Goal: Information Seeking & Learning: Learn about a topic

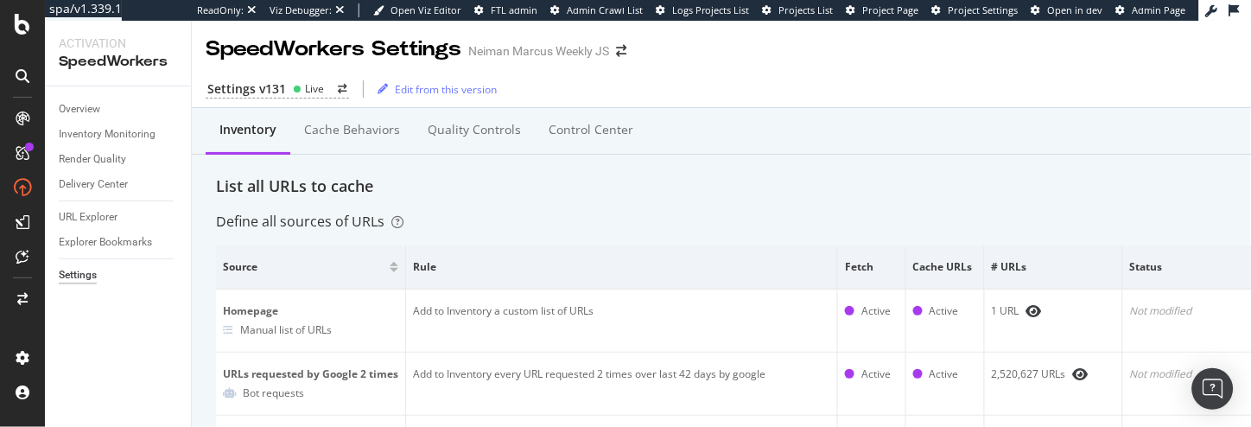
scroll to position [225, 0]
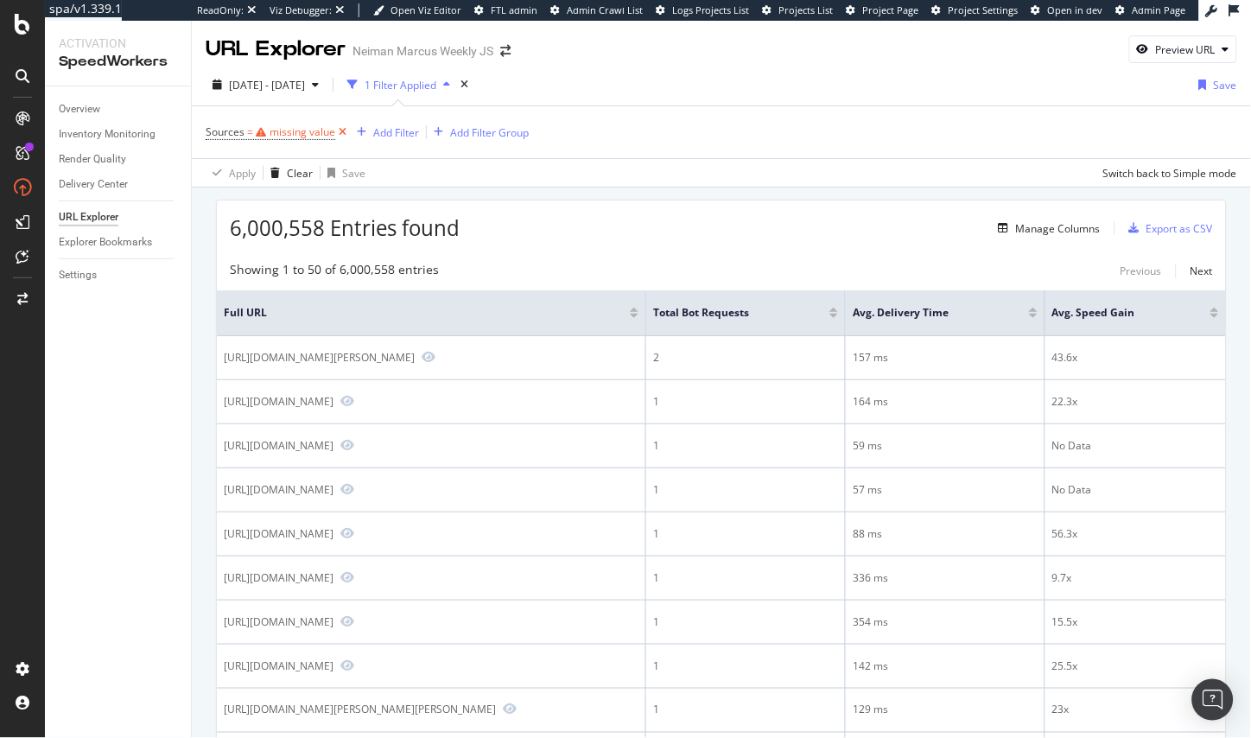
click at [336, 134] on icon at bounding box center [342, 132] width 15 height 17
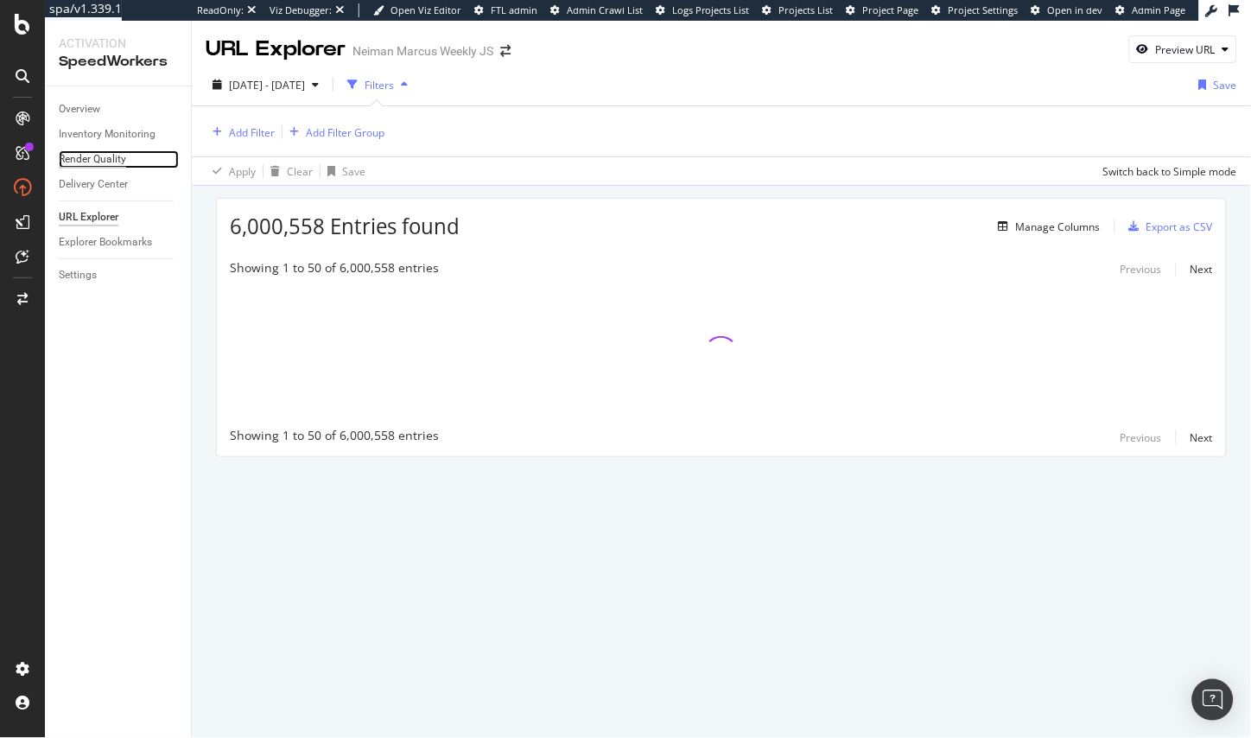
click at [117, 162] on div "Render Quality" at bounding box center [92, 159] width 67 height 18
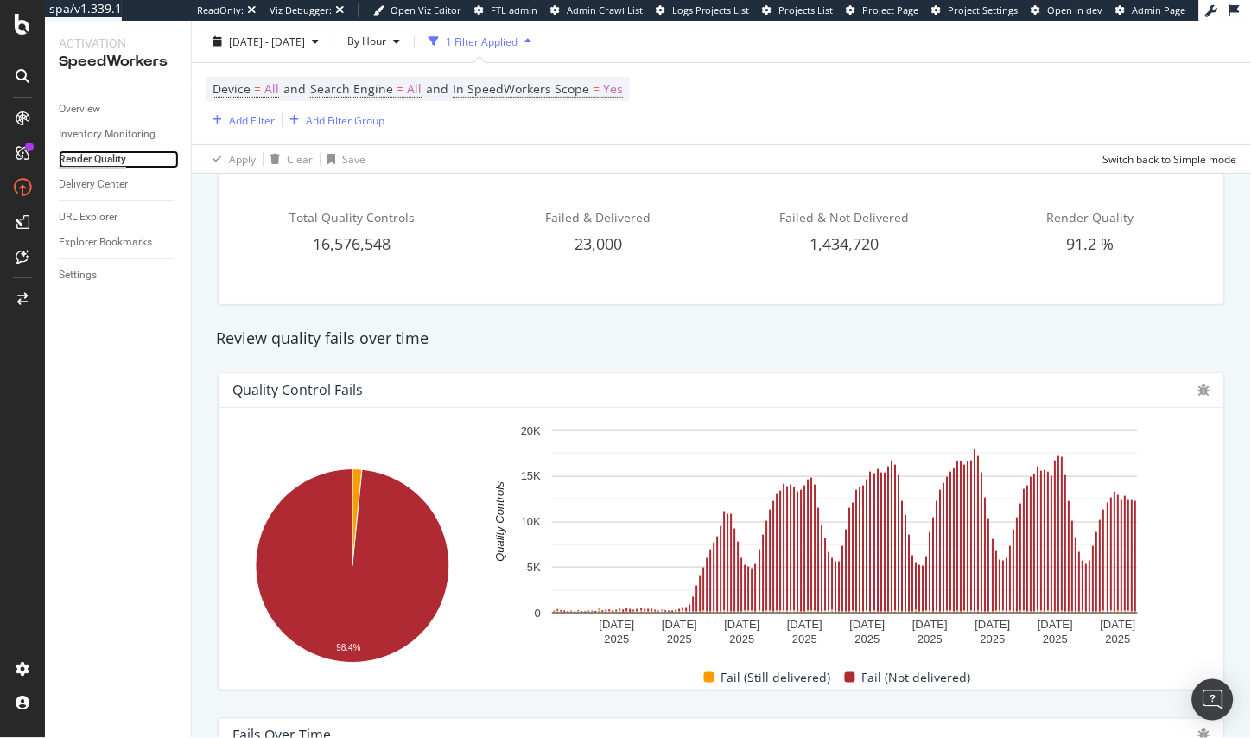
scroll to position [97, 0]
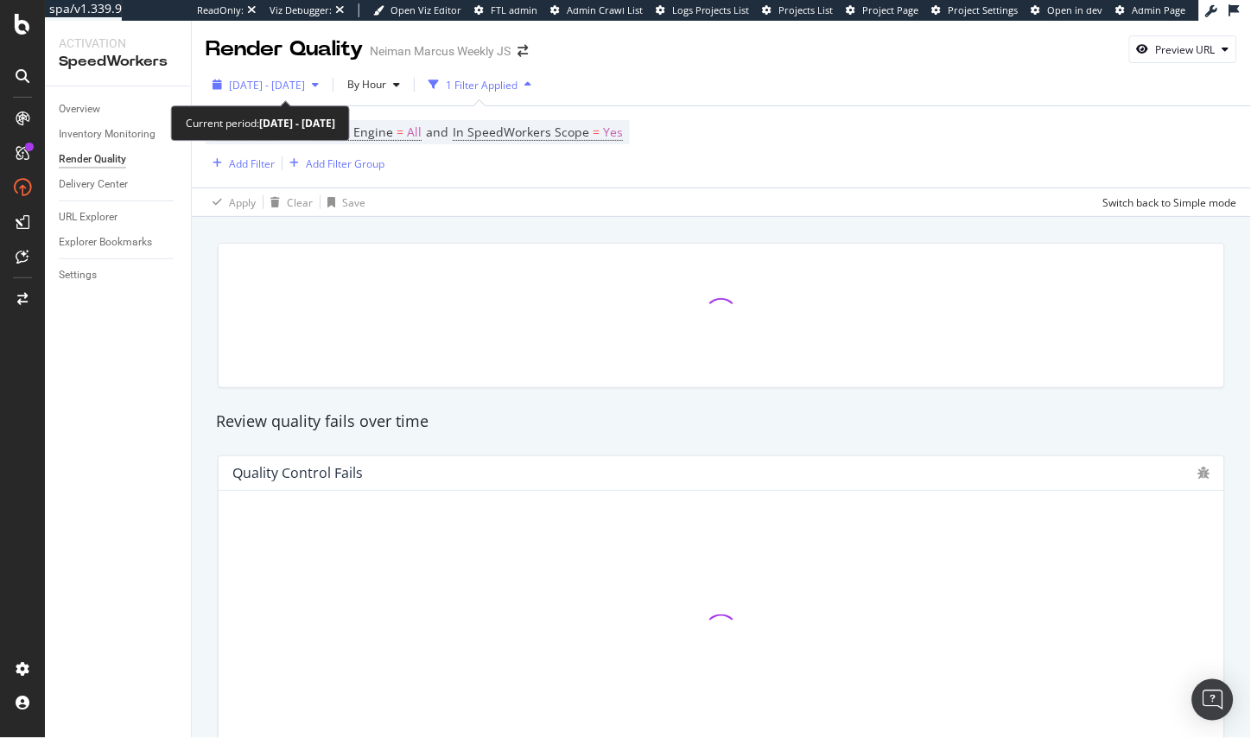
click at [273, 94] on div "2025 Oct. 8th - Oct. 14th" at bounding box center [266, 85] width 120 height 26
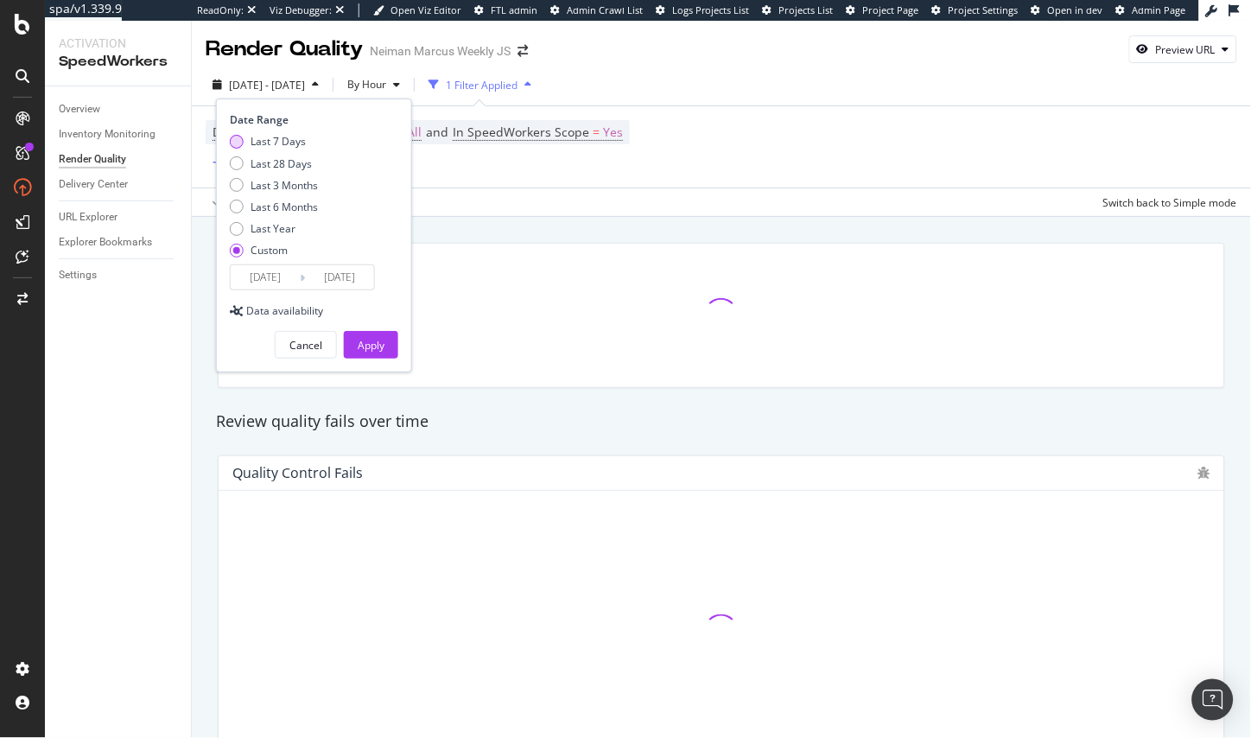
click at [276, 144] on div "Last 7 Days" at bounding box center [278, 141] width 55 height 15
type input "2025/10/09"
type input "2025/10/15"
click at [299, 168] on div "Last 28 Days" at bounding box center [281, 163] width 61 height 15
type input "2025/09/18"
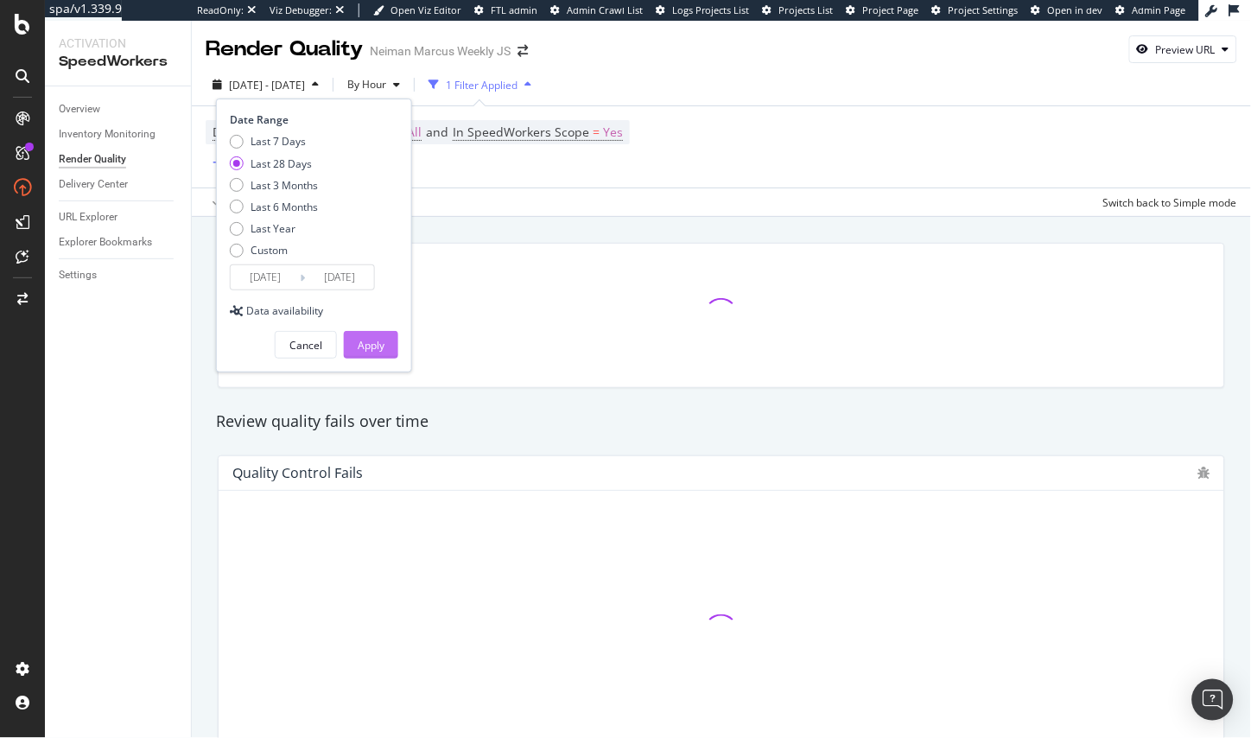
click at [365, 338] on div "Apply" at bounding box center [371, 345] width 27 height 15
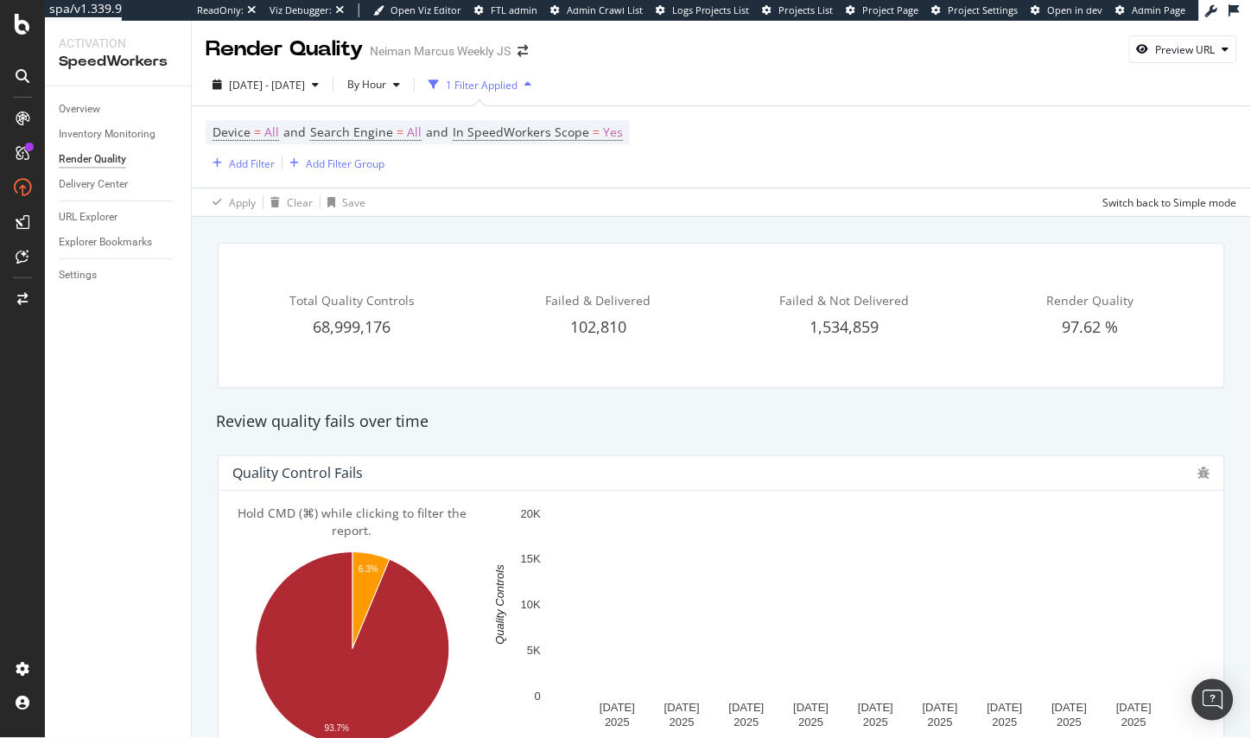
scroll to position [93, 0]
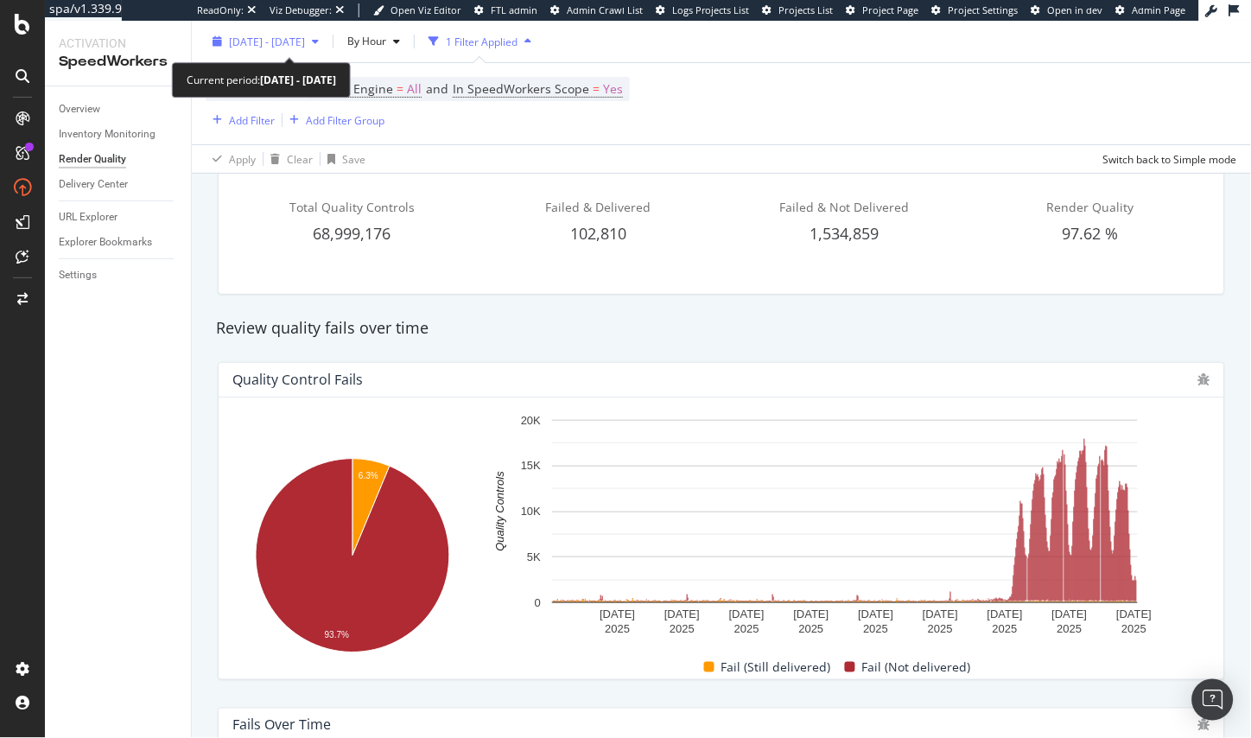
click at [305, 34] on span "2025 Sep. 18th - Oct. 15th" at bounding box center [267, 41] width 76 height 15
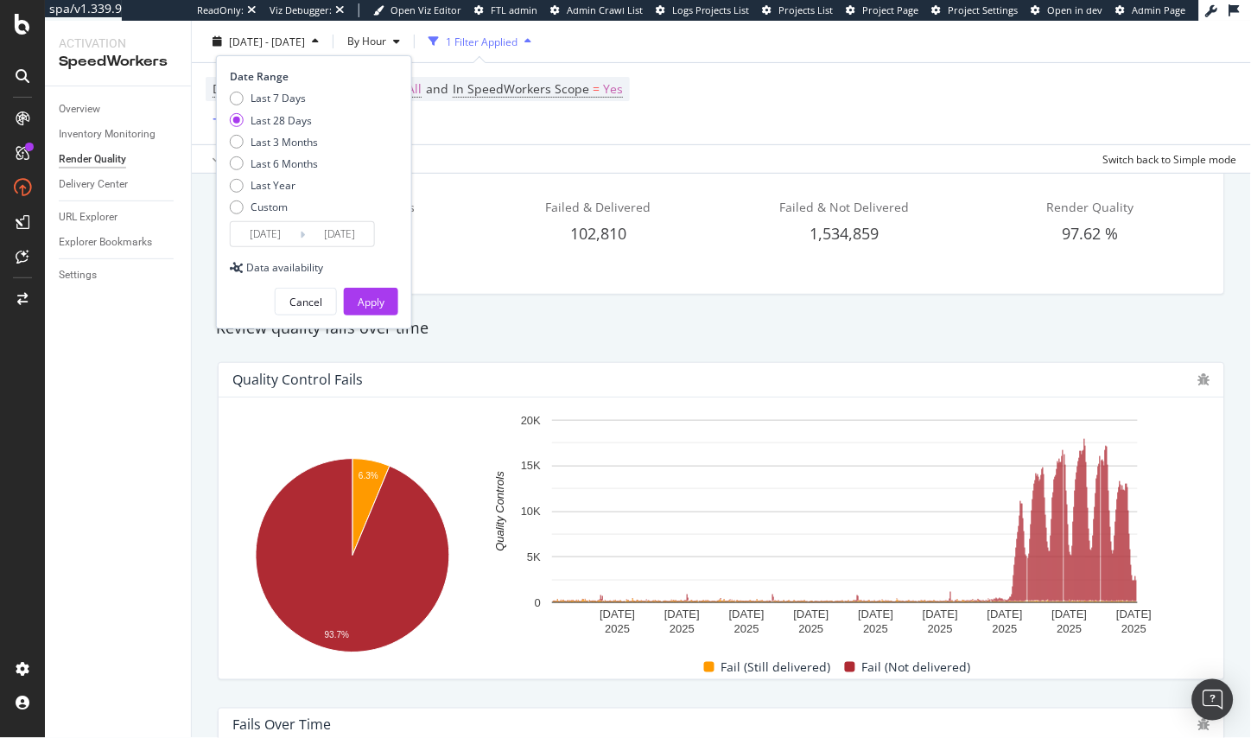
click at [278, 107] on div "Last 7 Days Last 28 Days Last 3 Months Last 6 Months Last Year Custom" at bounding box center [274, 156] width 88 height 130
click at [290, 95] on div "Last 7 Days" at bounding box center [278, 98] width 55 height 15
click at [270, 242] on input "2025/10/09" at bounding box center [265, 234] width 69 height 24
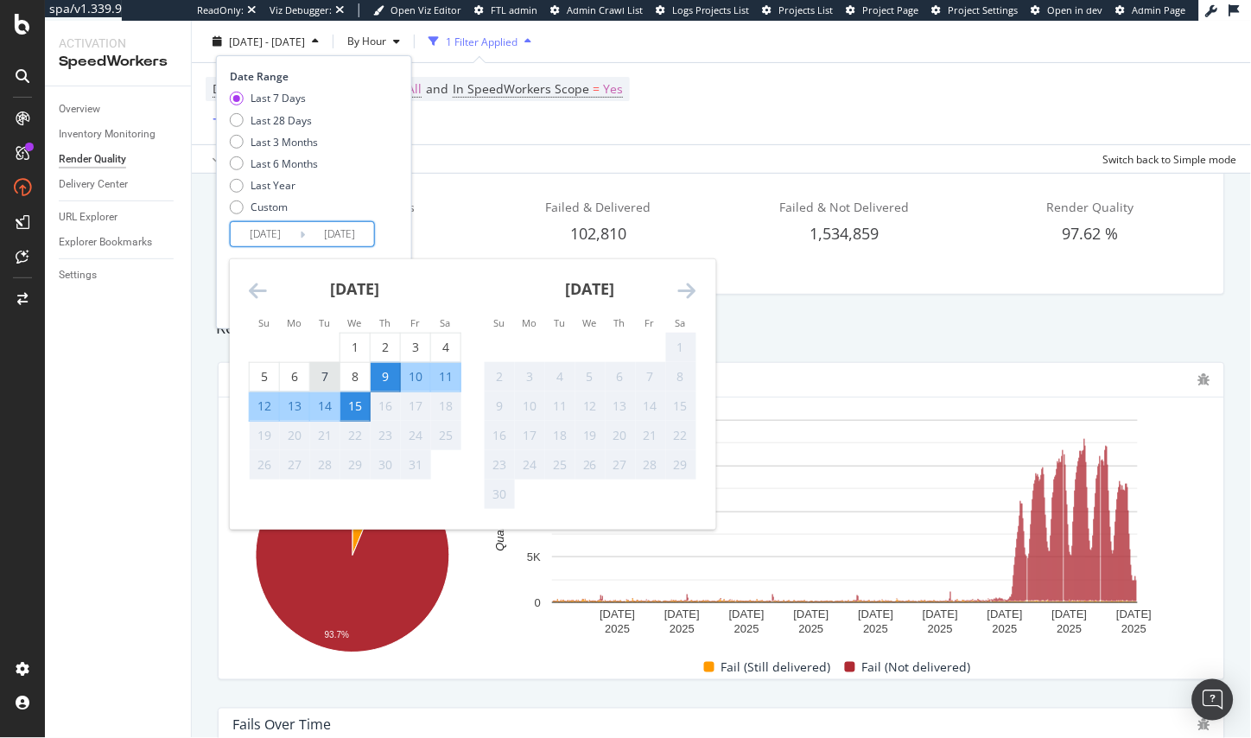
click at [322, 379] on div "7" at bounding box center [324, 376] width 29 height 17
type input "2025/10/07"
click at [390, 215] on div "Last 7 Days Last 28 Days Last 3 Months Last 6 Months Last Year Custom" at bounding box center [312, 156] width 164 height 130
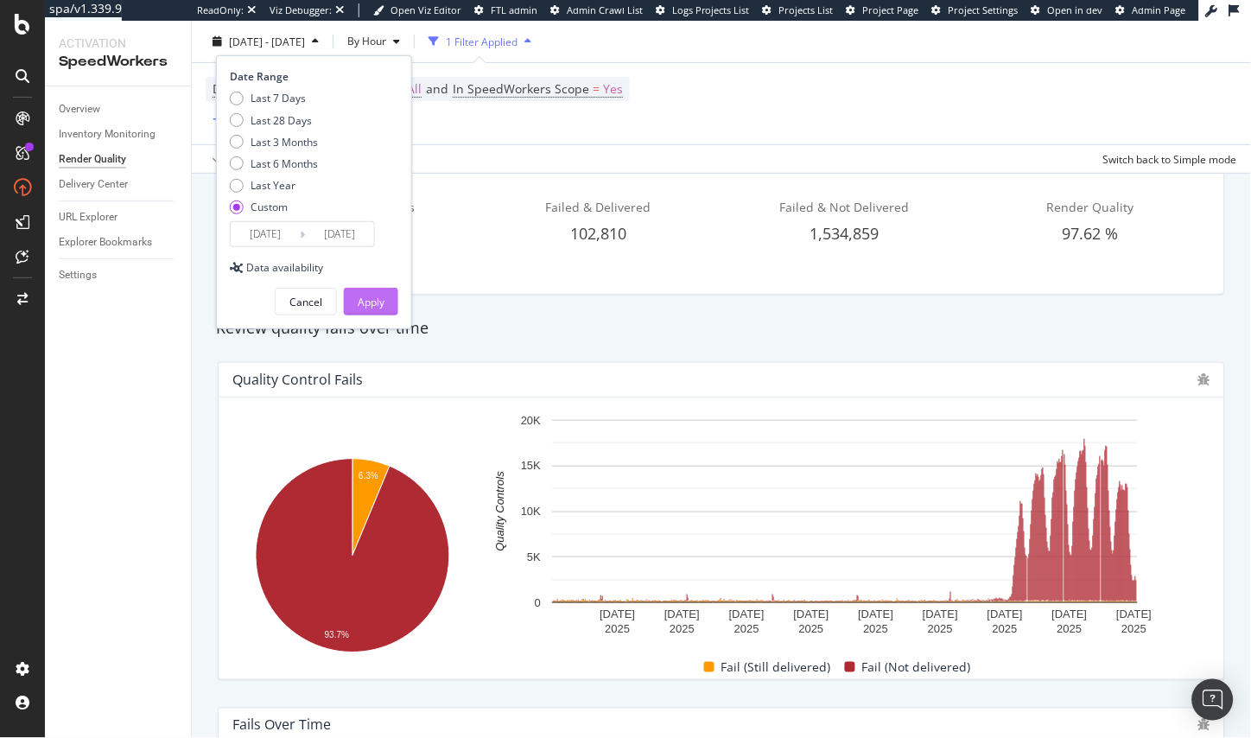
click at [380, 295] on div "Apply" at bounding box center [371, 302] width 27 height 15
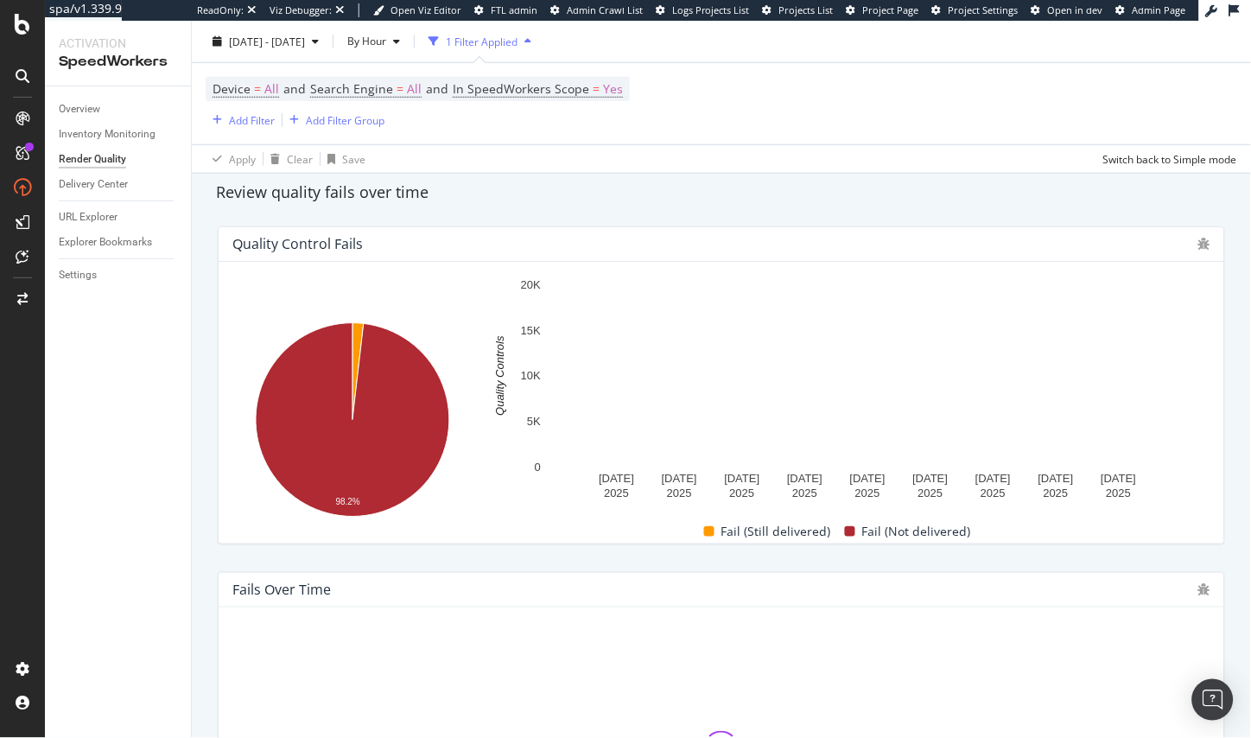
scroll to position [233, 0]
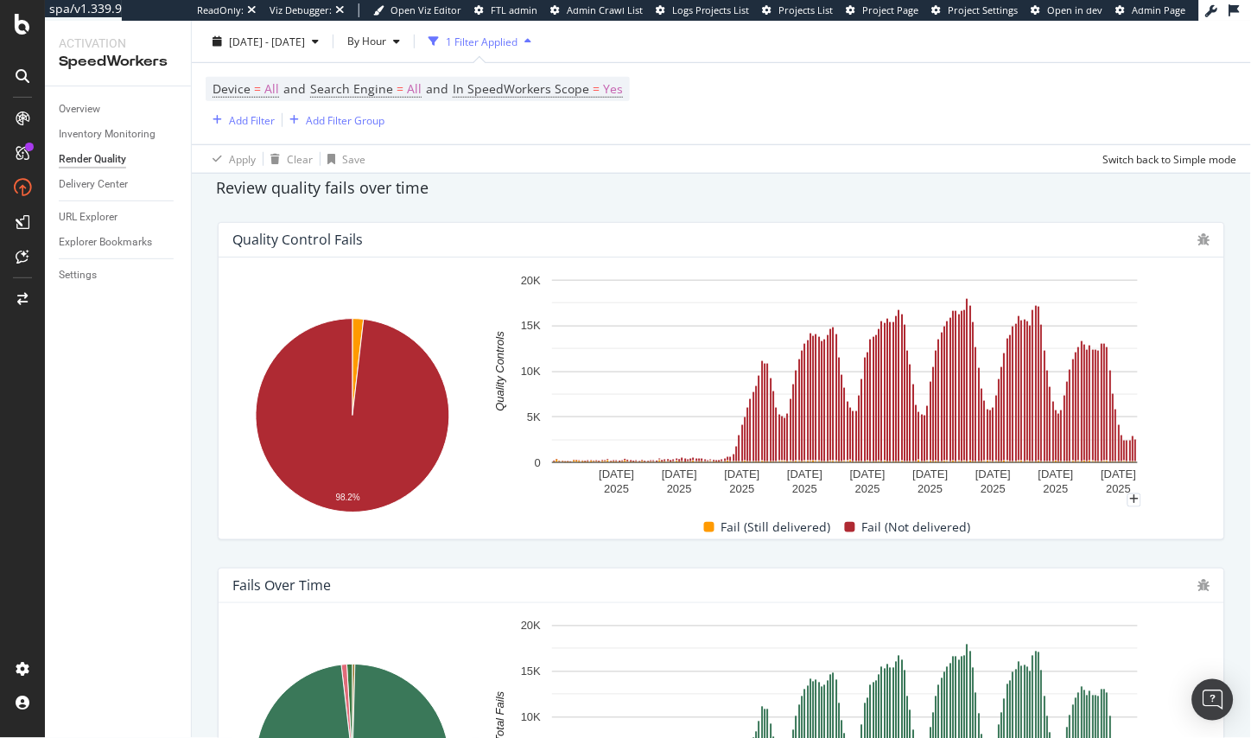
click at [1137, 454] on rect "A chart." at bounding box center [845, 371] width 586 height 183
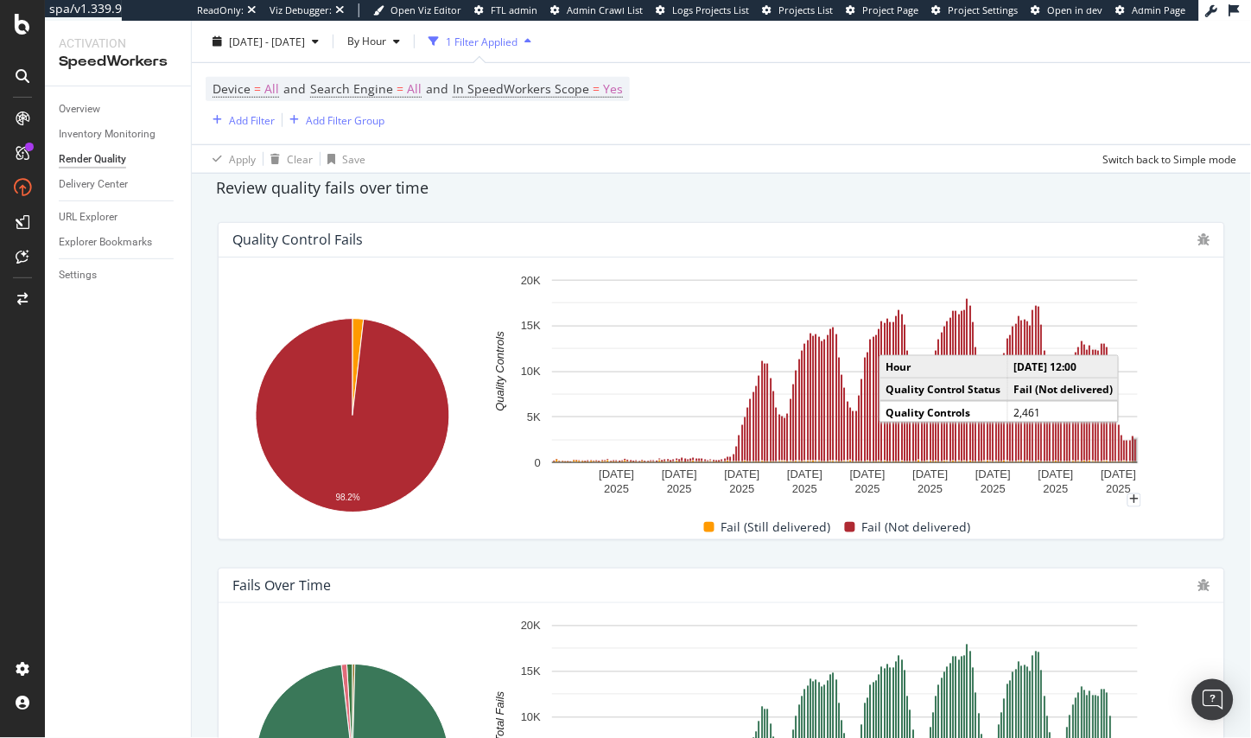
click at [1137, 456] on rect "A chart." at bounding box center [1135, 450] width 4 height 24
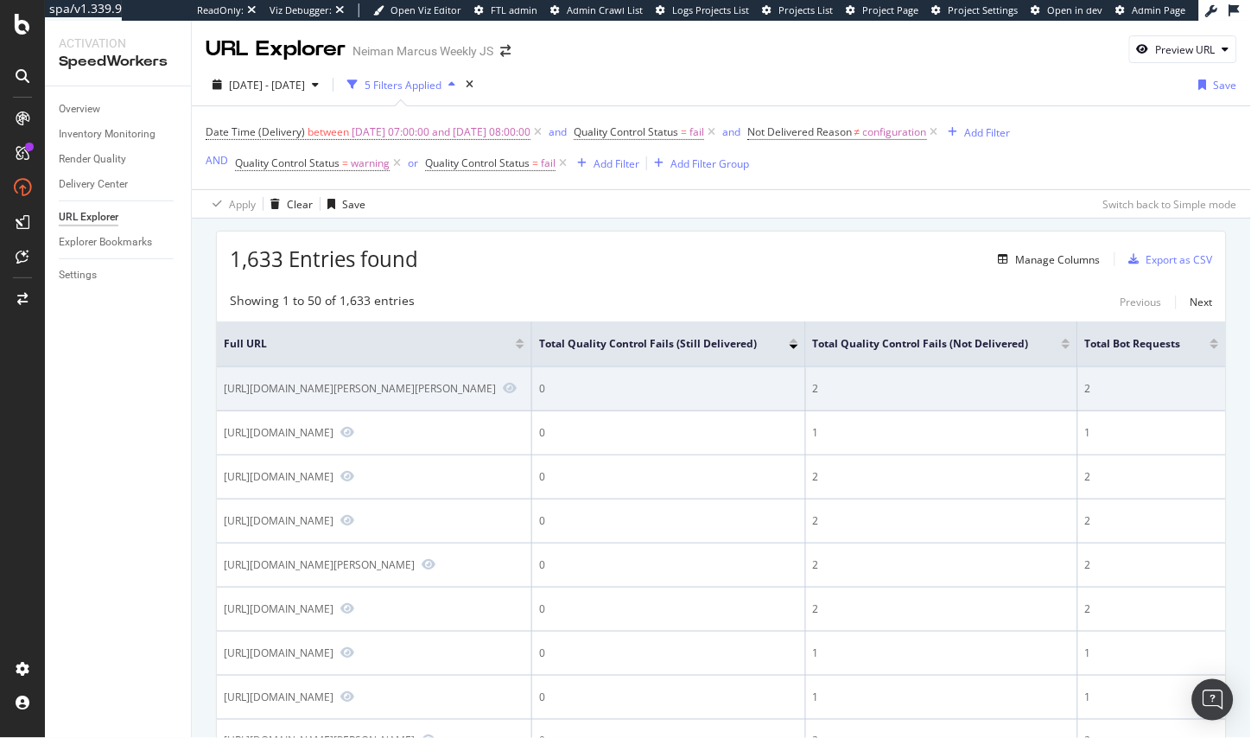
scroll to position [0, 95]
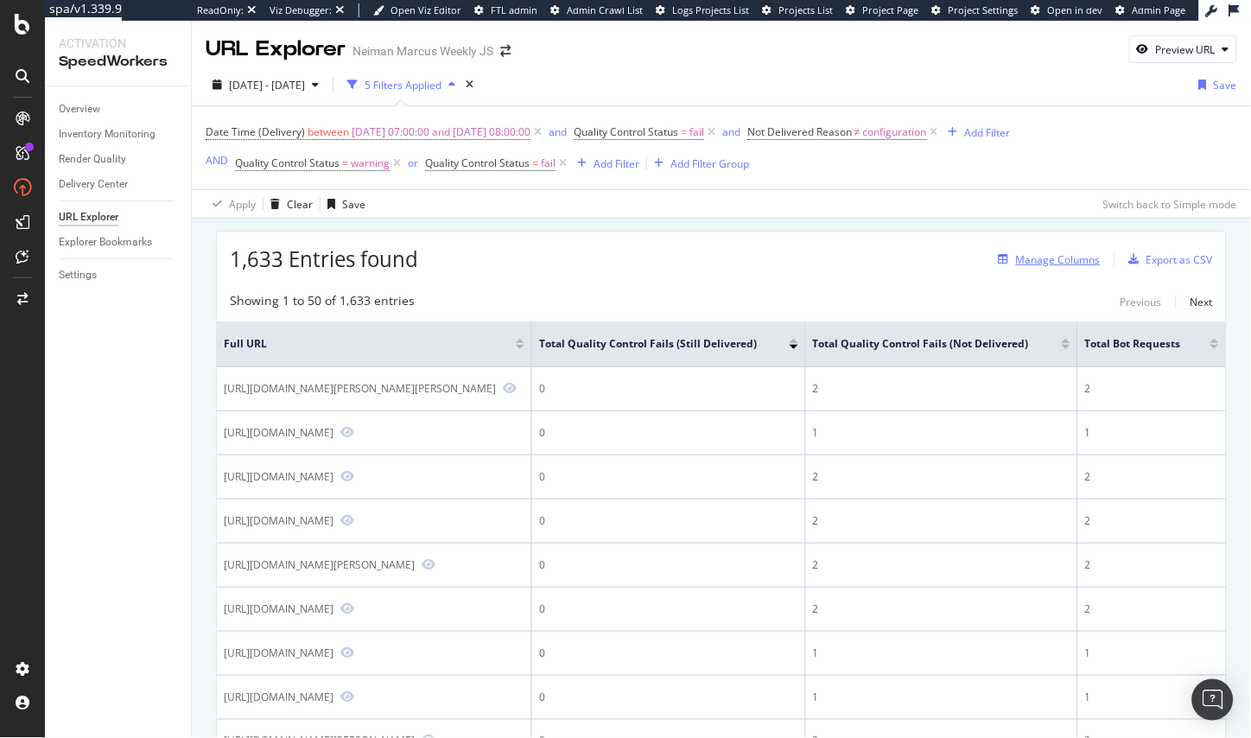
click at [1078, 267] on div "Manage Columns" at bounding box center [1058, 259] width 85 height 15
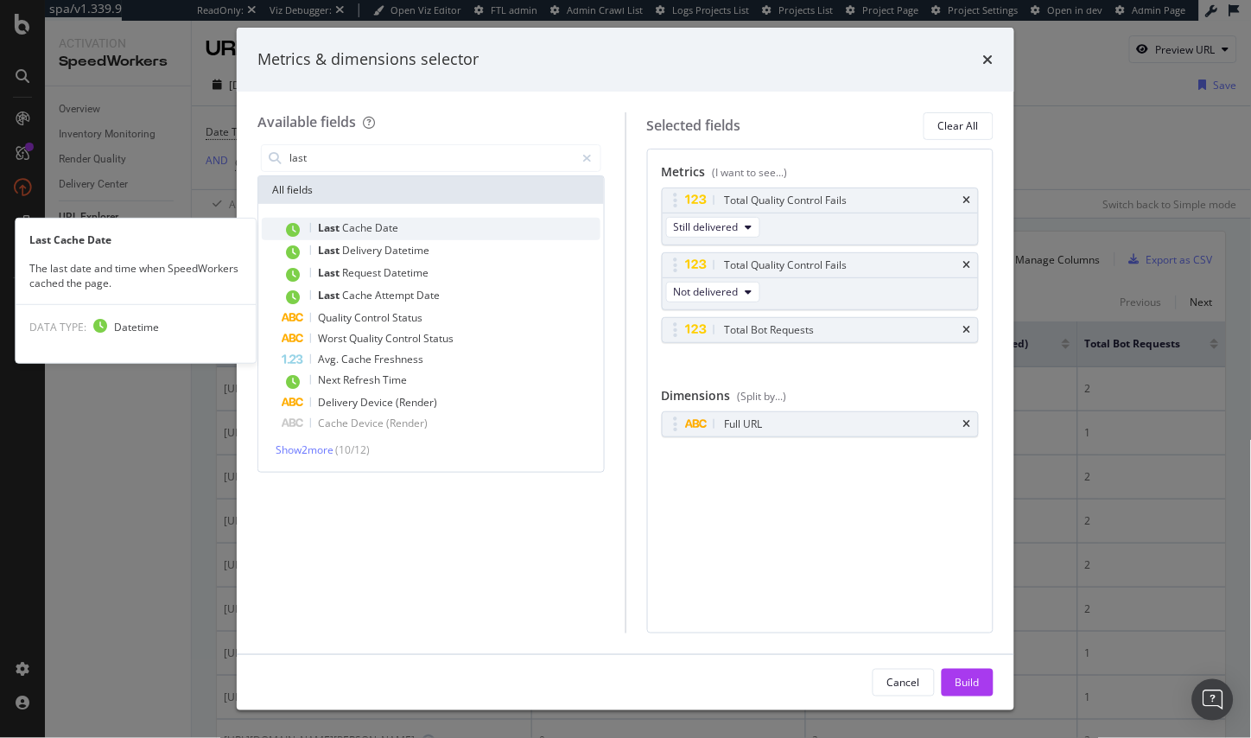
type input "last"
click at [418, 227] on div "Last Cache Date" at bounding box center [441, 229] width 318 height 22
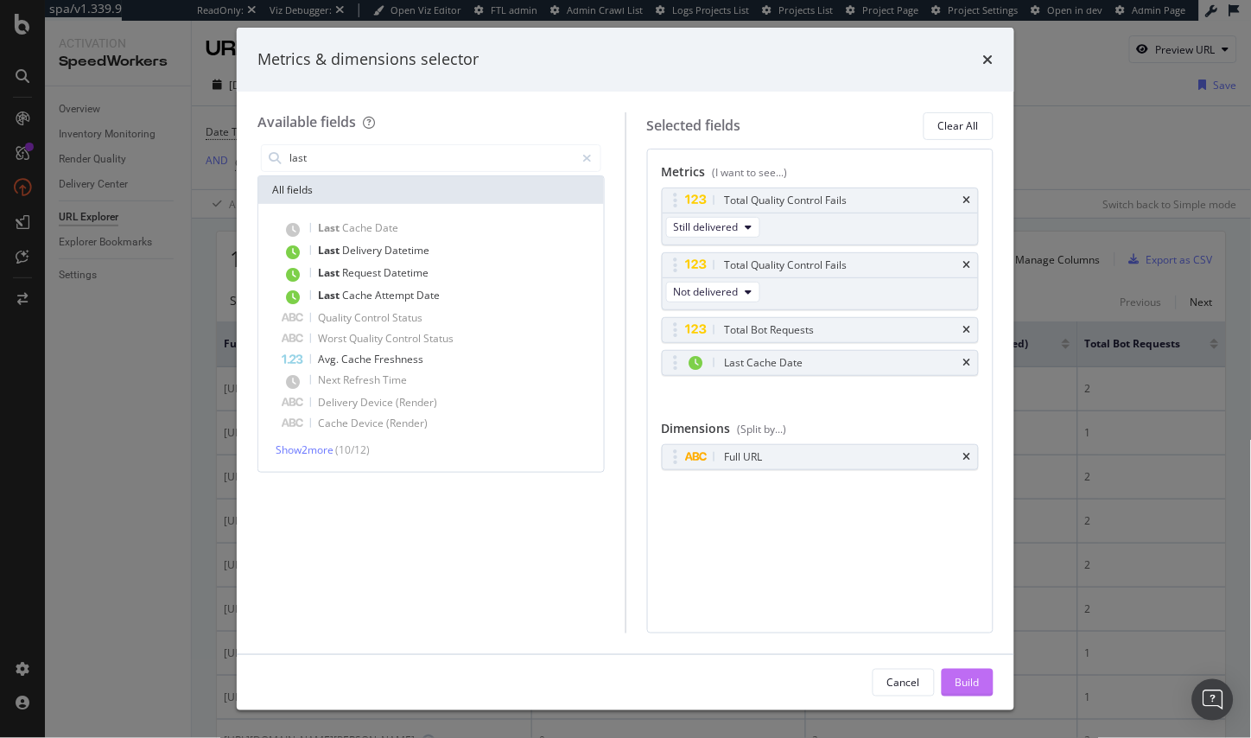
click at [968, 679] on div "Build" at bounding box center [967, 682] width 24 height 15
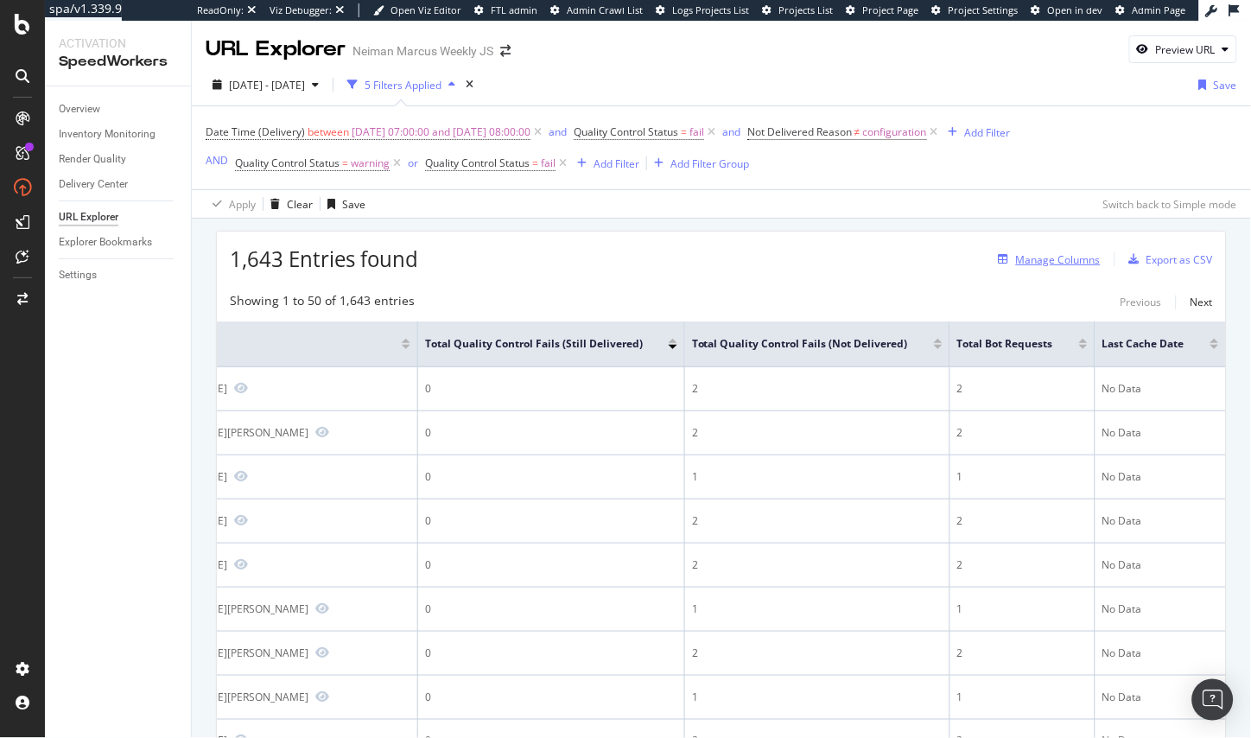
click at [1075, 267] on div "Manage Columns" at bounding box center [1058, 259] width 85 height 15
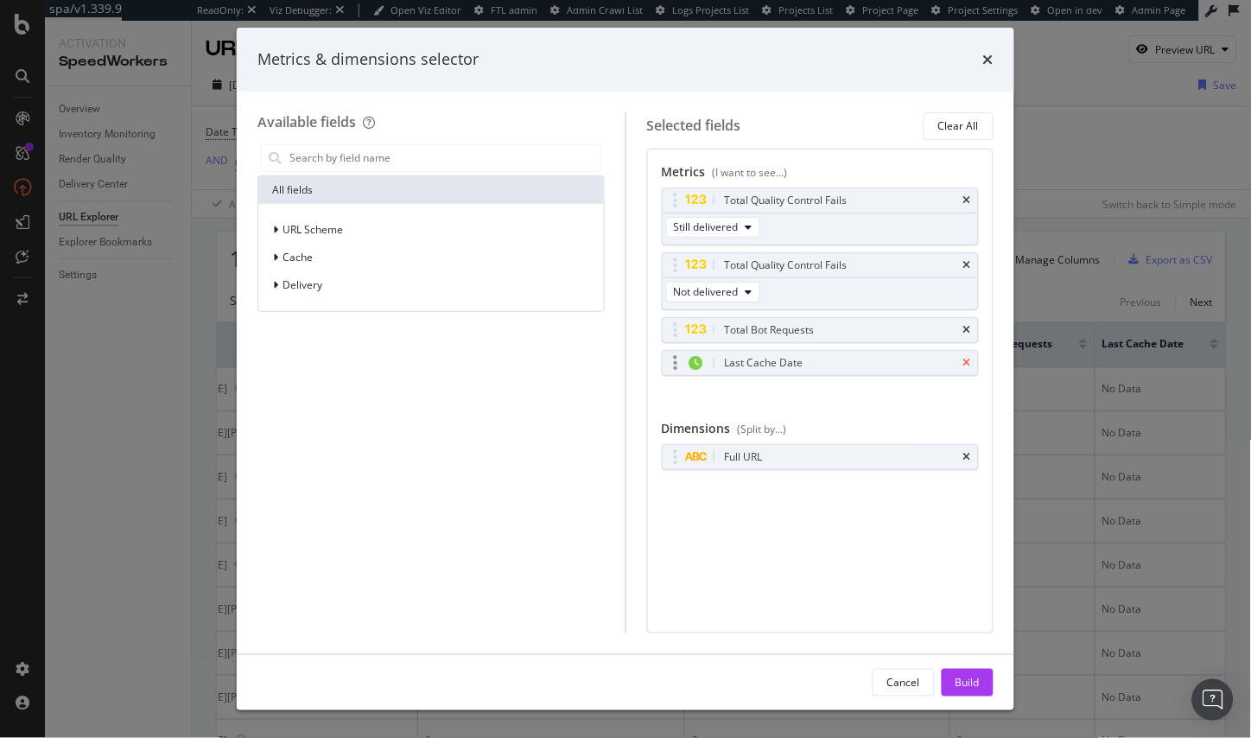
click at [967, 358] on icon "times" at bounding box center [967, 363] width 8 height 10
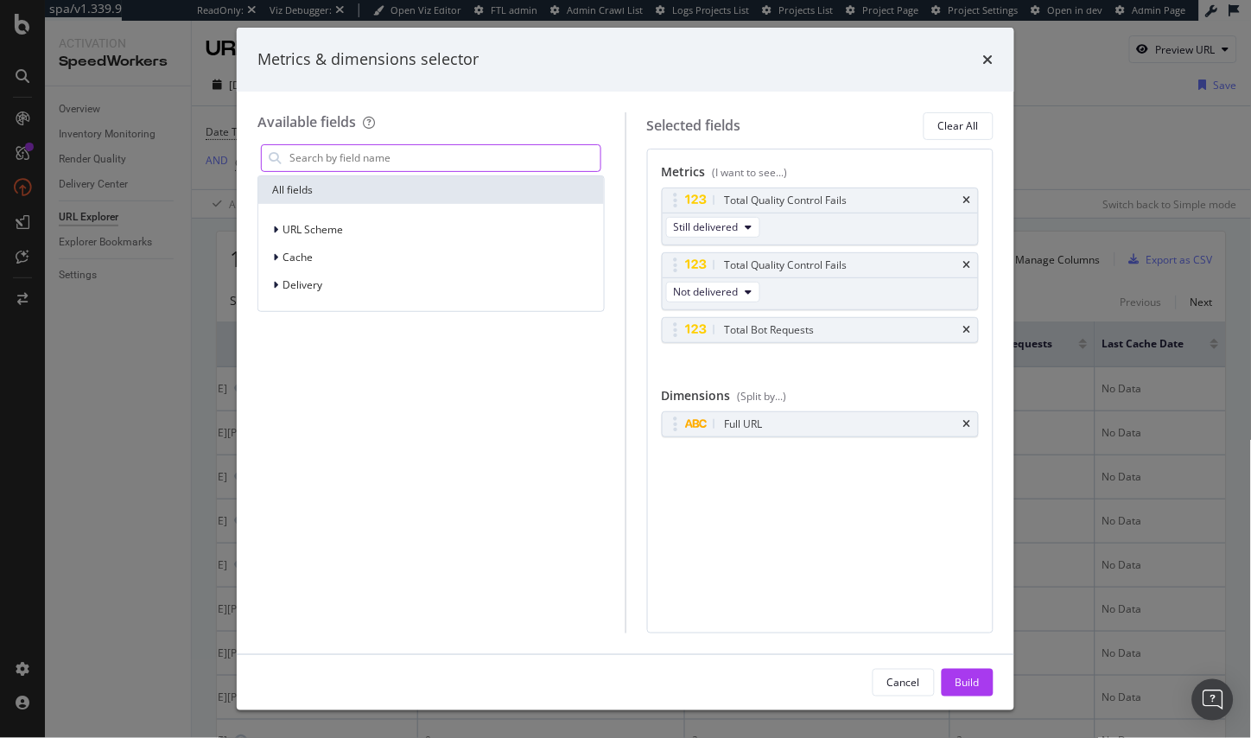
click at [427, 152] on input "modal" at bounding box center [444, 158] width 313 height 26
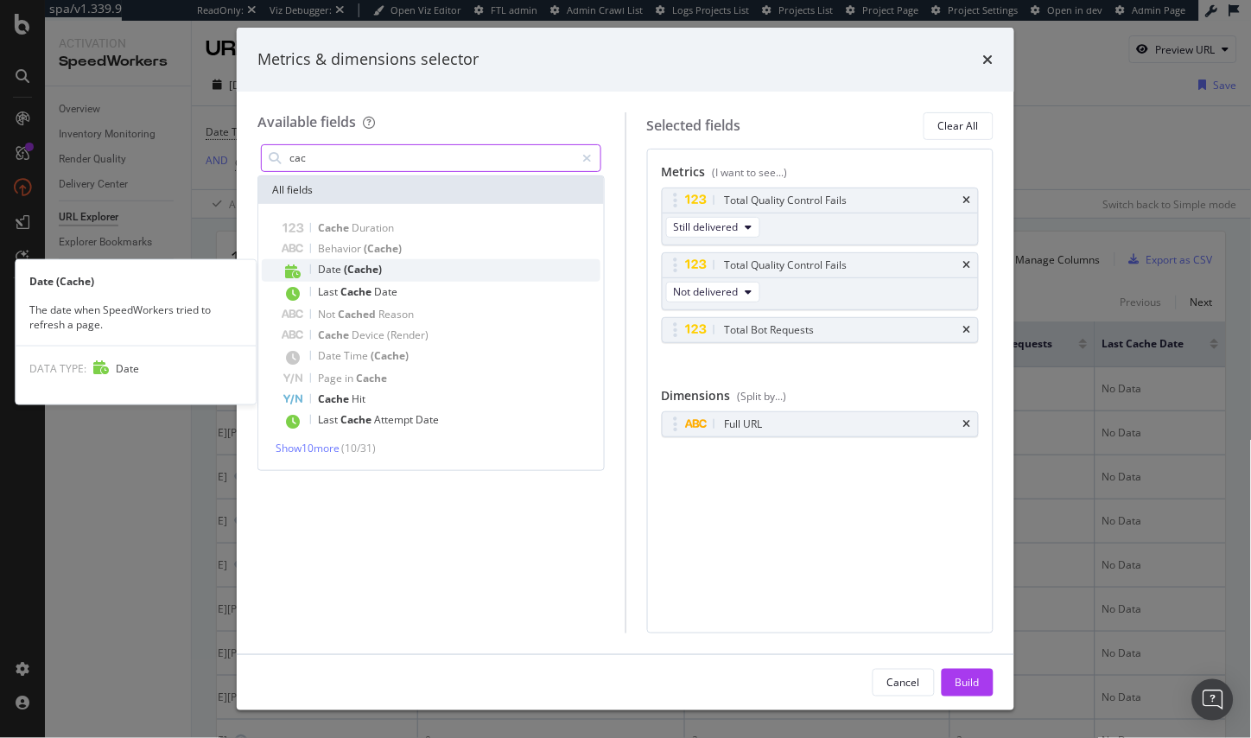
type input "cac"
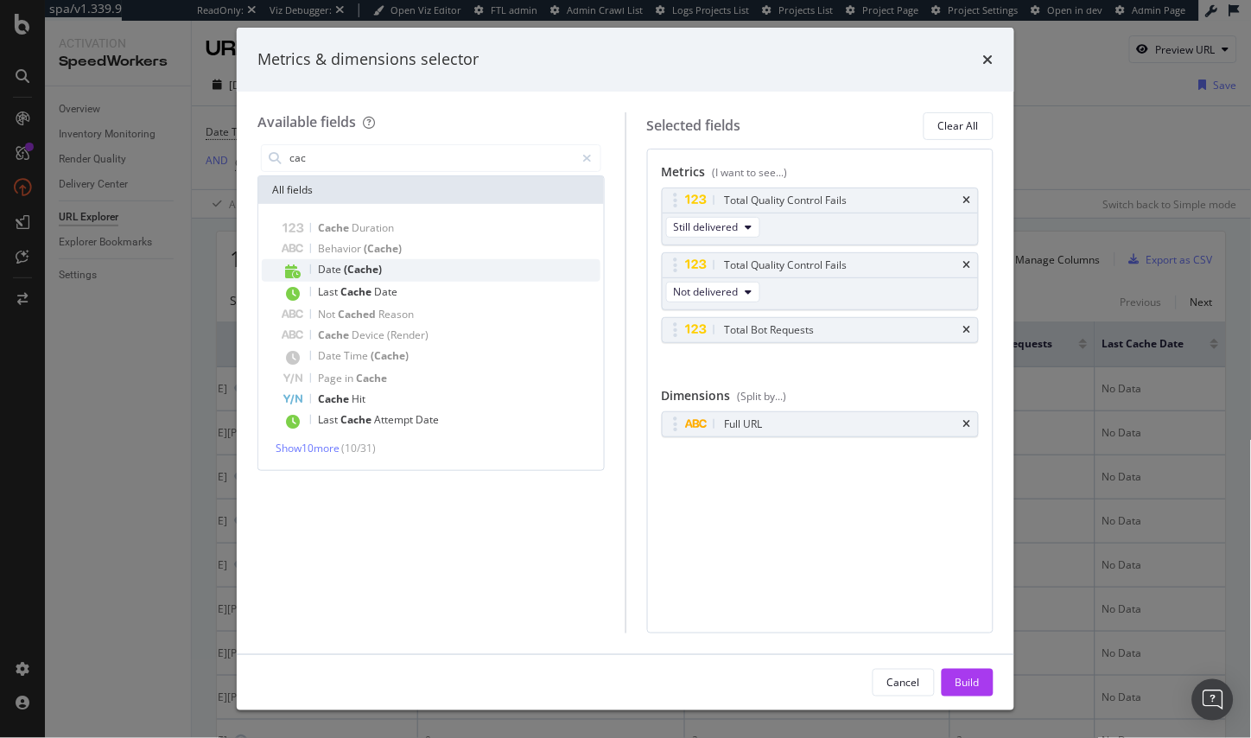
click at [422, 275] on div "Date (Cache)" at bounding box center [441, 270] width 318 height 22
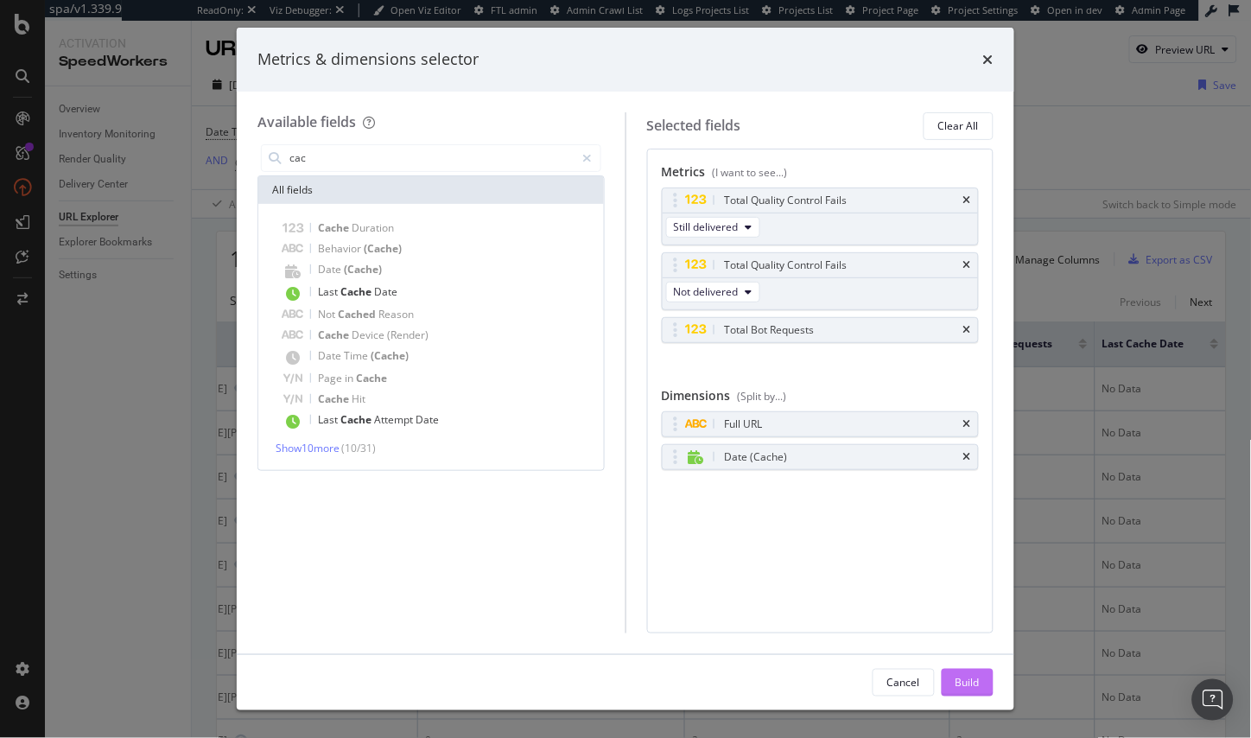
click at [973, 688] on div "Build" at bounding box center [967, 682] width 24 height 15
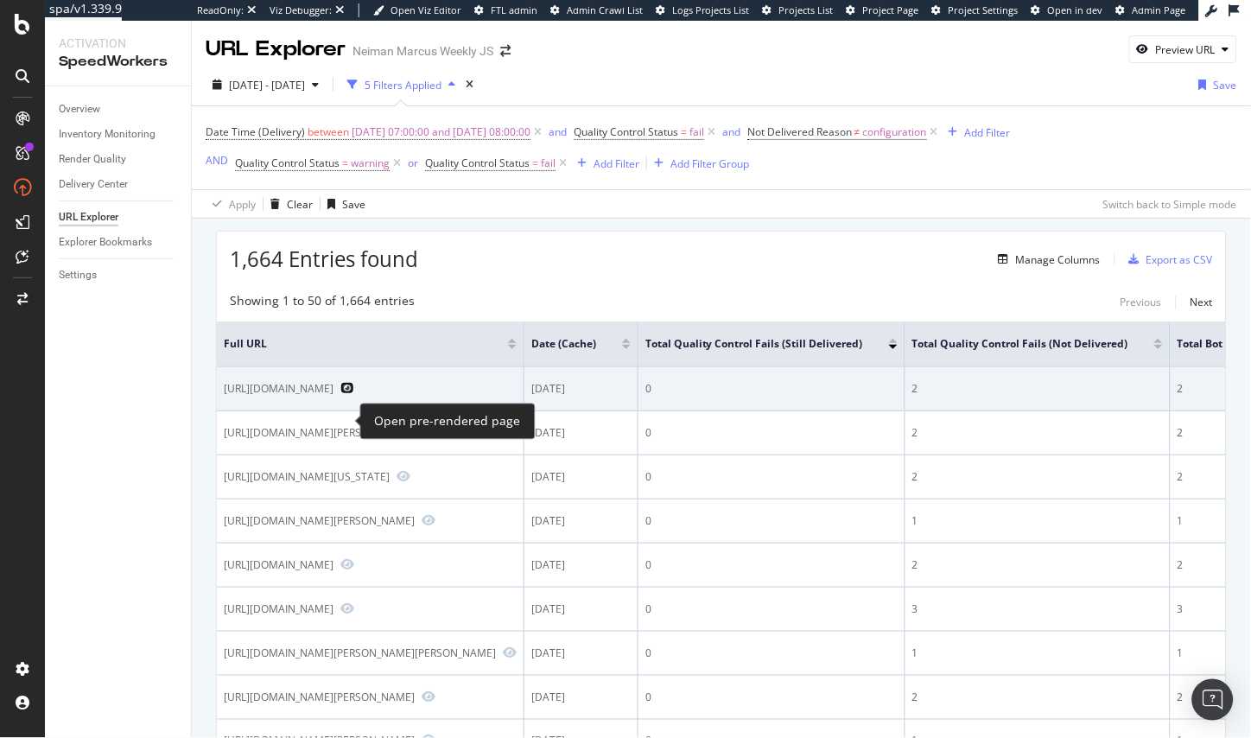
click at [348, 394] on icon "Preview https://www.neimanmarcus.com/p/d-v-kap-home-kanji-pillow-prod239880046?…" at bounding box center [347, 388] width 14 height 12
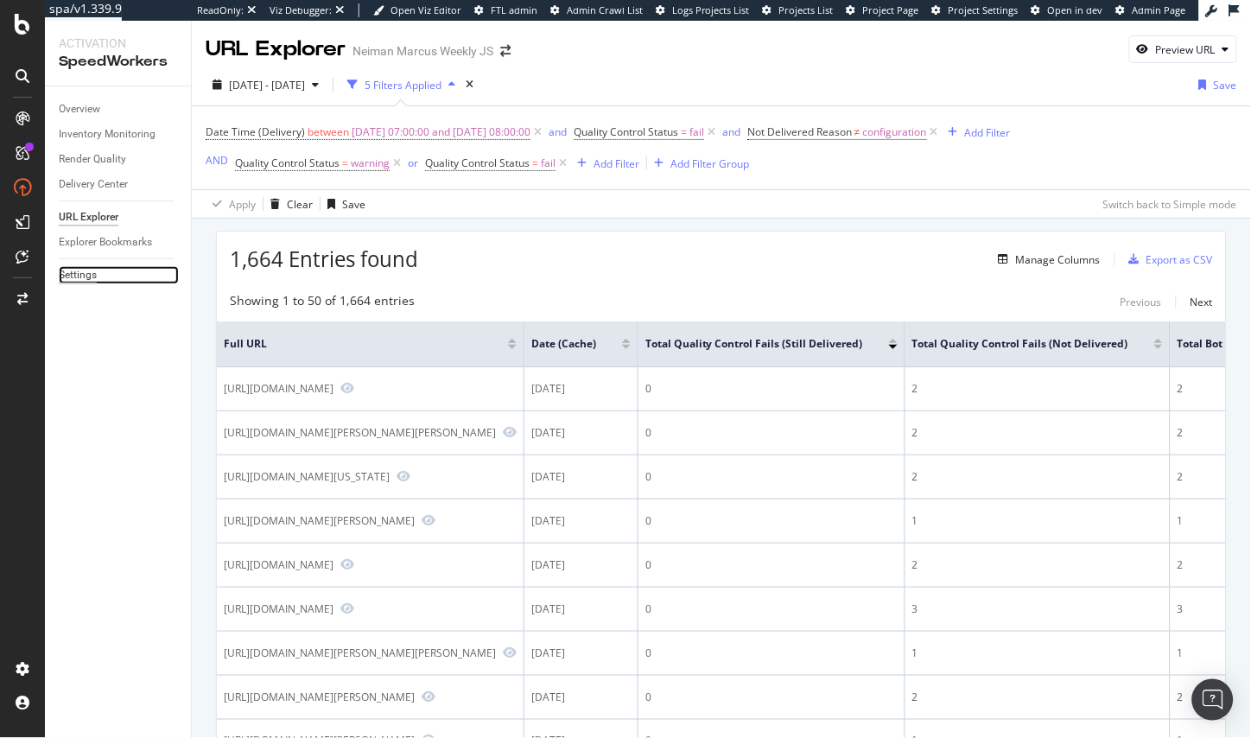
click at [81, 271] on div "Settings" at bounding box center [78, 275] width 38 height 18
click at [1066, 265] on div "Manage Columns" at bounding box center [1058, 259] width 85 height 15
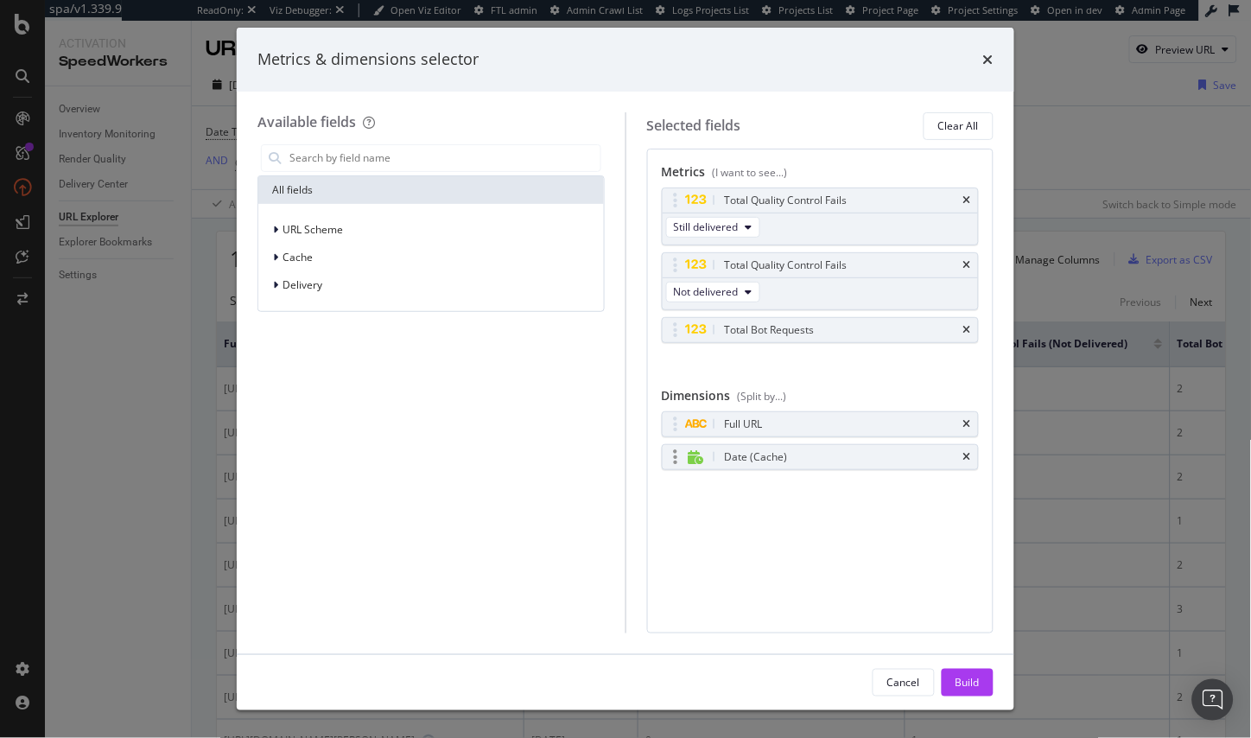
click at [936, 460] on div "Date (Cache)" at bounding box center [840, 456] width 239 height 17
click at [443, 157] on input "modal" at bounding box center [444, 158] width 313 height 26
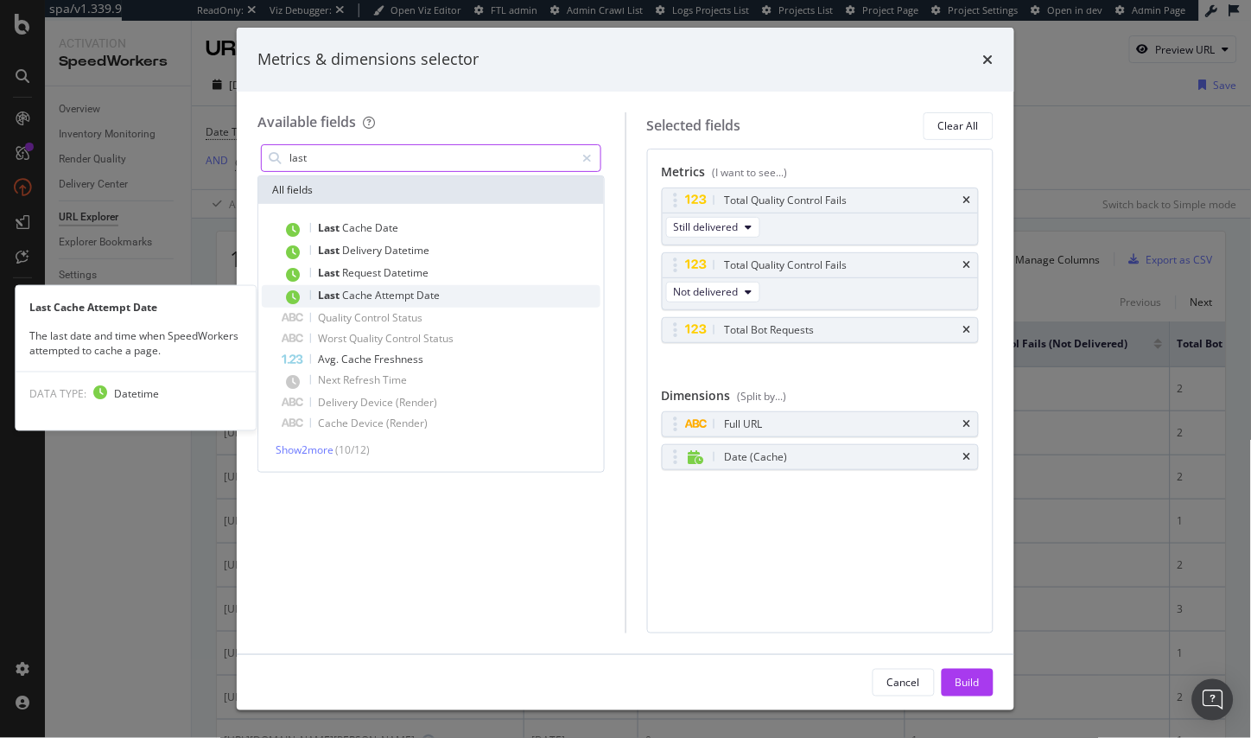
type input "last"
click at [404, 292] on span "Attempt" at bounding box center [395, 295] width 41 height 15
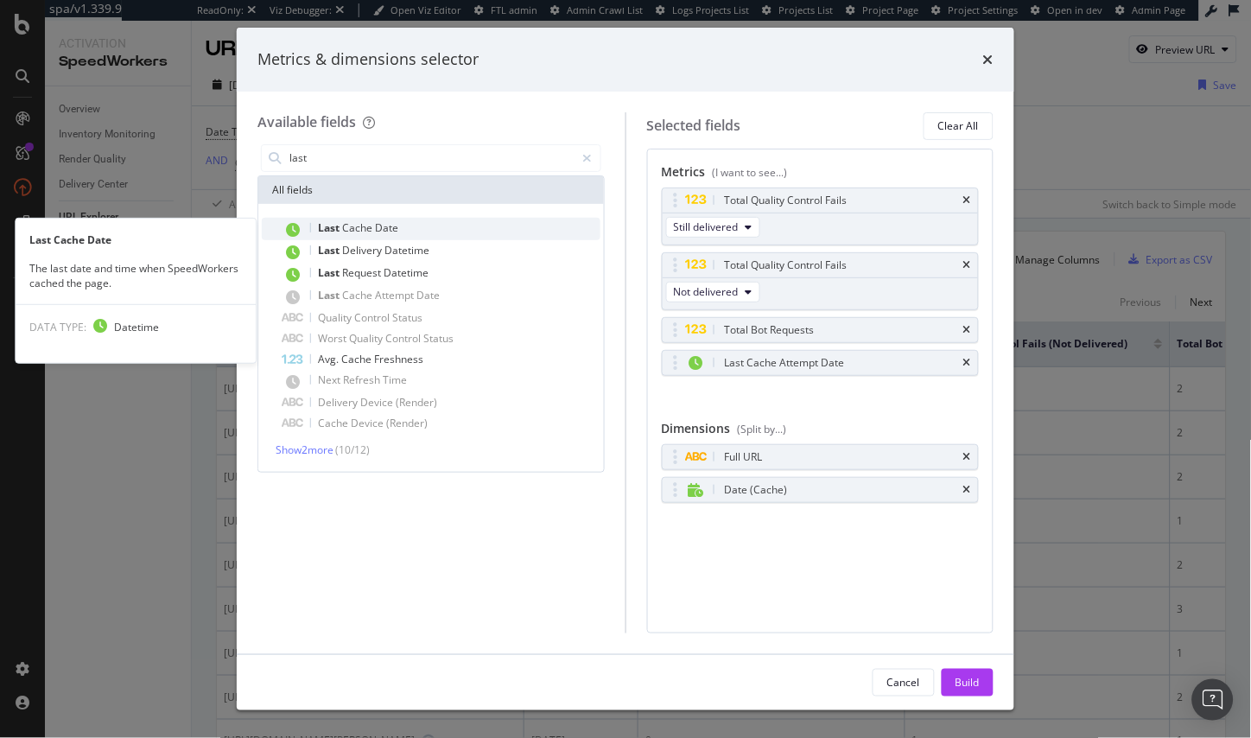
click at [412, 223] on div "Last Cache Date" at bounding box center [441, 229] width 318 height 22
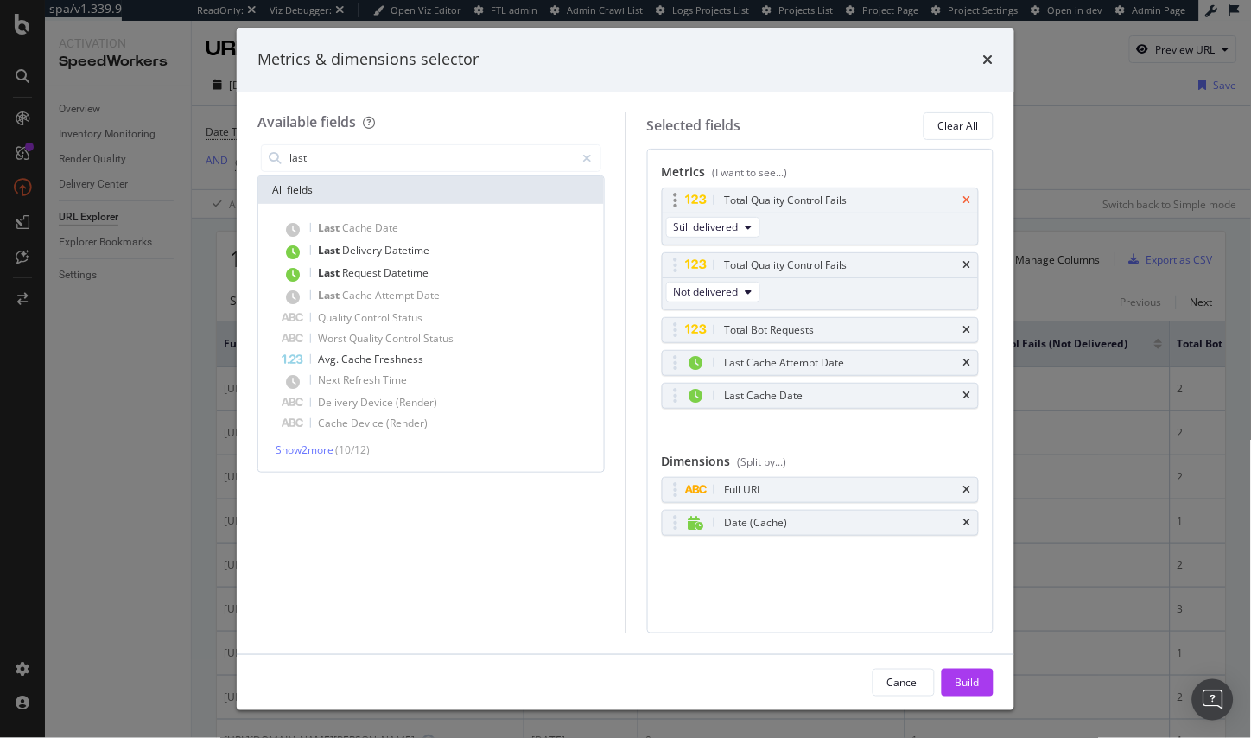
click at [969, 205] on icon "times" at bounding box center [967, 200] width 8 height 10
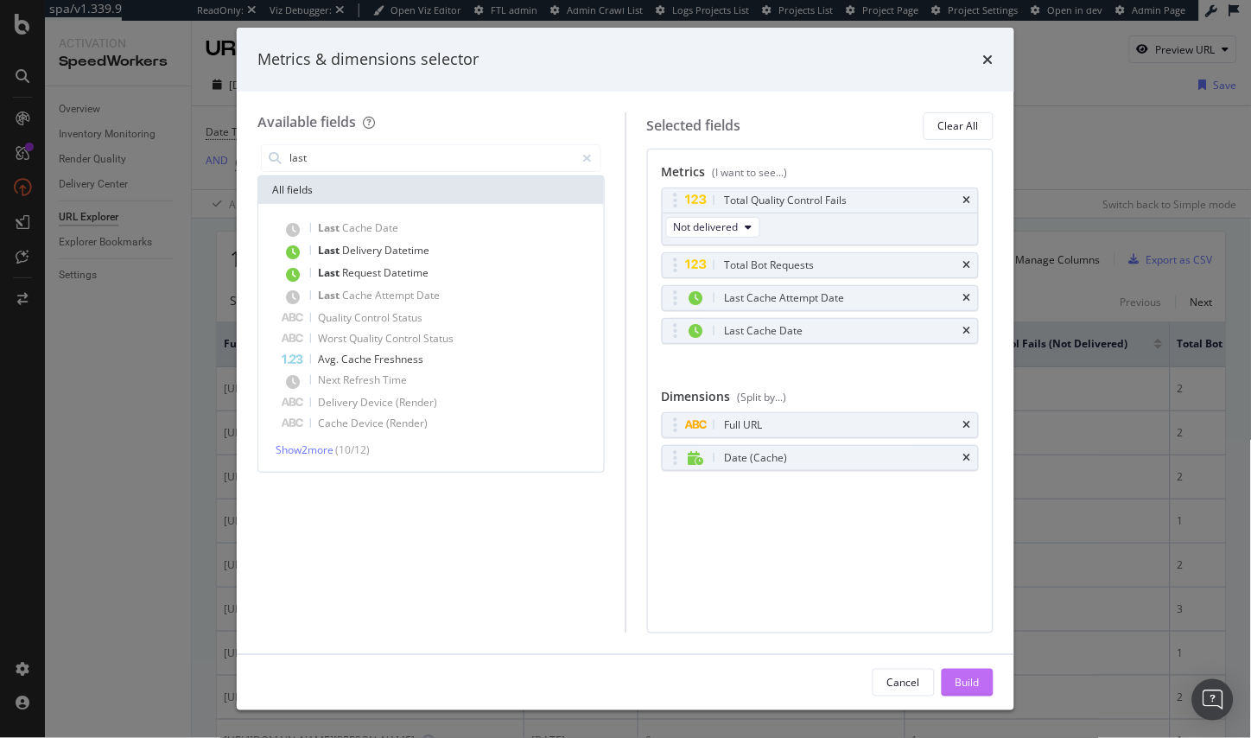
click at [952, 683] on button "Build" at bounding box center [968, 683] width 52 height 28
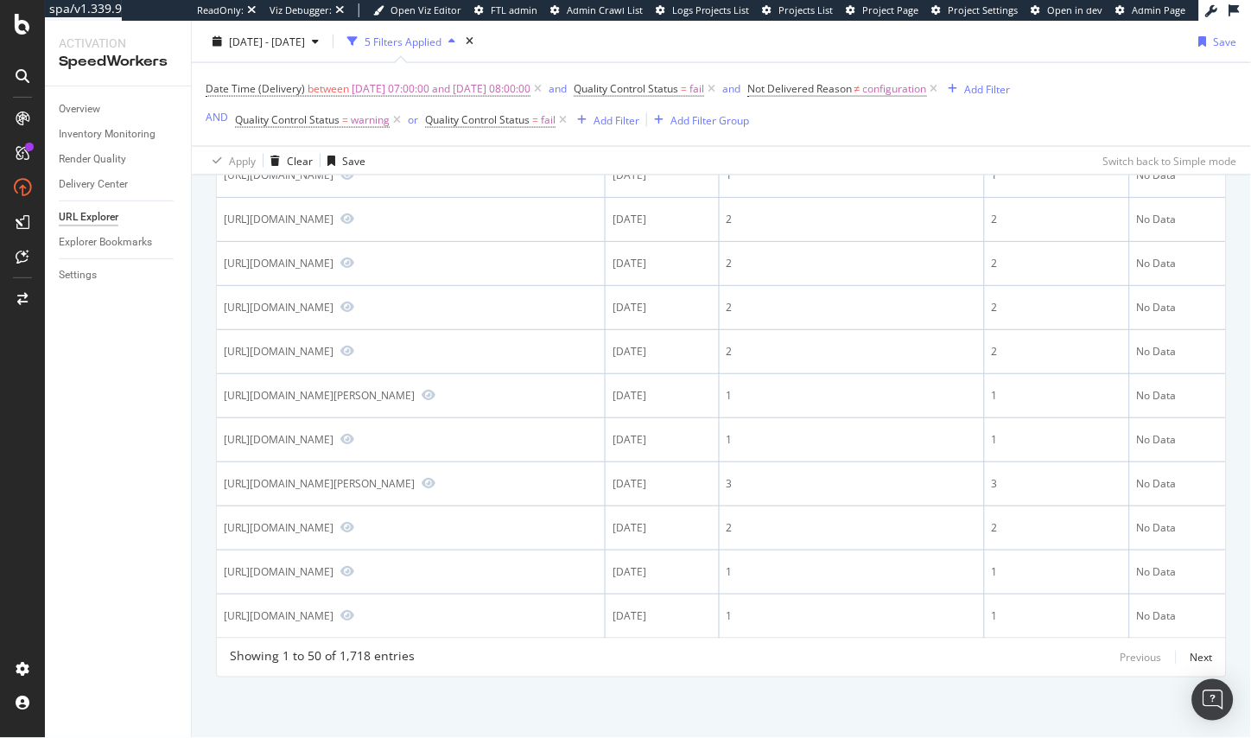
scroll to position [0, 252]
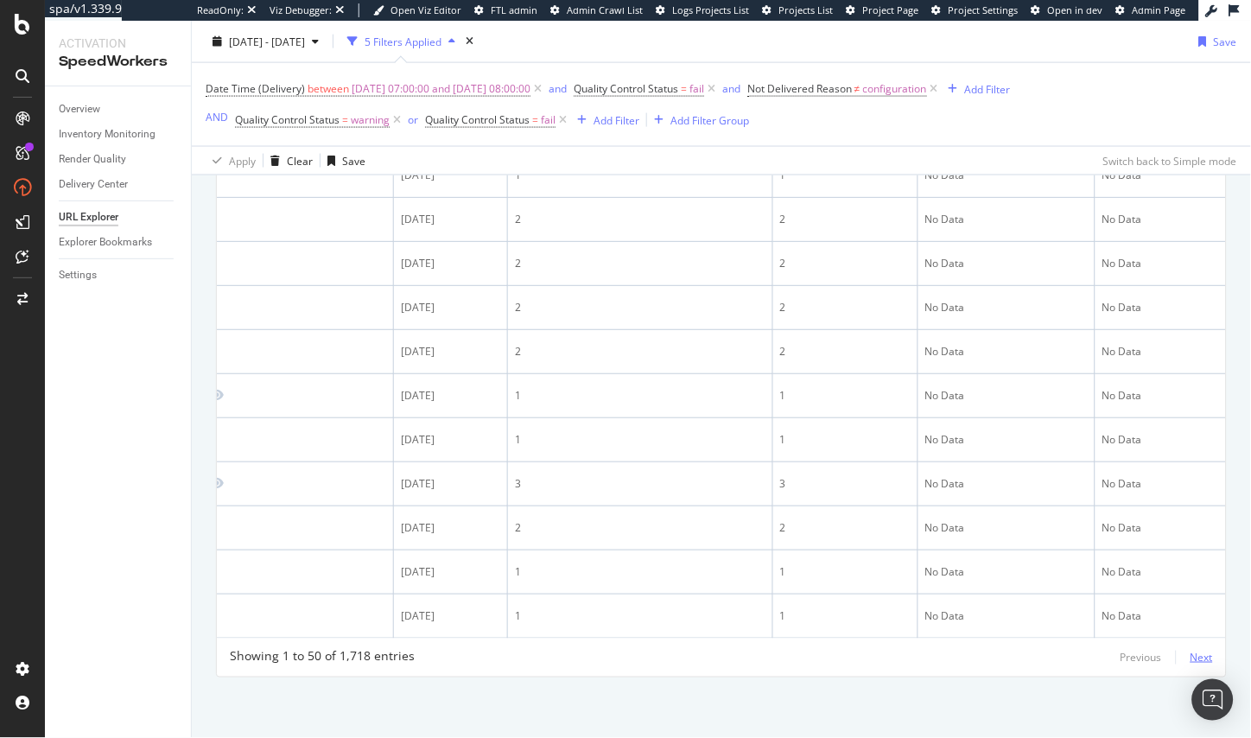
click at [1202, 661] on div "Next" at bounding box center [1201, 657] width 22 height 15
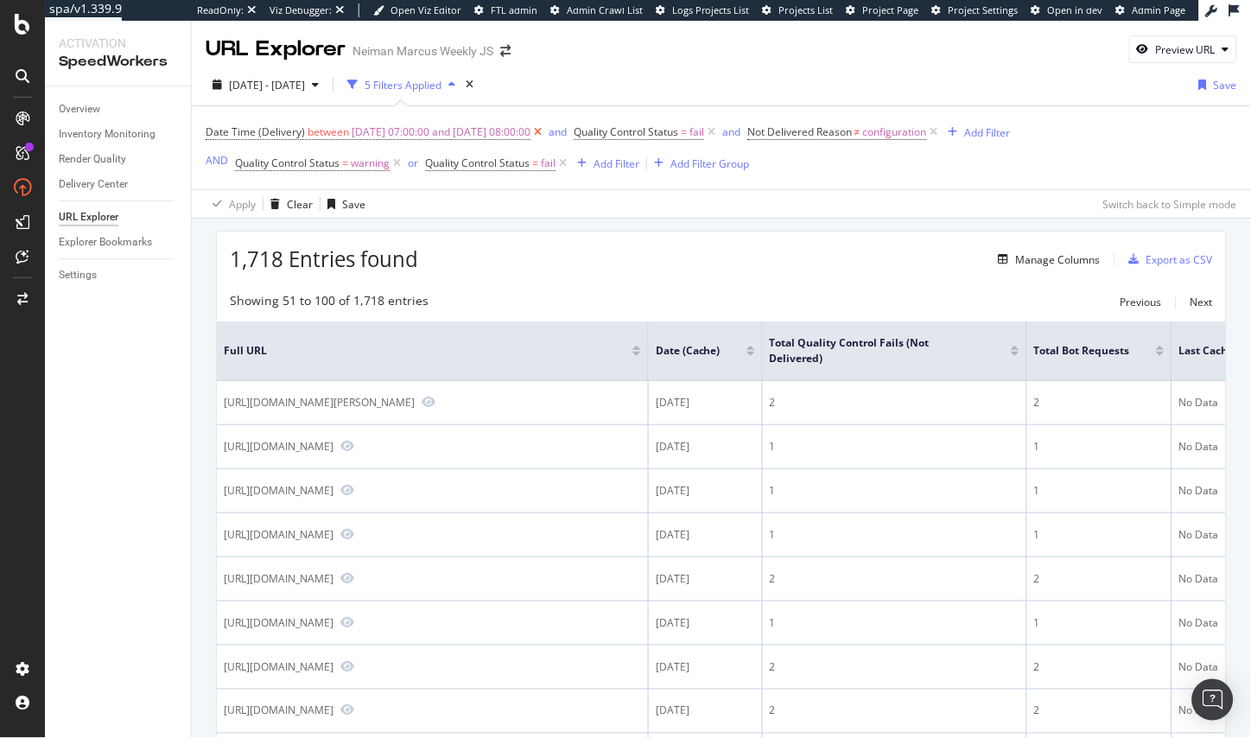
click at [545, 133] on icon at bounding box center [537, 132] width 15 height 17
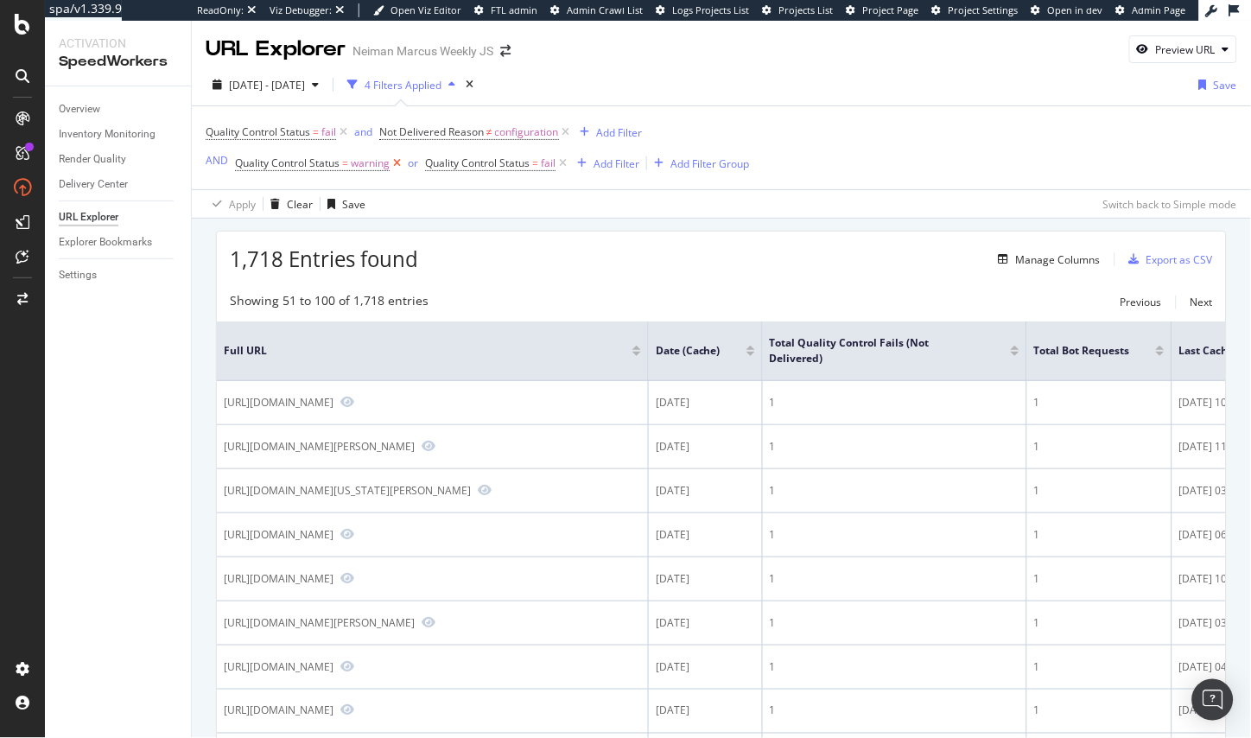
click at [402, 168] on icon at bounding box center [397, 163] width 15 height 17
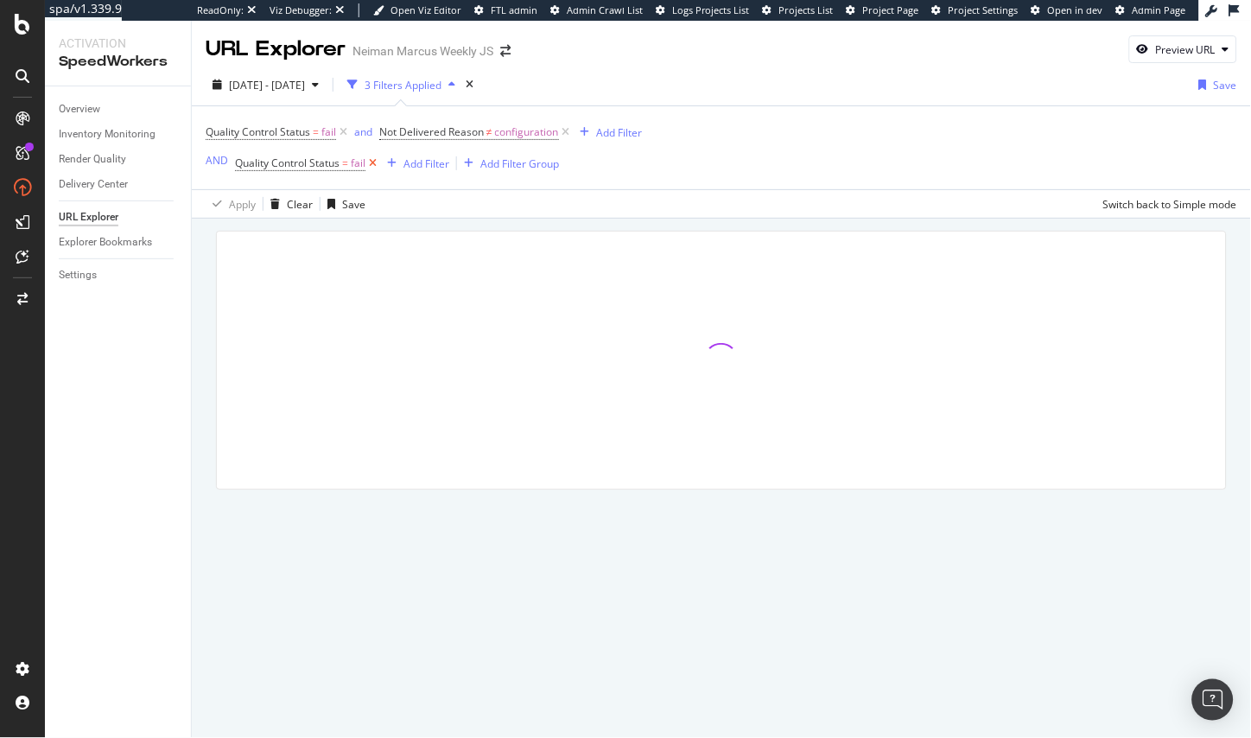
click at [375, 165] on icon at bounding box center [372, 163] width 15 height 17
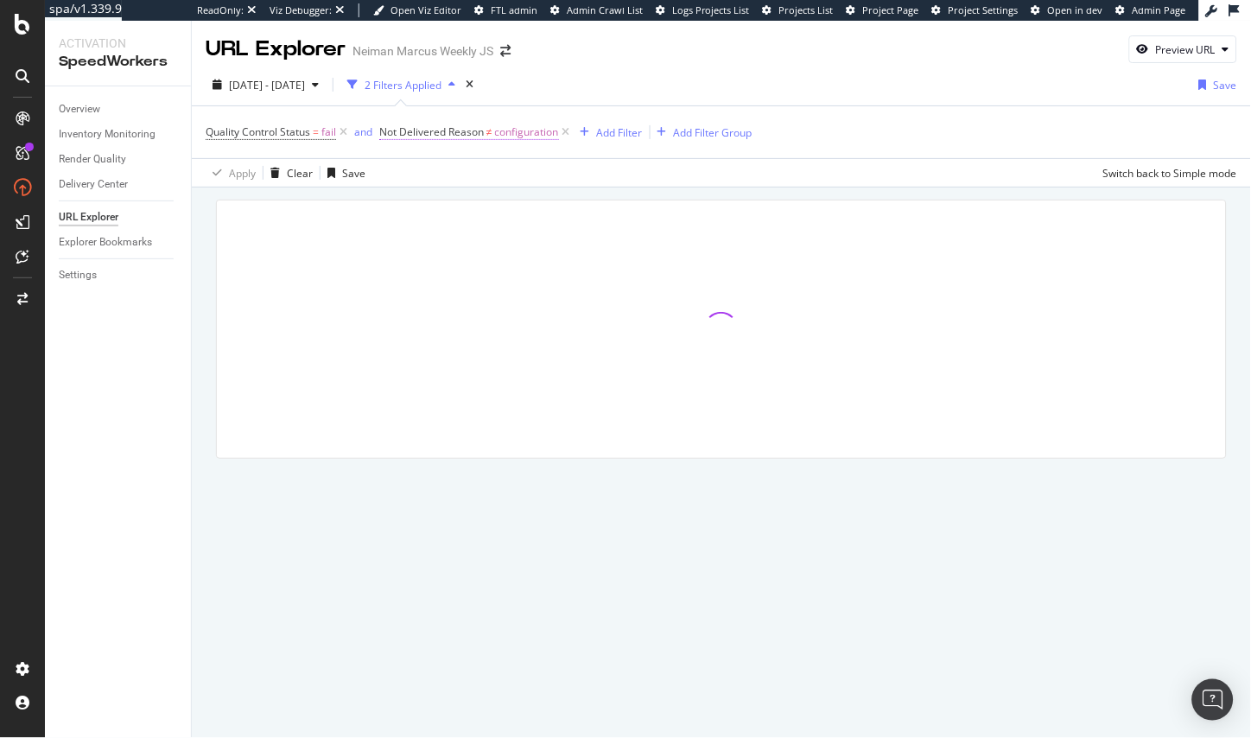
click at [504, 130] on span "configuration" at bounding box center [527, 132] width 64 height 24
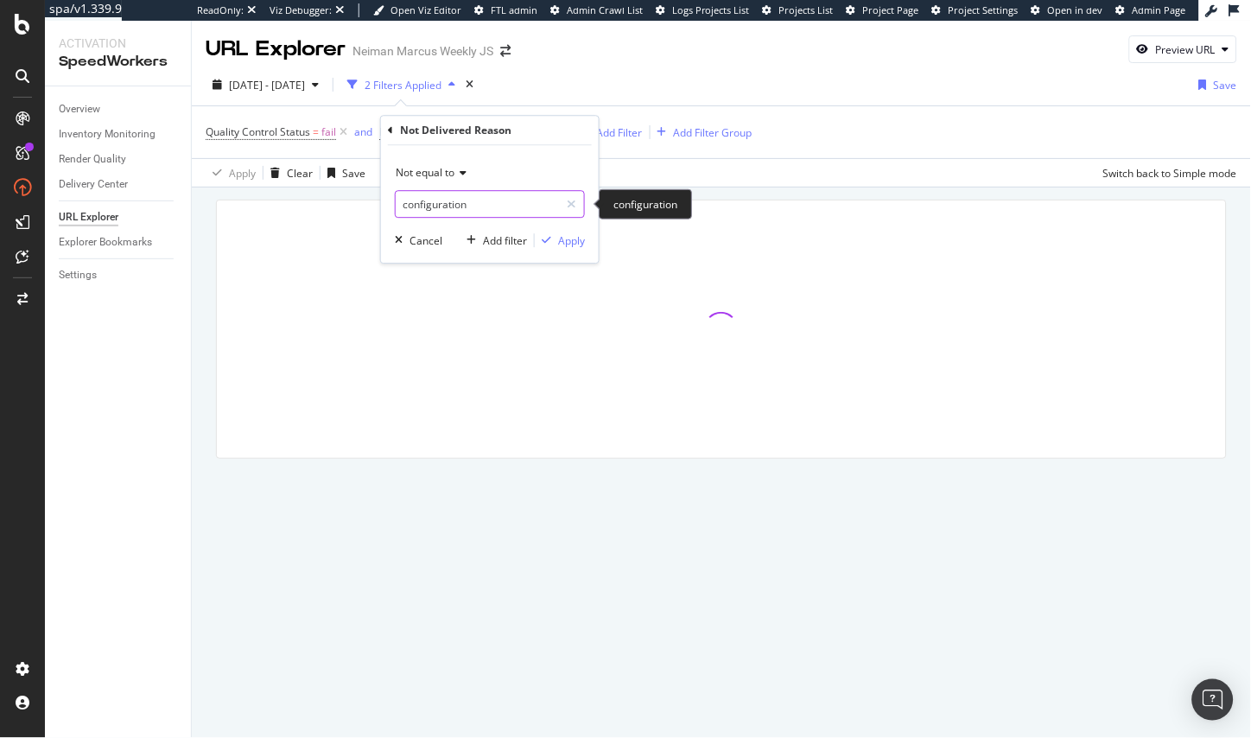
click at [473, 196] on input "configuration" at bounding box center [477, 204] width 163 height 28
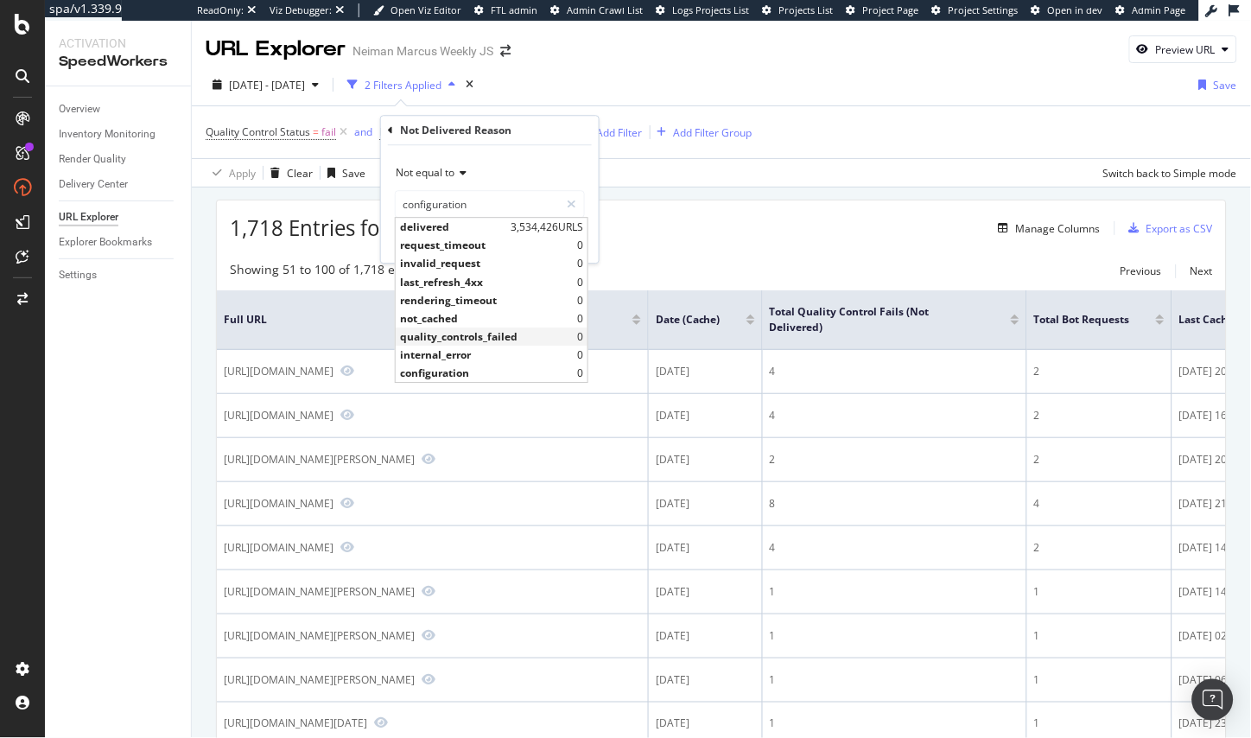
click at [468, 334] on span "quality_controls_failed" at bounding box center [488, 336] width 177 height 15
type input "quality_controls_failed"
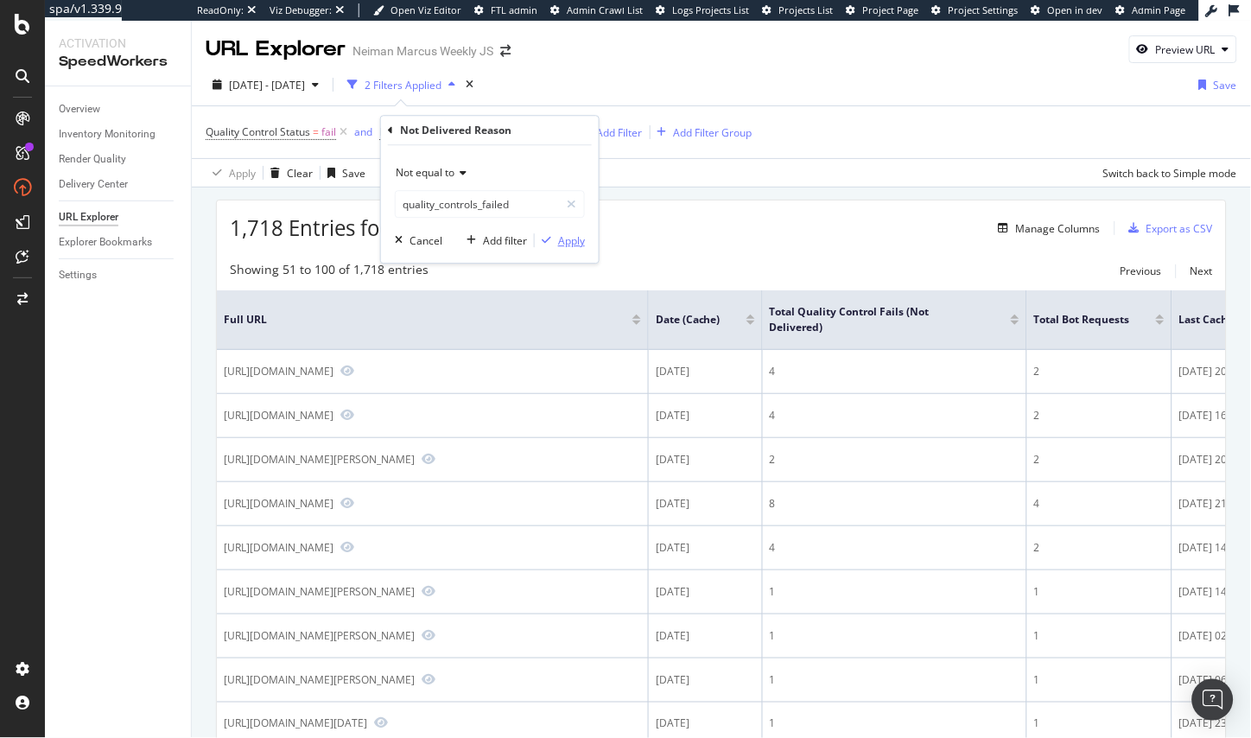
click at [568, 242] on div "Apply" at bounding box center [571, 240] width 27 height 15
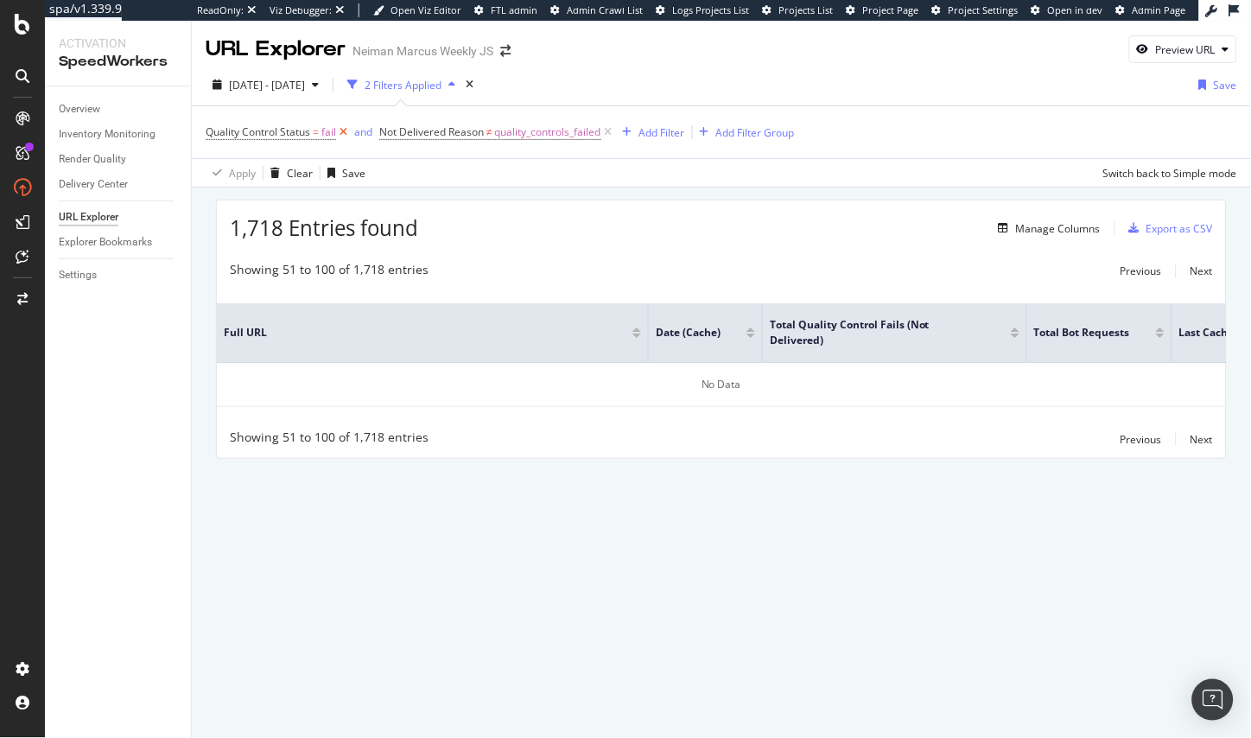
click at [348, 134] on icon at bounding box center [343, 132] width 15 height 17
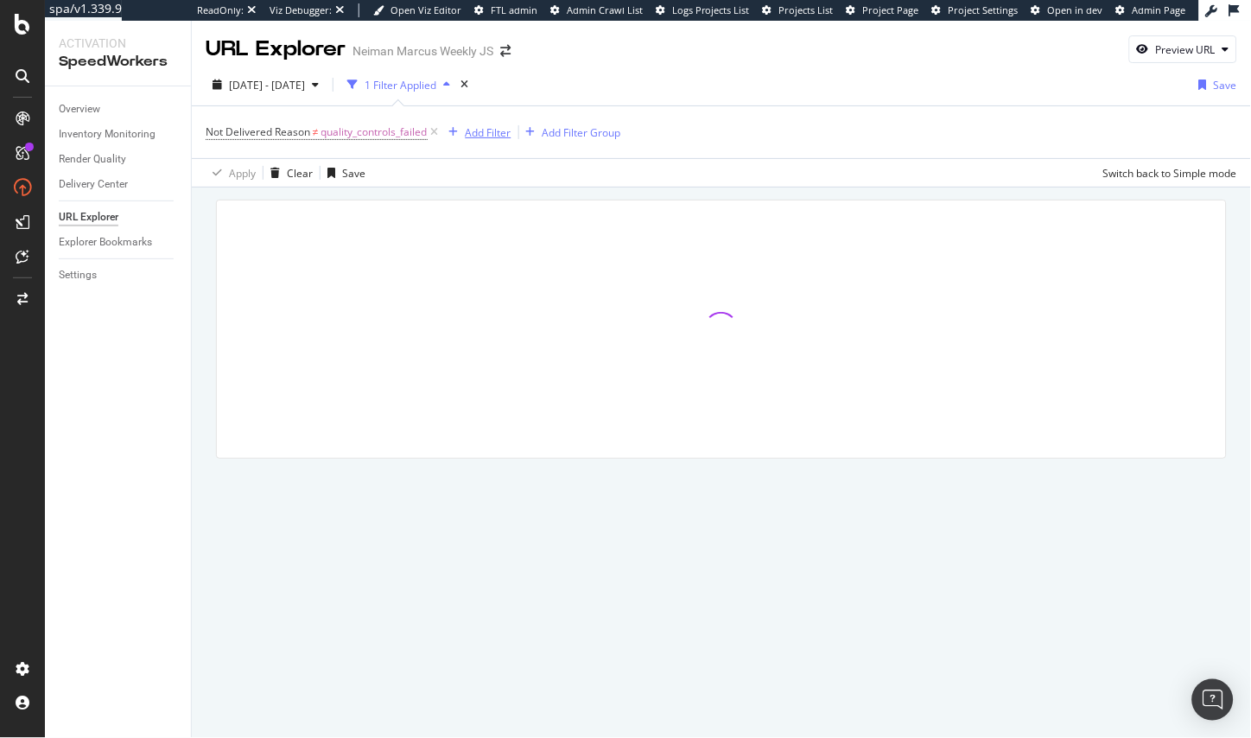
click at [483, 133] on div "Add Filter" at bounding box center [489, 132] width 46 height 15
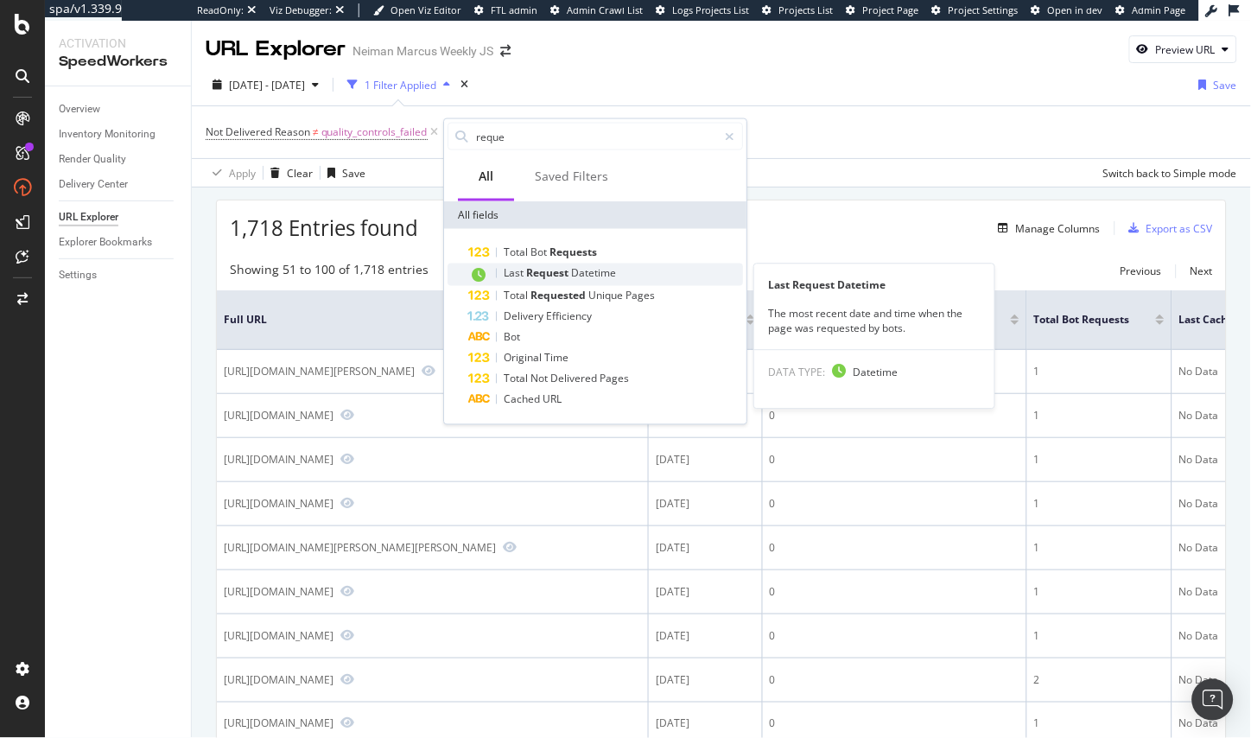
type input "reque"
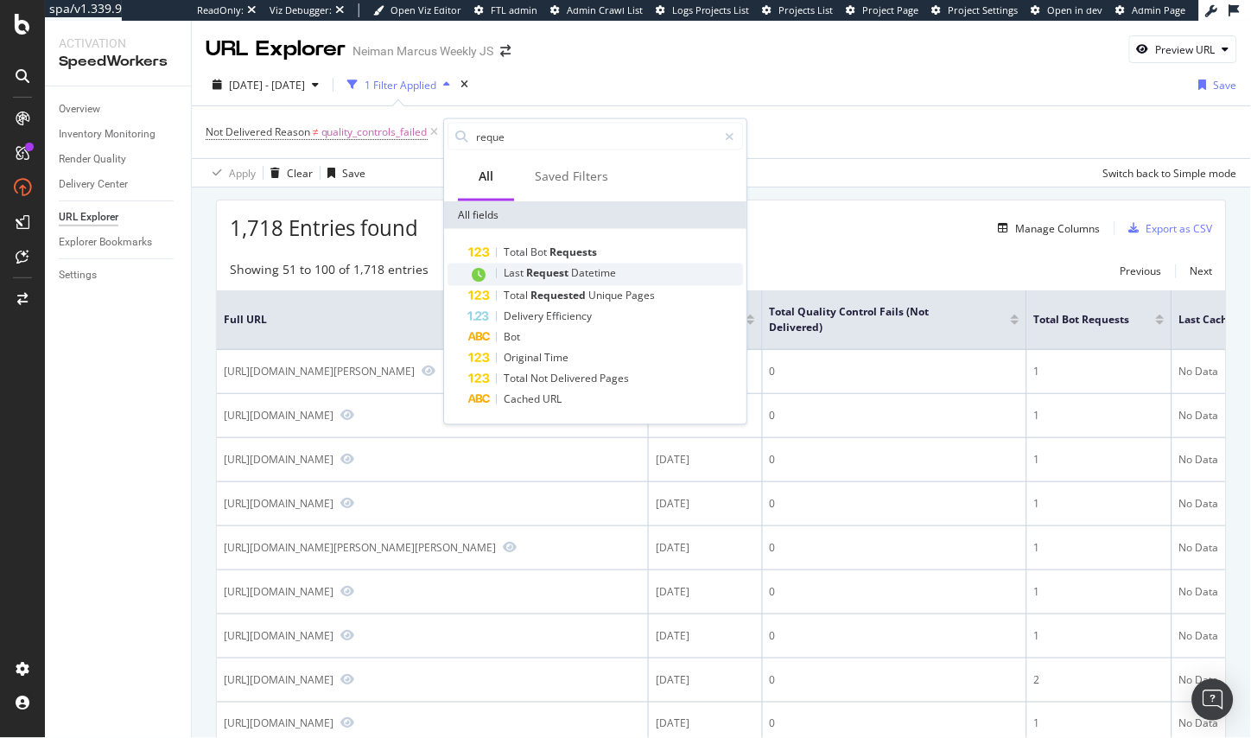
click at [679, 276] on div "Last Request Datetime" at bounding box center [605, 274] width 275 height 22
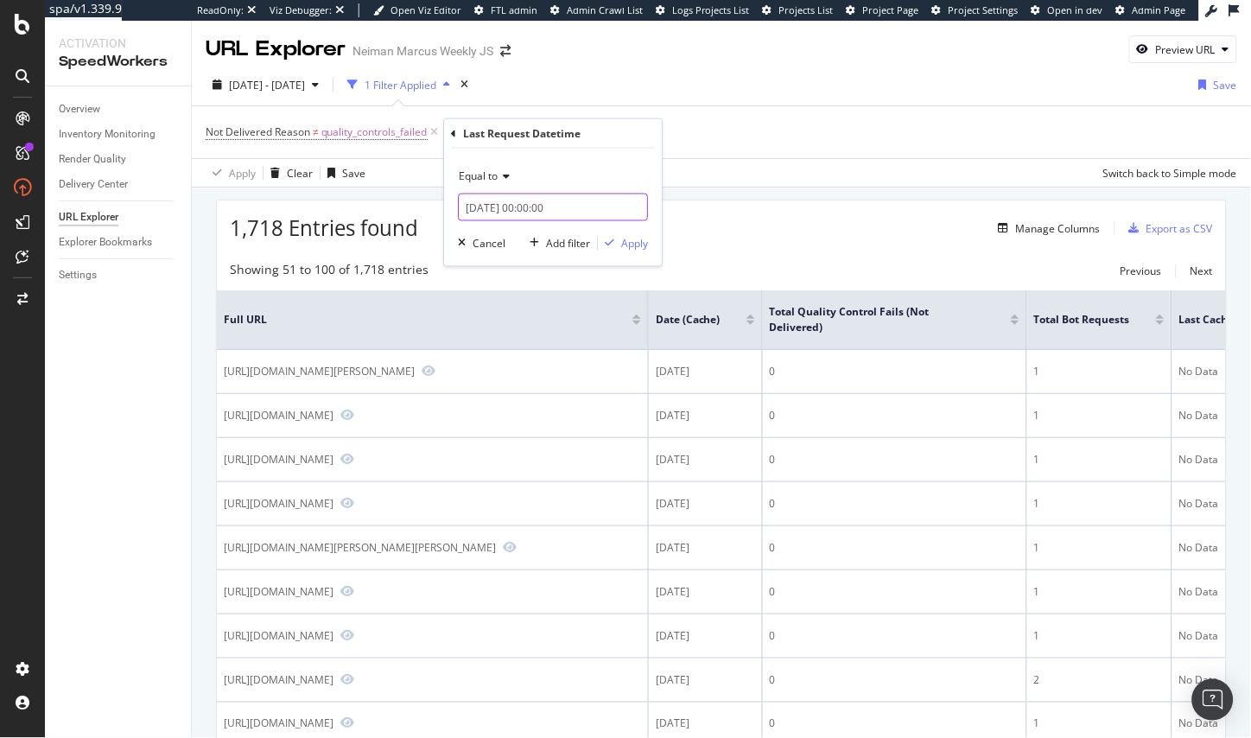
click at [579, 207] on input "2025-10-15 00:00:00" at bounding box center [553, 208] width 190 height 28
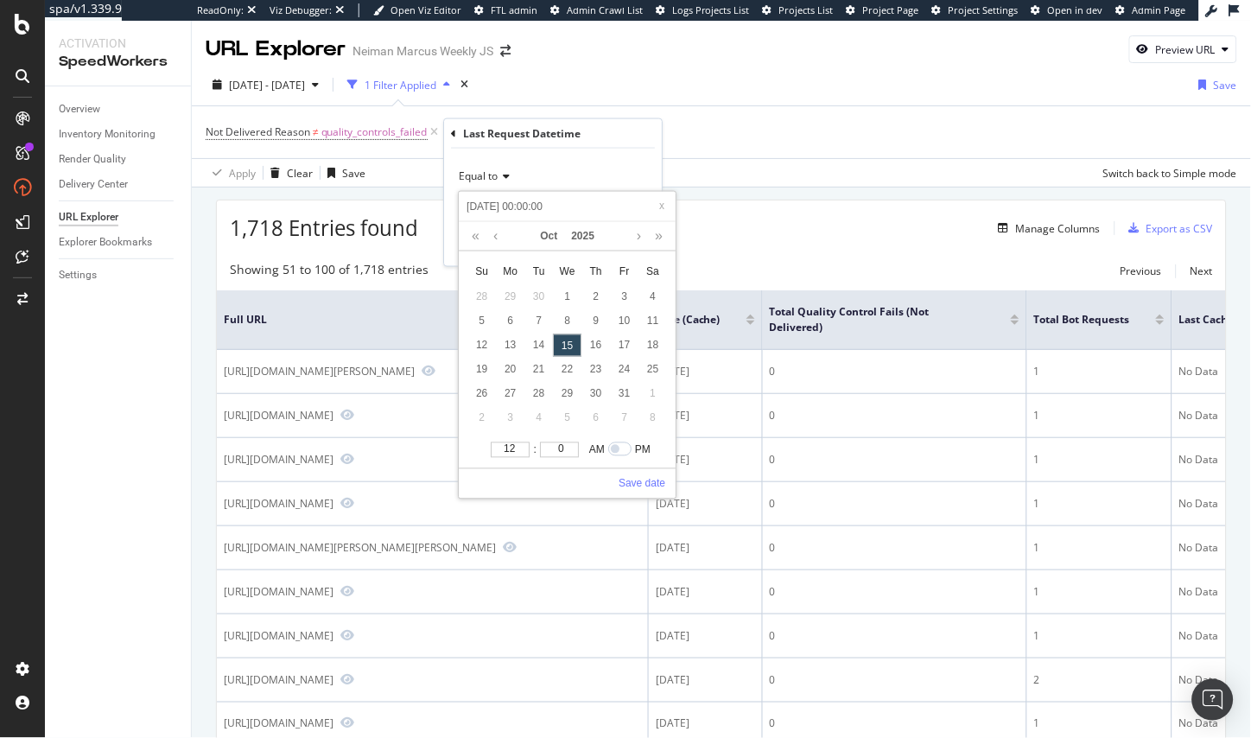
click at [557, 343] on div "15" at bounding box center [567, 345] width 29 height 22
click at [659, 175] on div "Equal to 2025-10-15 00:00:00 2025-10-15 00:00:00 Oct 2025 Su Mo Tu We Th Fr Sa …" at bounding box center [553, 207] width 218 height 117
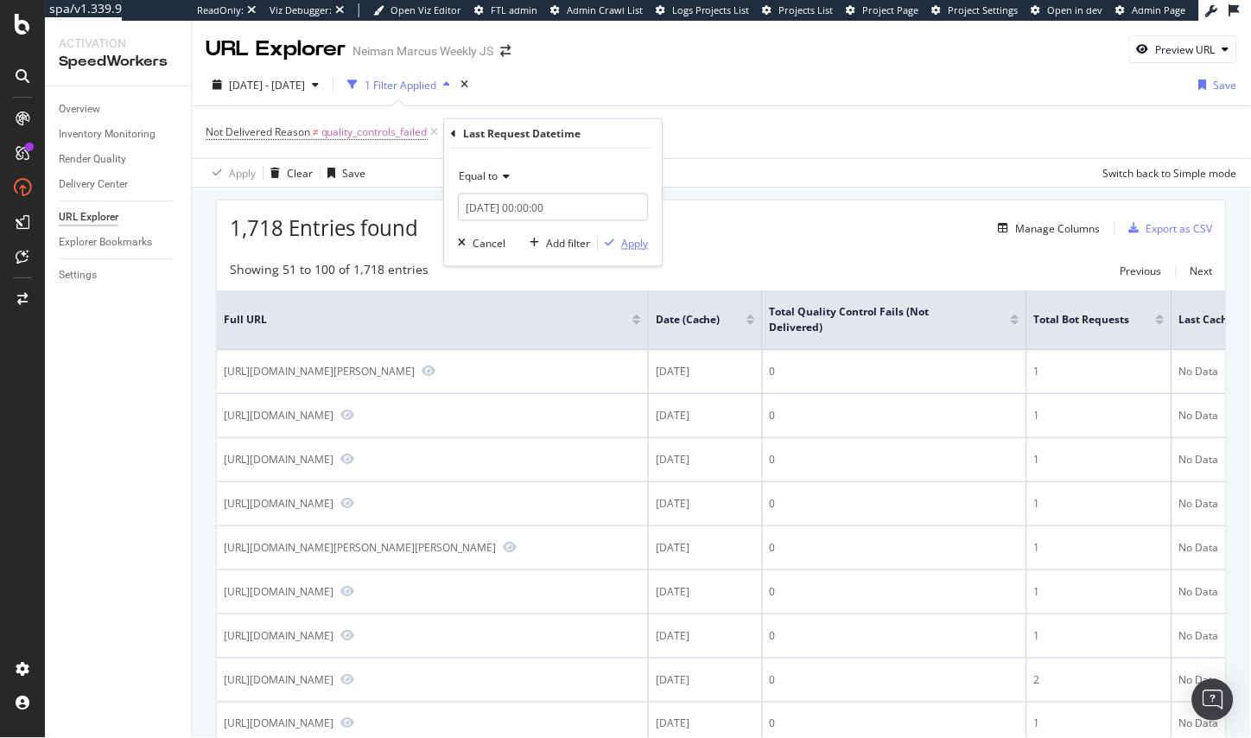
click at [643, 244] on div "Apply" at bounding box center [634, 243] width 27 height 15
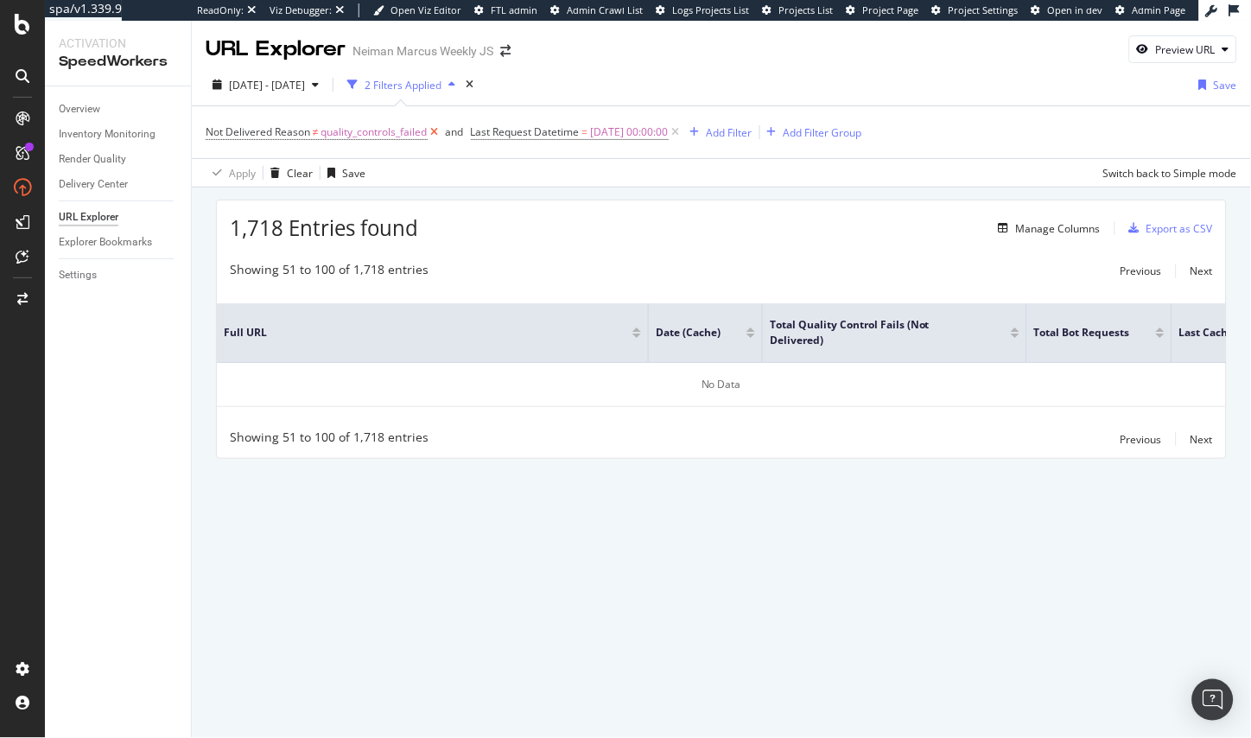
click at [434, 132] on icon at bounding box center [435, 132] width 15 height 17
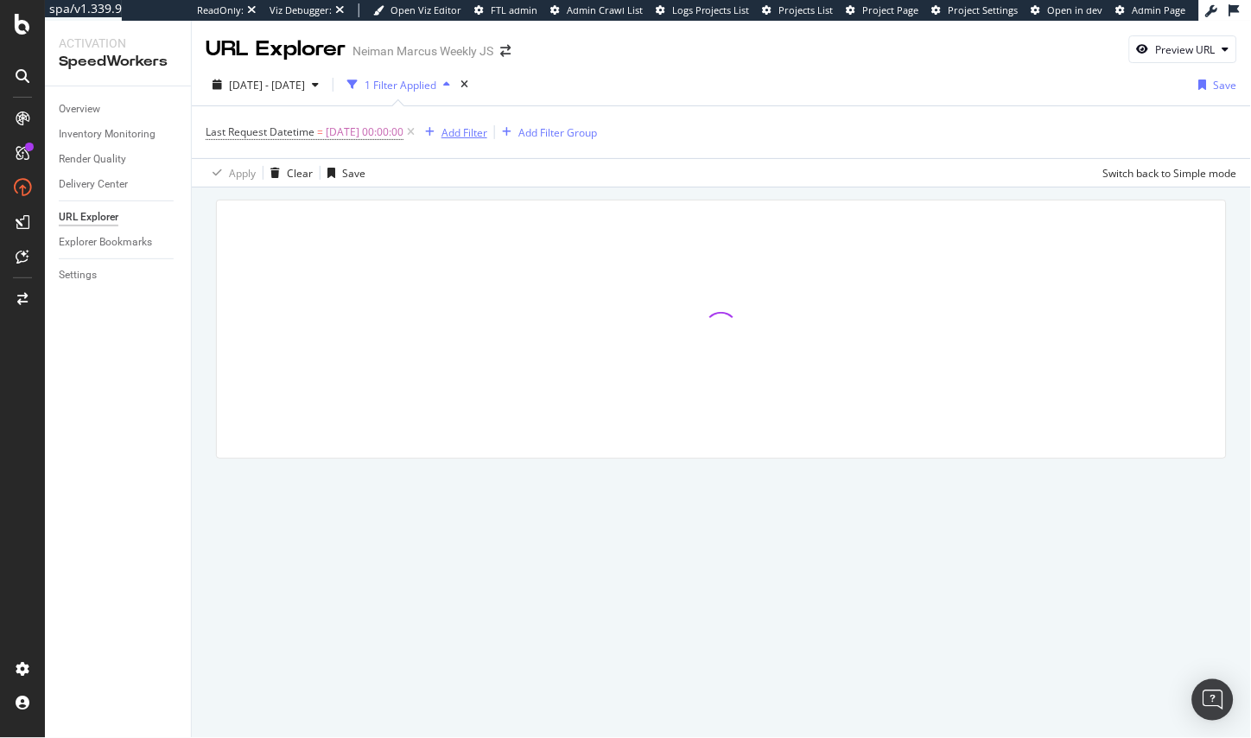
click at [487, 132] on div "Add Filter" at bounding box center [464, 132] width 46 height 15
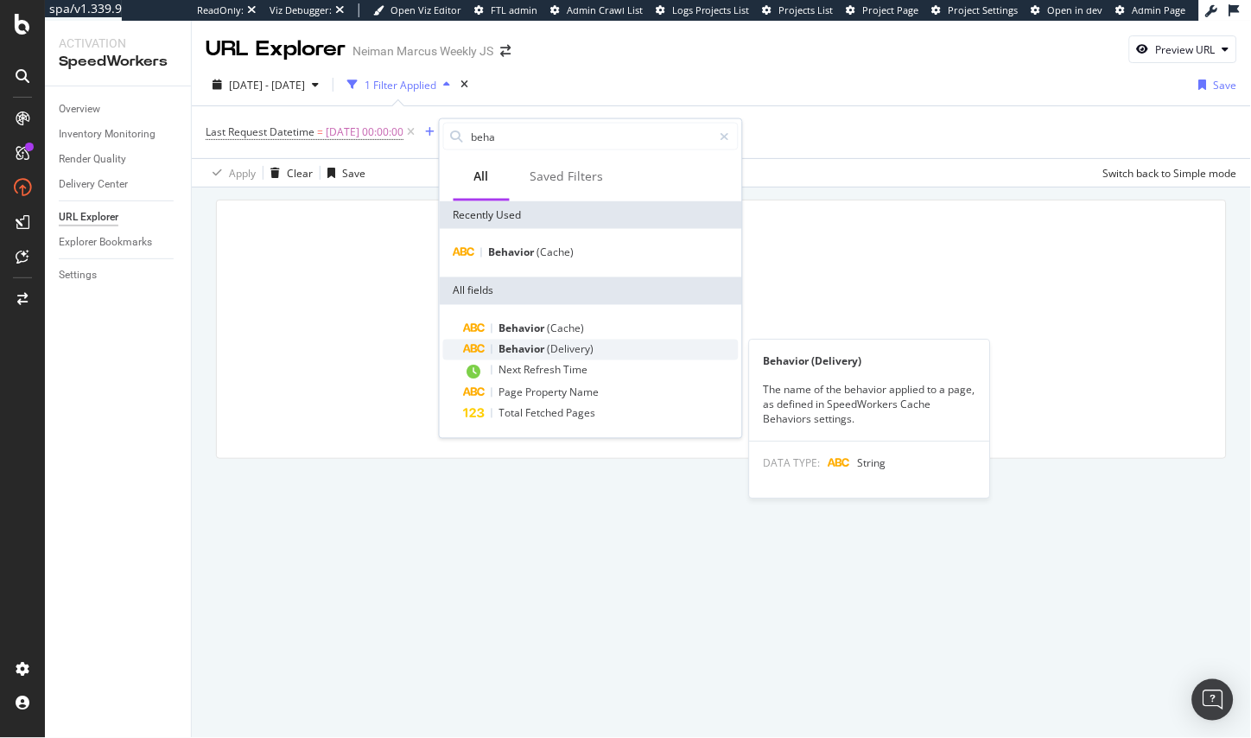
type input "beha"
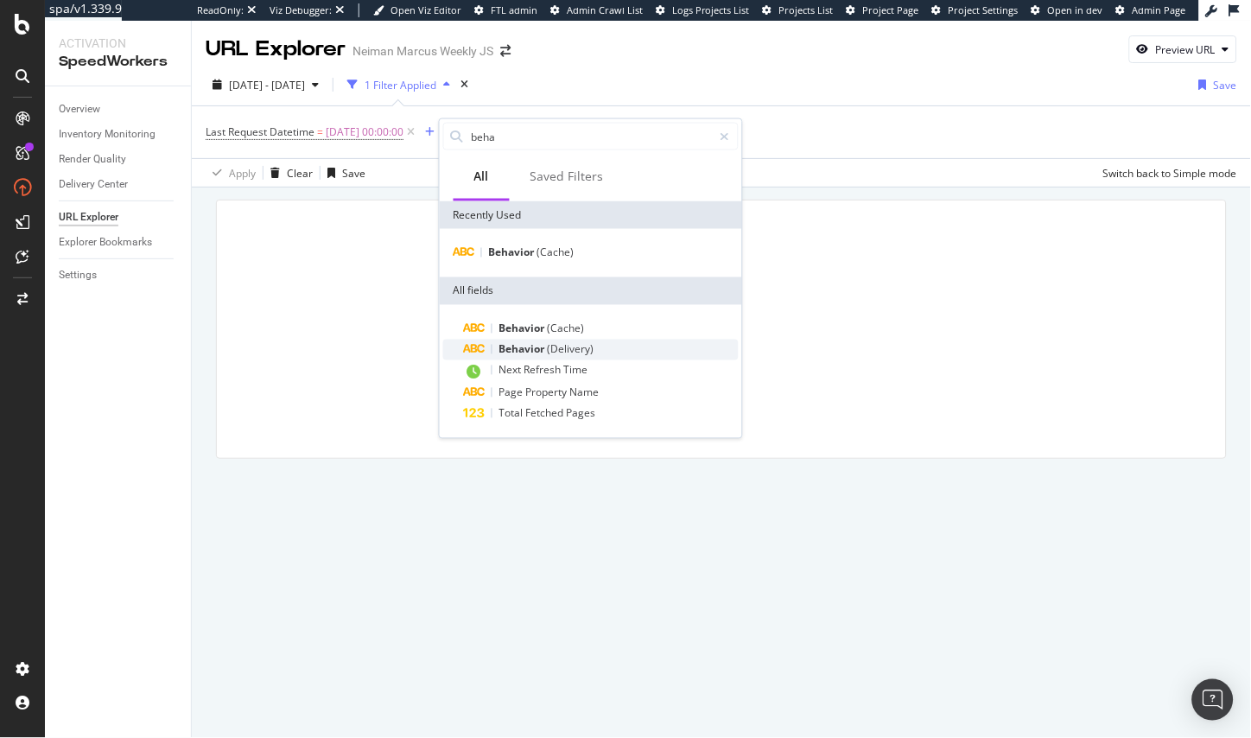
click at [541, 346] on span "Behavior" at bounding box center [523, 349] width 48 height 15
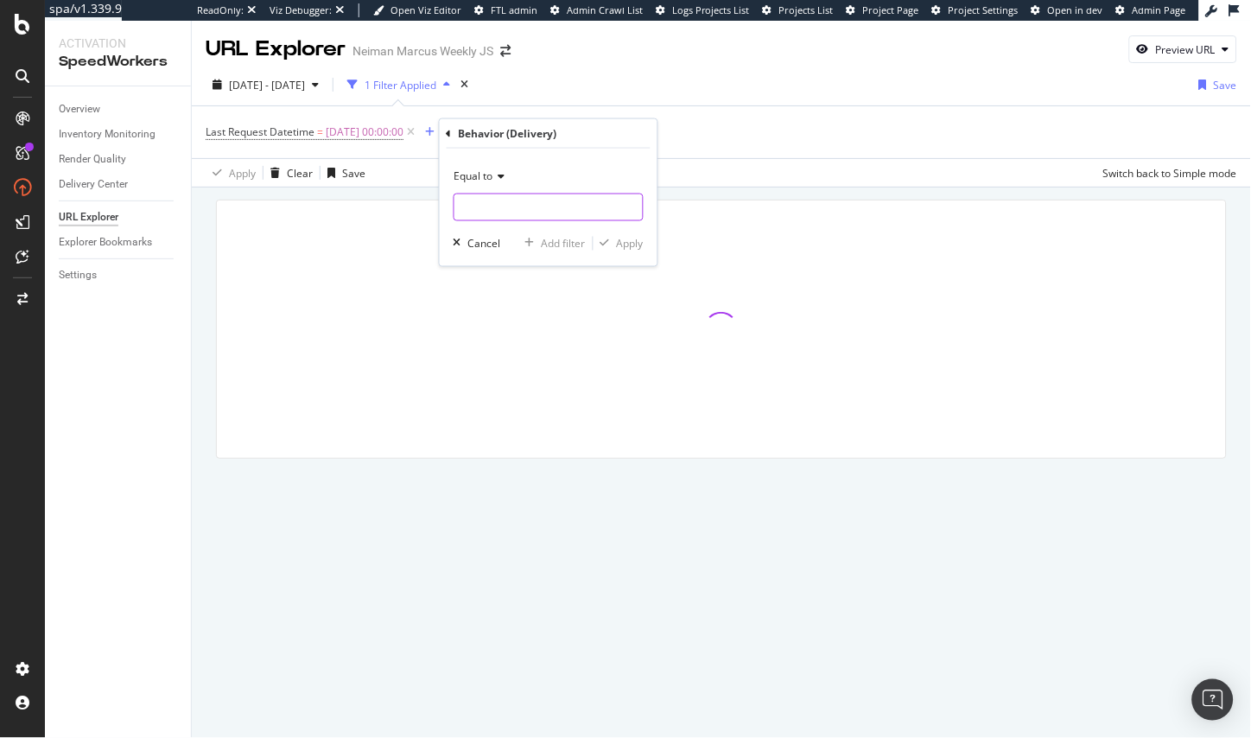
click at [508, 201] on input "text" at bounding box center [548, 208] width 188 height 28
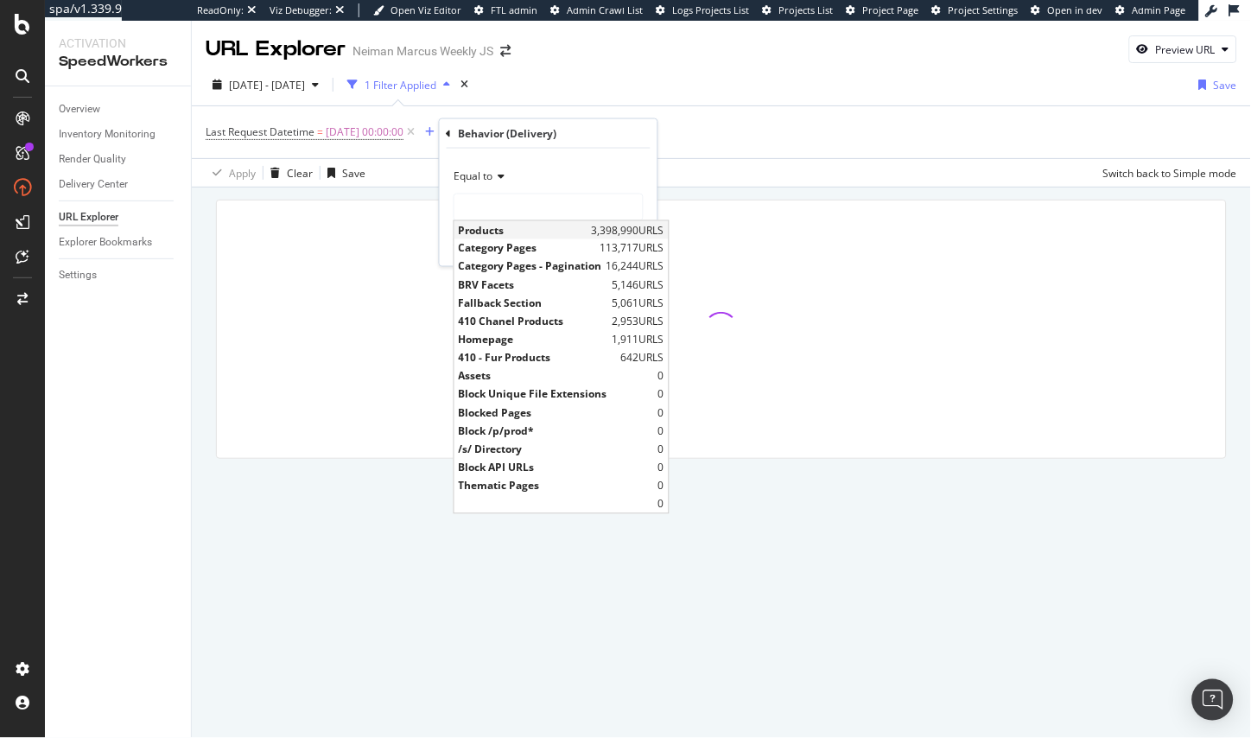
click at [516, 230] on span "Products" at bounding box center [523, 230] width 129 height 15
type input "Products"
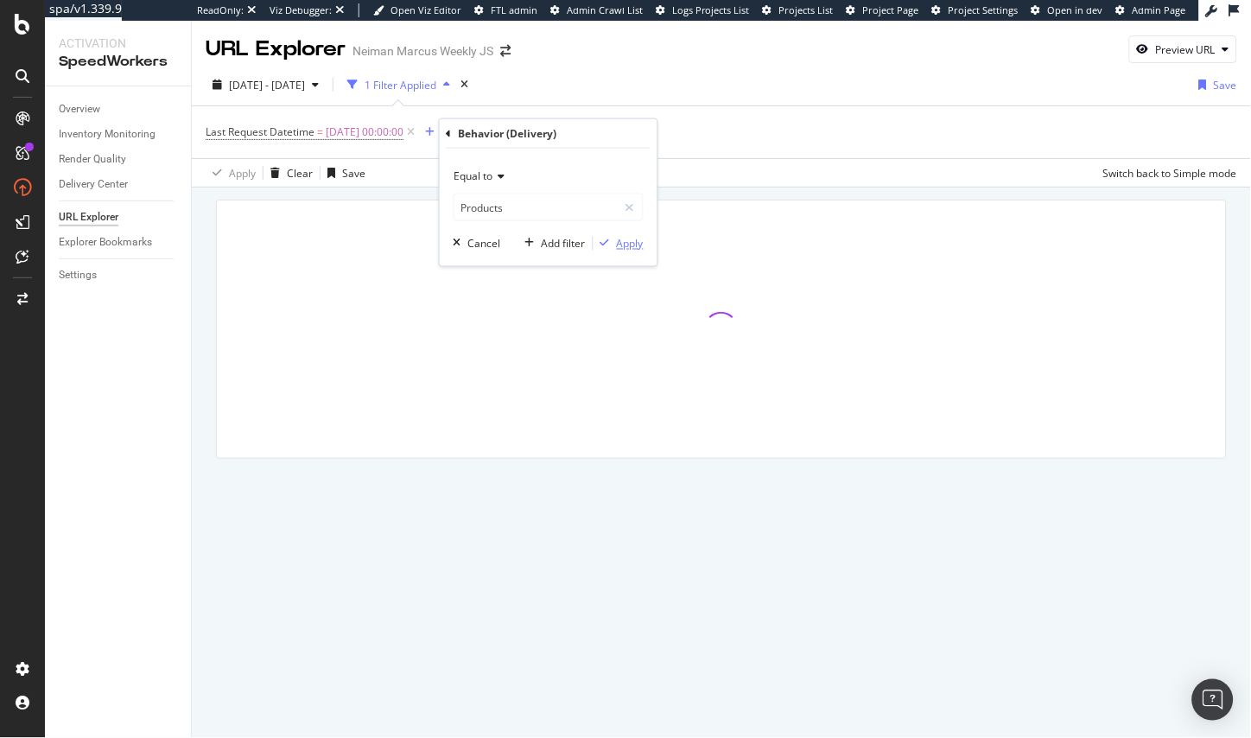
click at [626, 244] on div "Apply" at bounding box center [630, 243] width 27 height 15
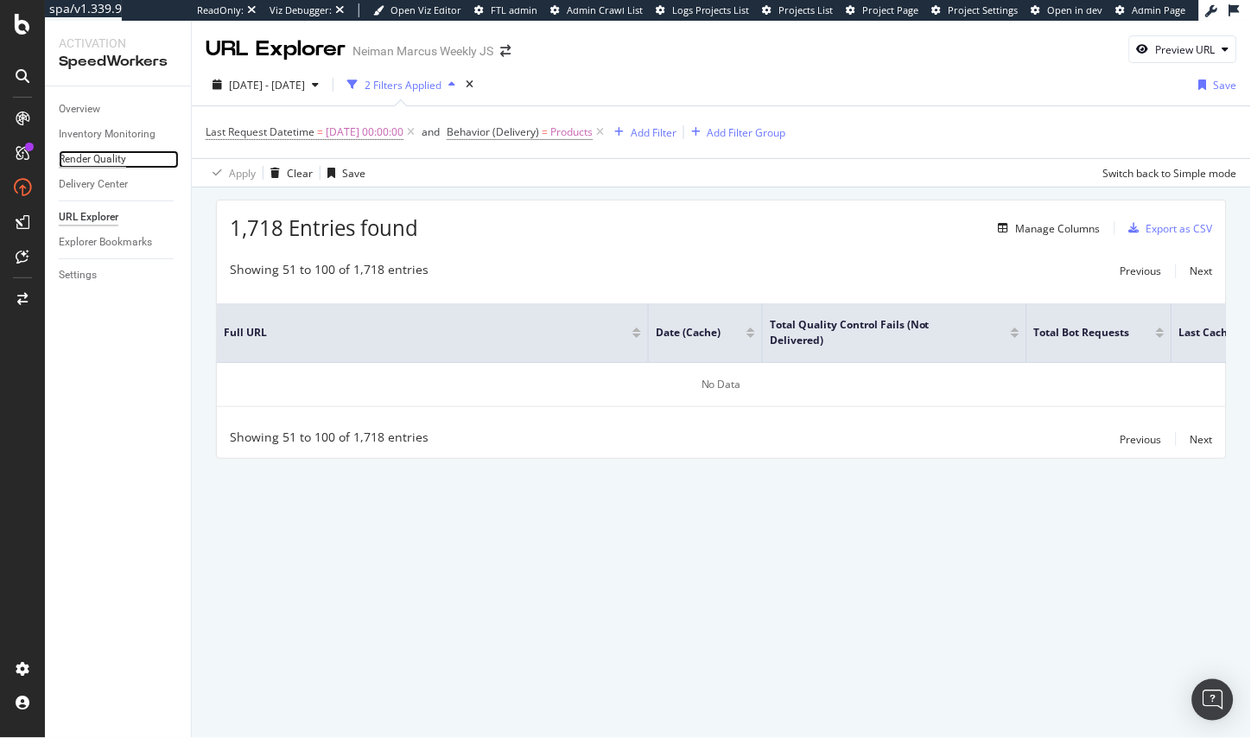
click at [101, 154] on div "Render Quality" at bounding box center [92, 159] width 67 height 18
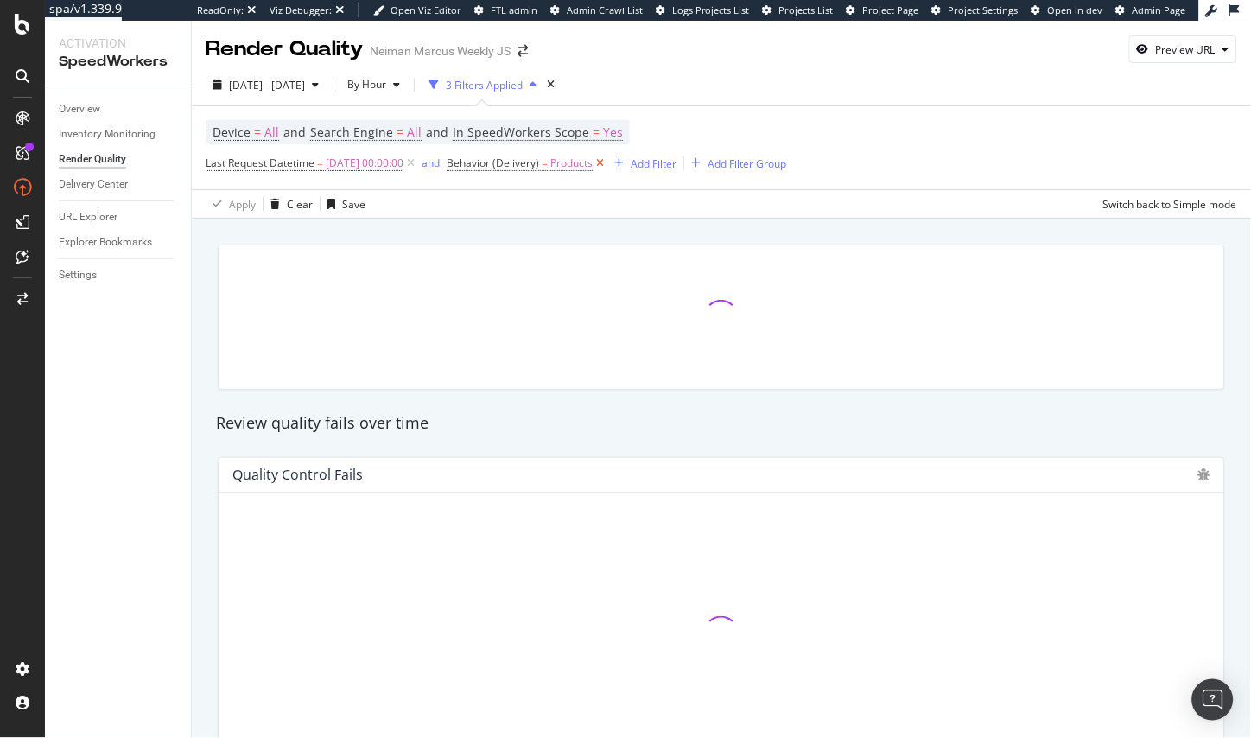
click at [607, 158] on icon at bounding box center [600, 163] width 15 height 17
click at [418, 162] on icon at bounding box center [410, 163] width 15 height 17
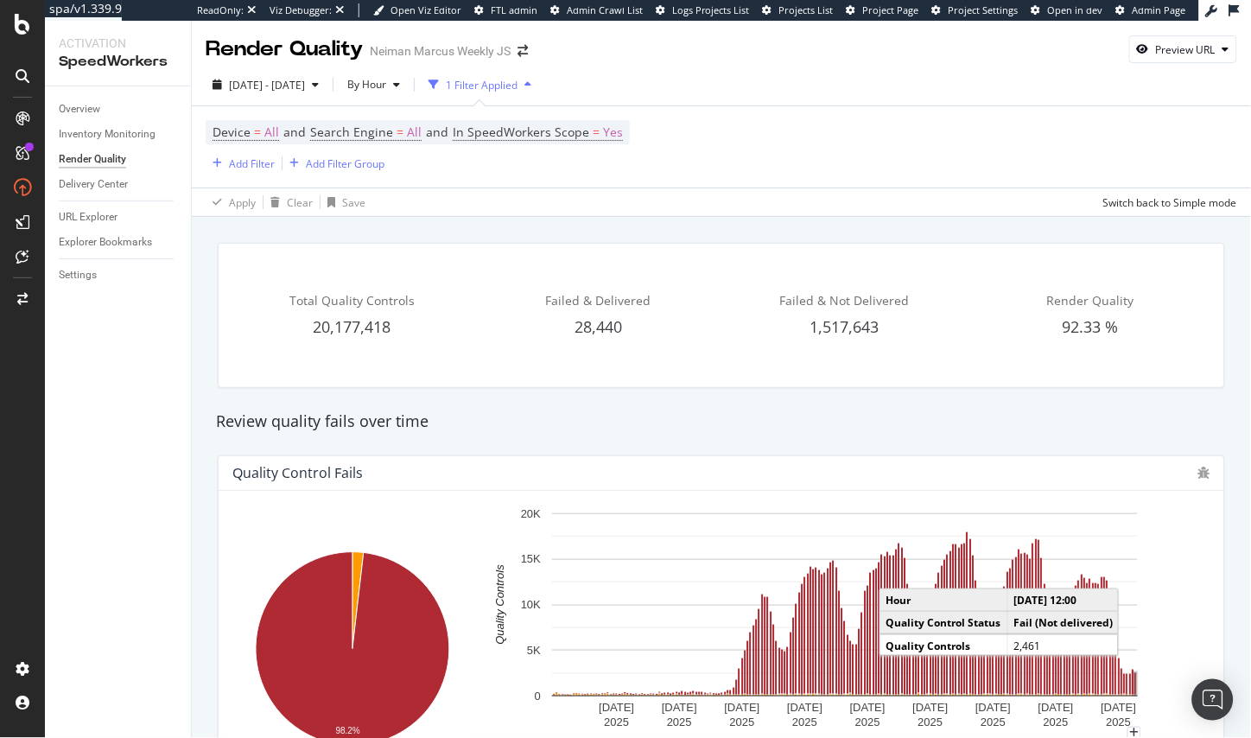
click at [1136, 688] on rect "A chart." at bounding box center [1136, 684] width 2 height 22
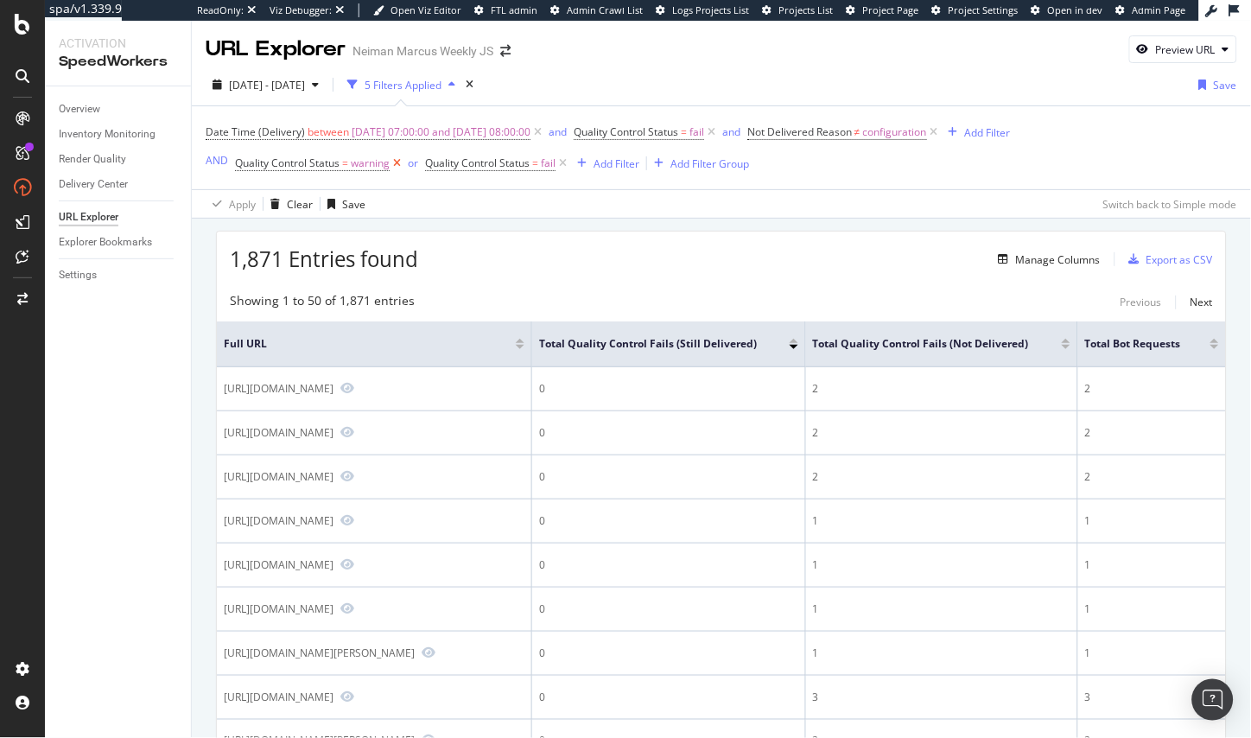
click at [393, 166] on icon at bounding box center [397, 163] width 15 height 17
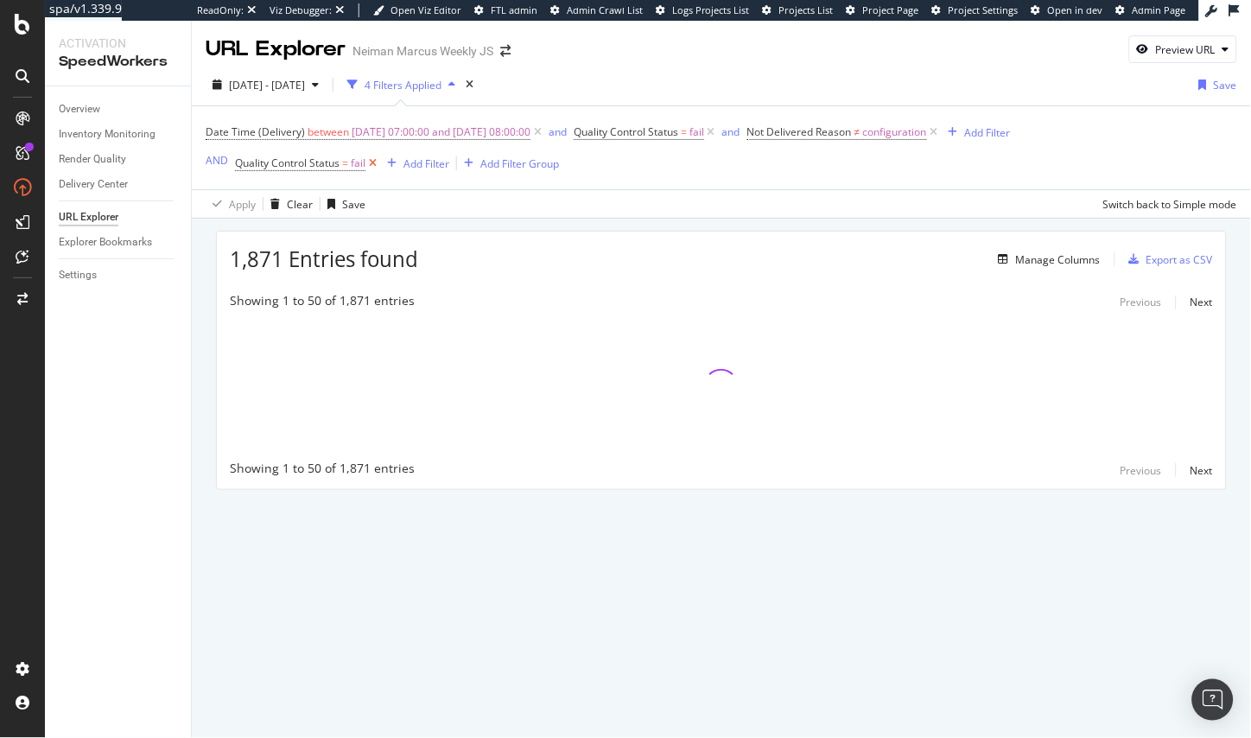
click at [372, 162] on icon at bounding box center [372, 163] width 15 height 17
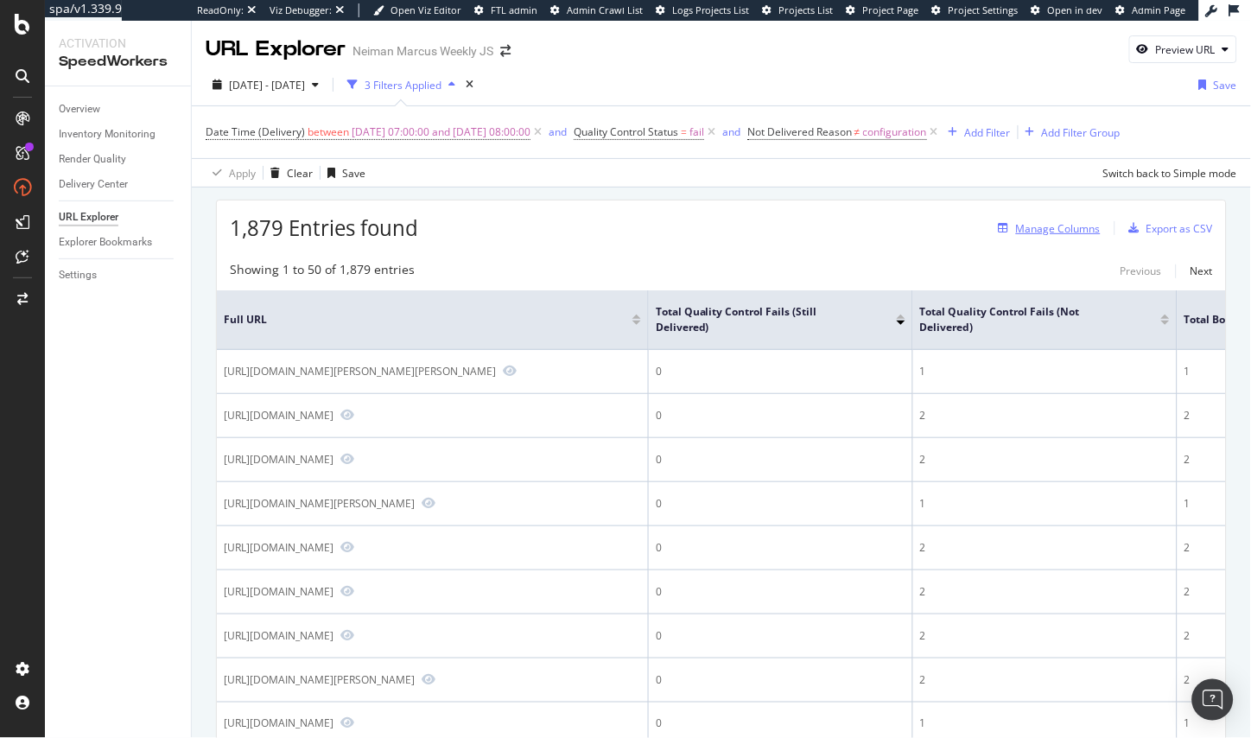
click at [1017, 221] on div "Manage Columns" at bounding box center [1058, 228] width 85 height 15
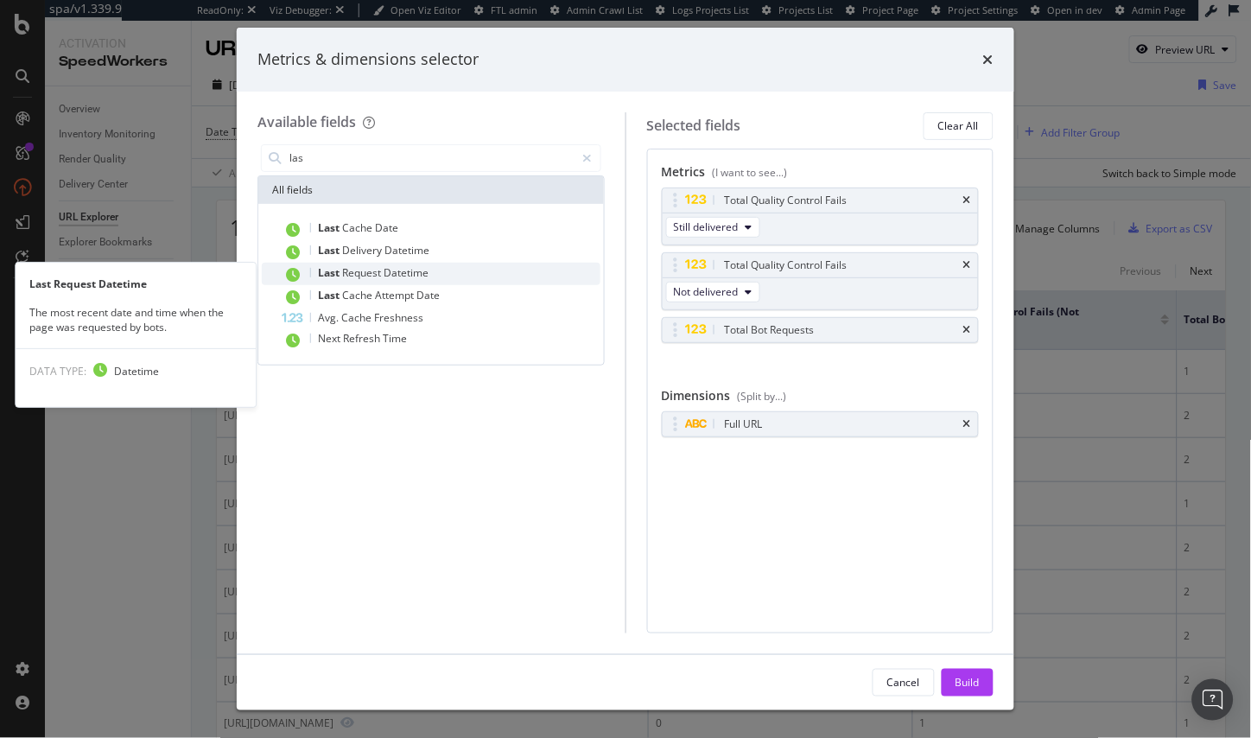
type input "las"
click at [401, 266] on span "Datetime" at bounding box center [406, 272] width 45 height 15
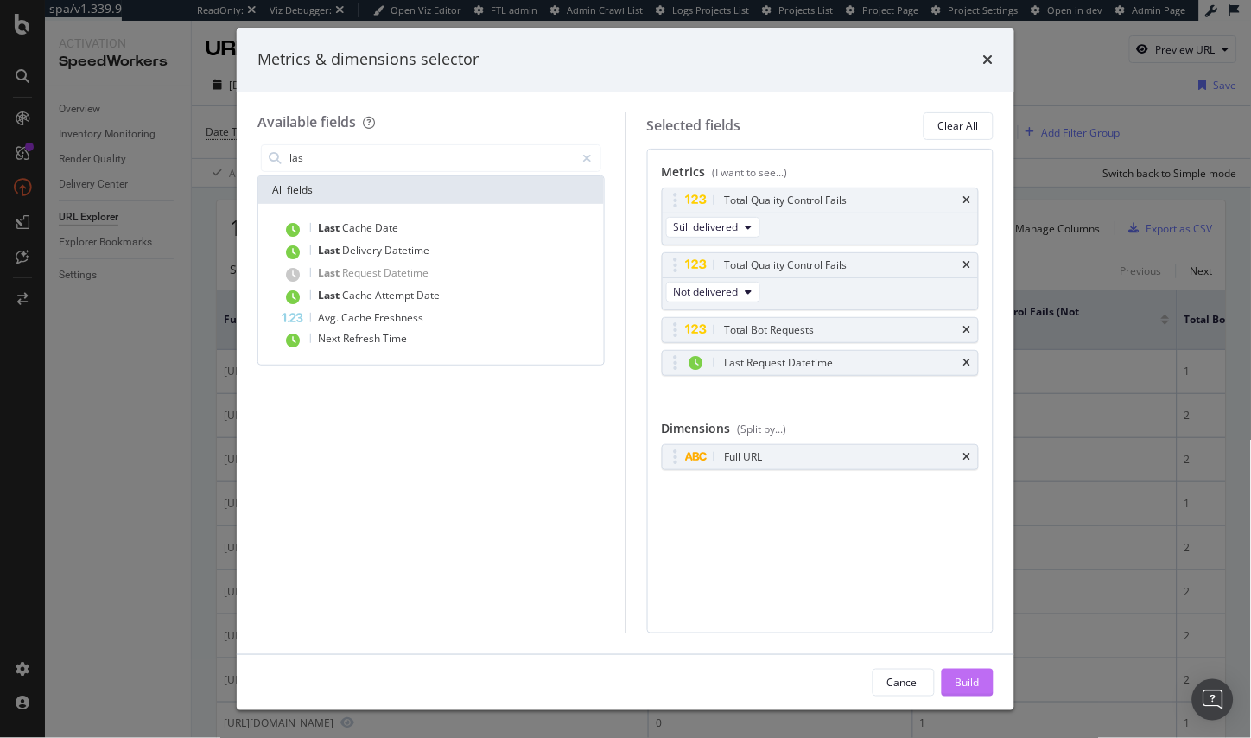
click at [982, 679] on button "Build" at bounding box center [968, 683] width 52 height 28
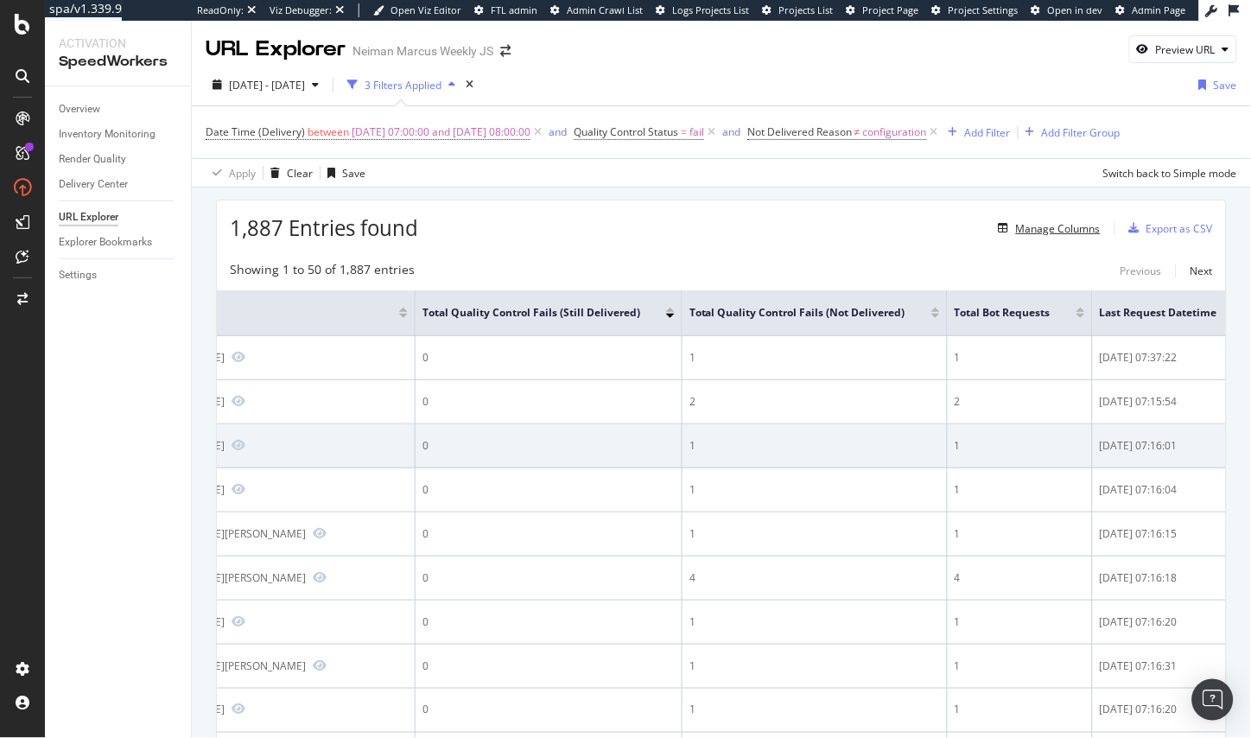
scroll to position [0, 261]
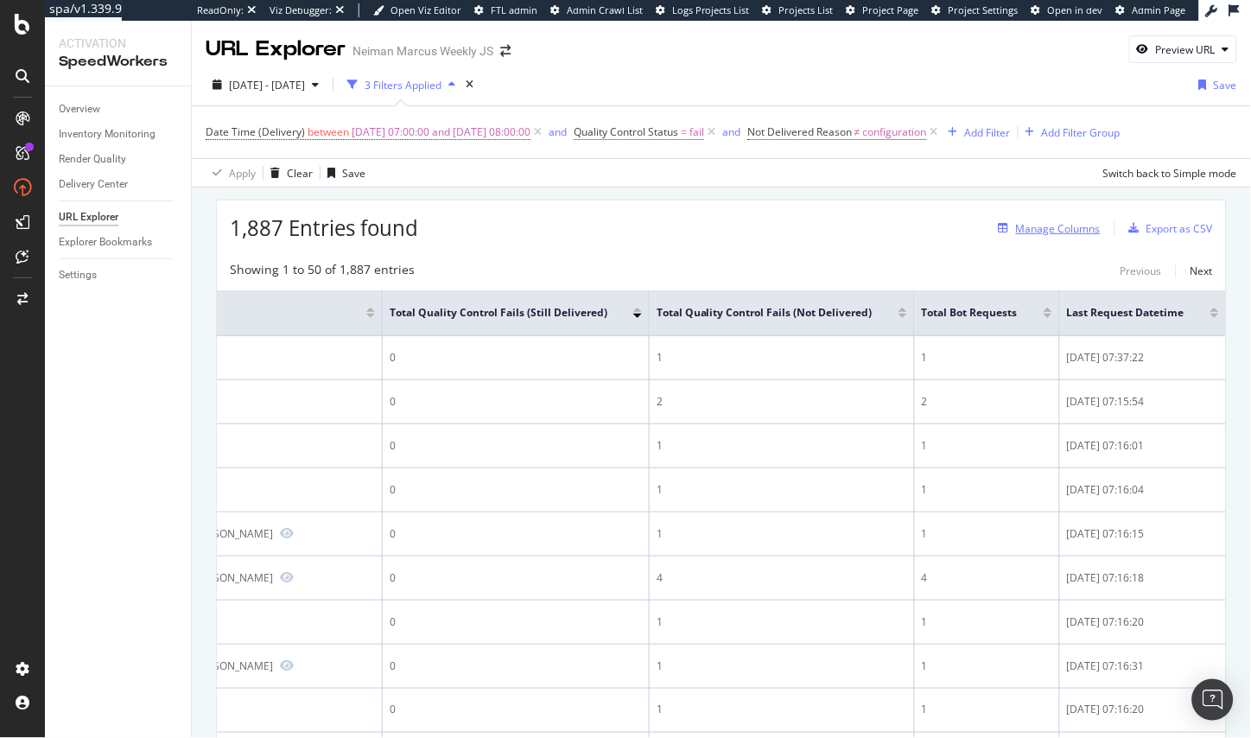
click at [1063, 220] on div "Manage Columns" at bounding box center [1046, 228] width 109 height 19
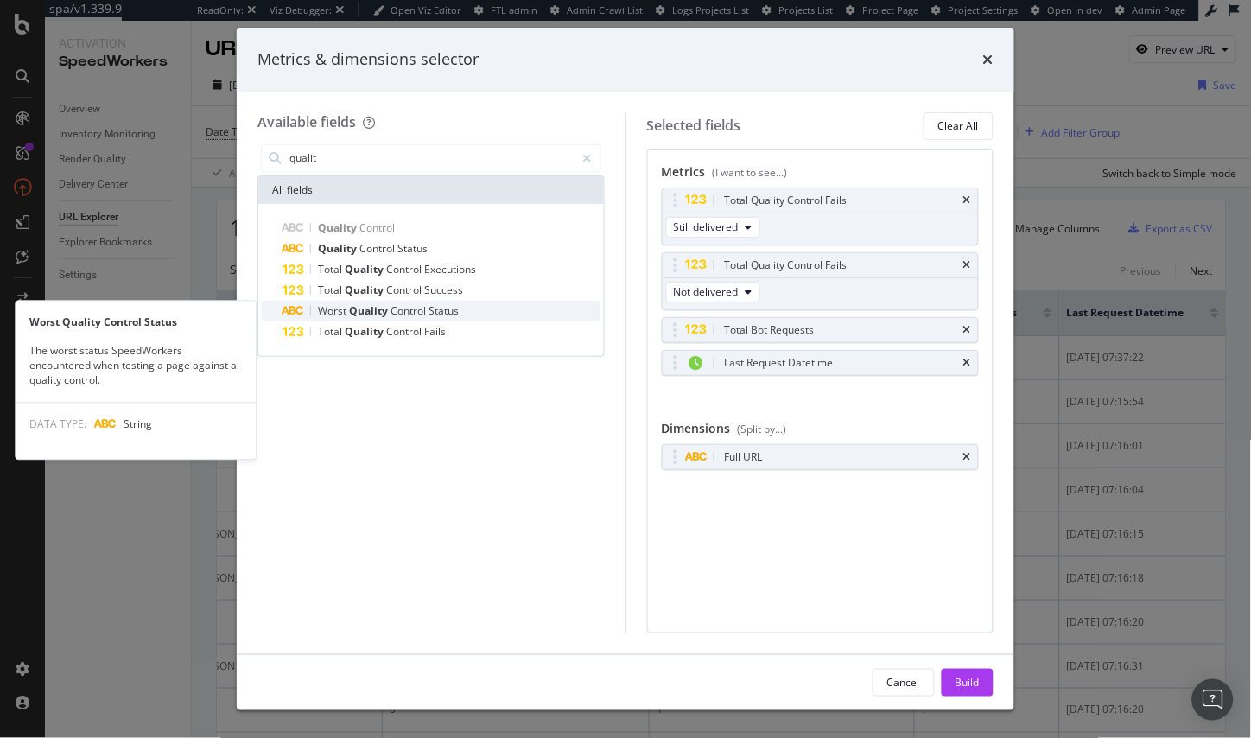
type input "qualit"
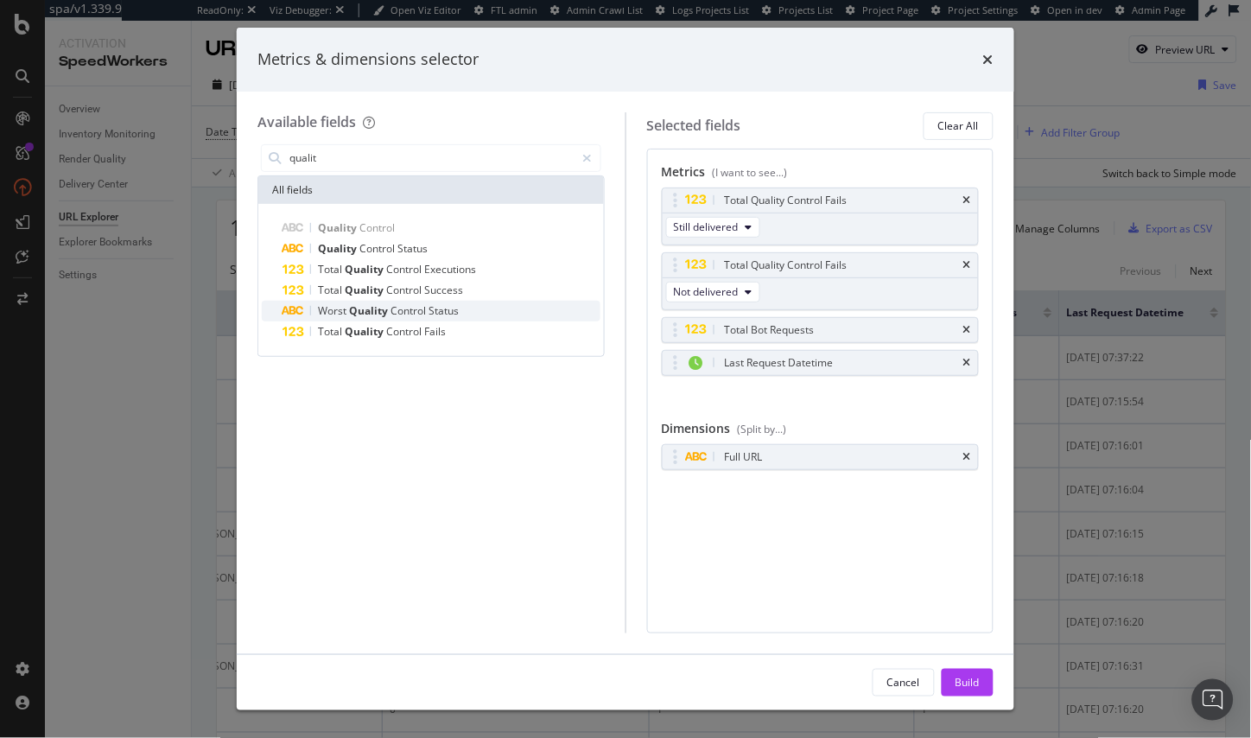
click at [453, 311] on span "Status" at bounding box center [443, 310] width 30 height 15
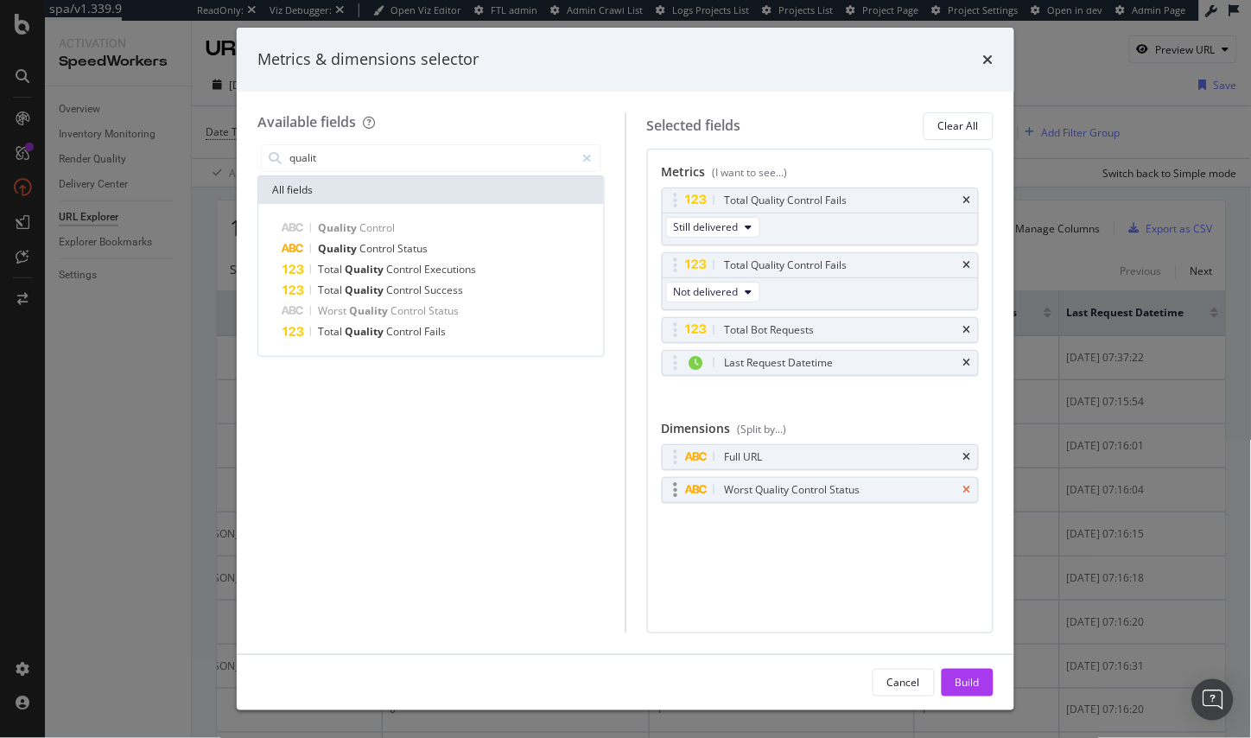
click at [964, 489] on icon "times" at bounding box center [967, 490] width 8 height 10
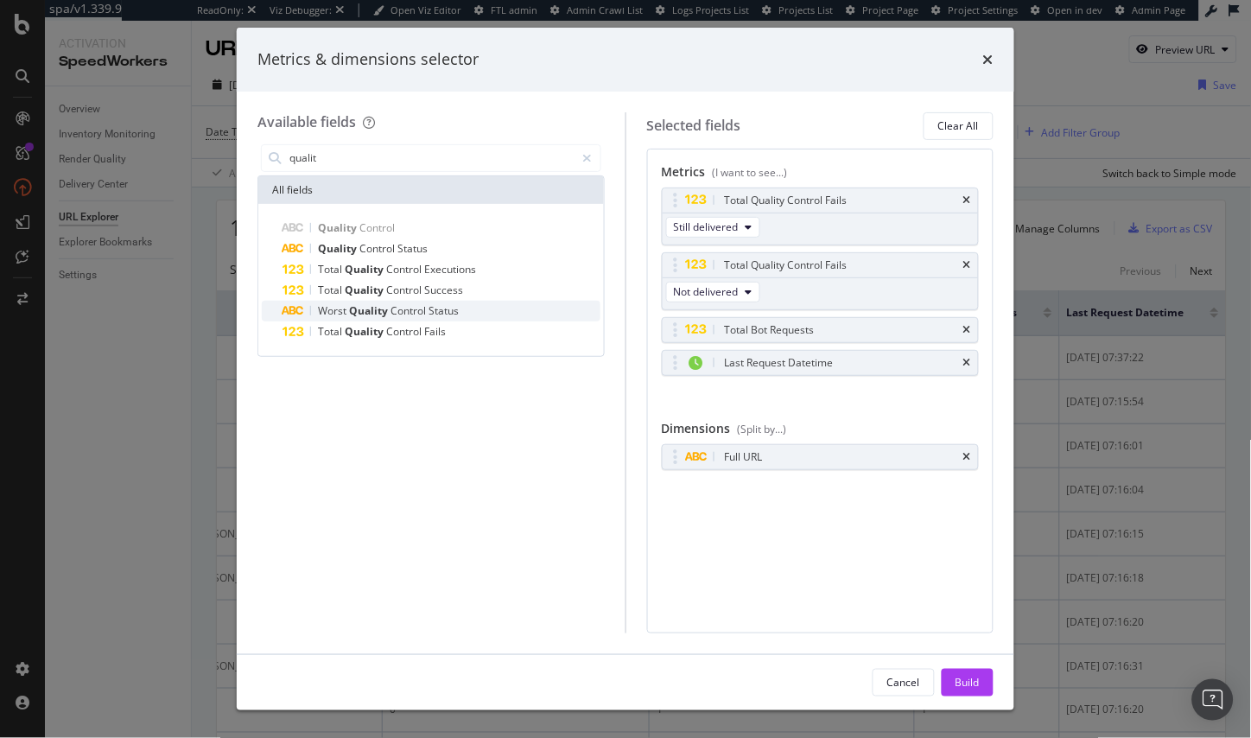
click at [516, 315] on div "Worst Quality Control Status" at bounding box center [441, 311] width 318 height 21
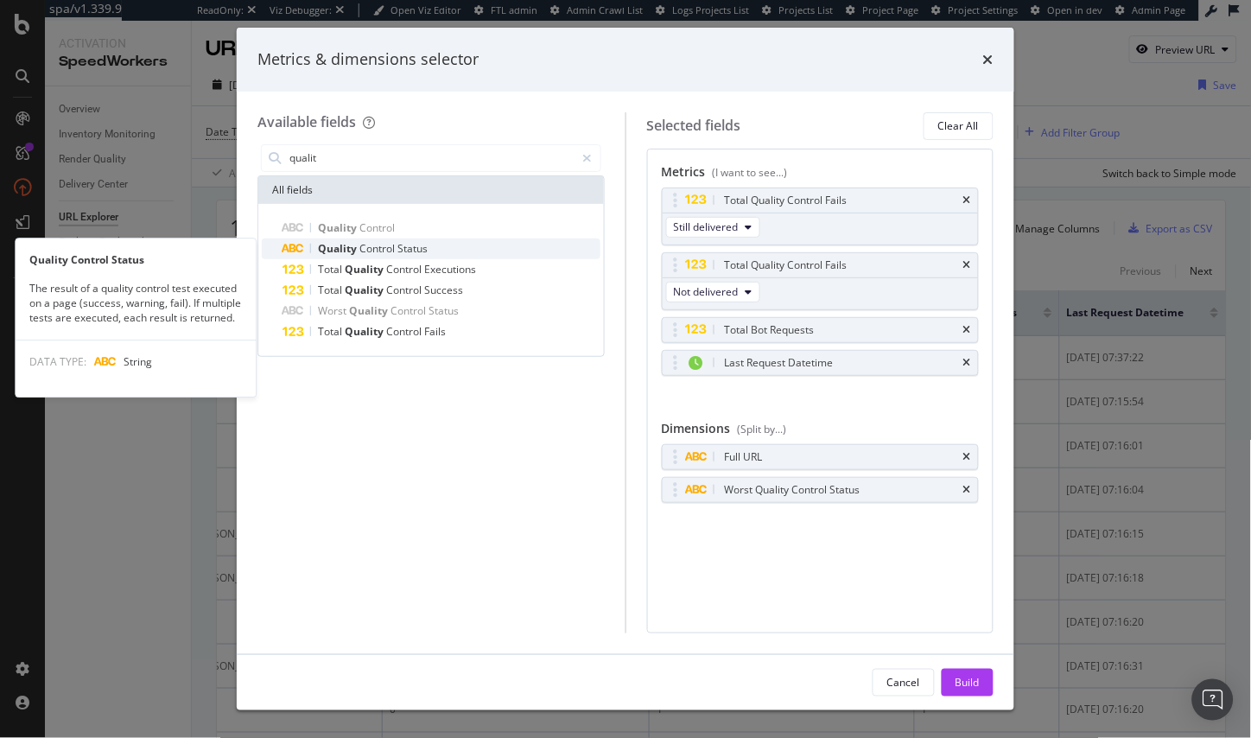
click at [526, 249] on div "Quality Control Status" at bounding box center [441, 248] width 318 height 21
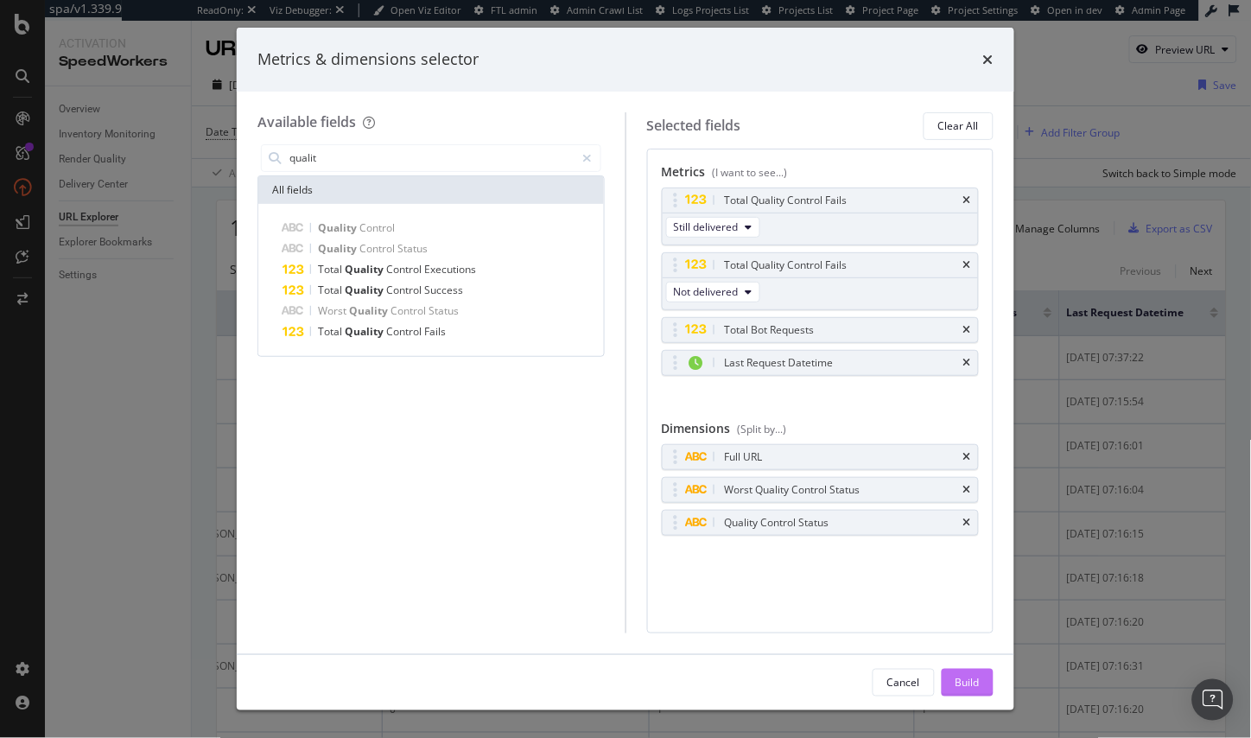
click at [963, 682] on div "Build" at bounding box center [967, 682] width 24 height 15
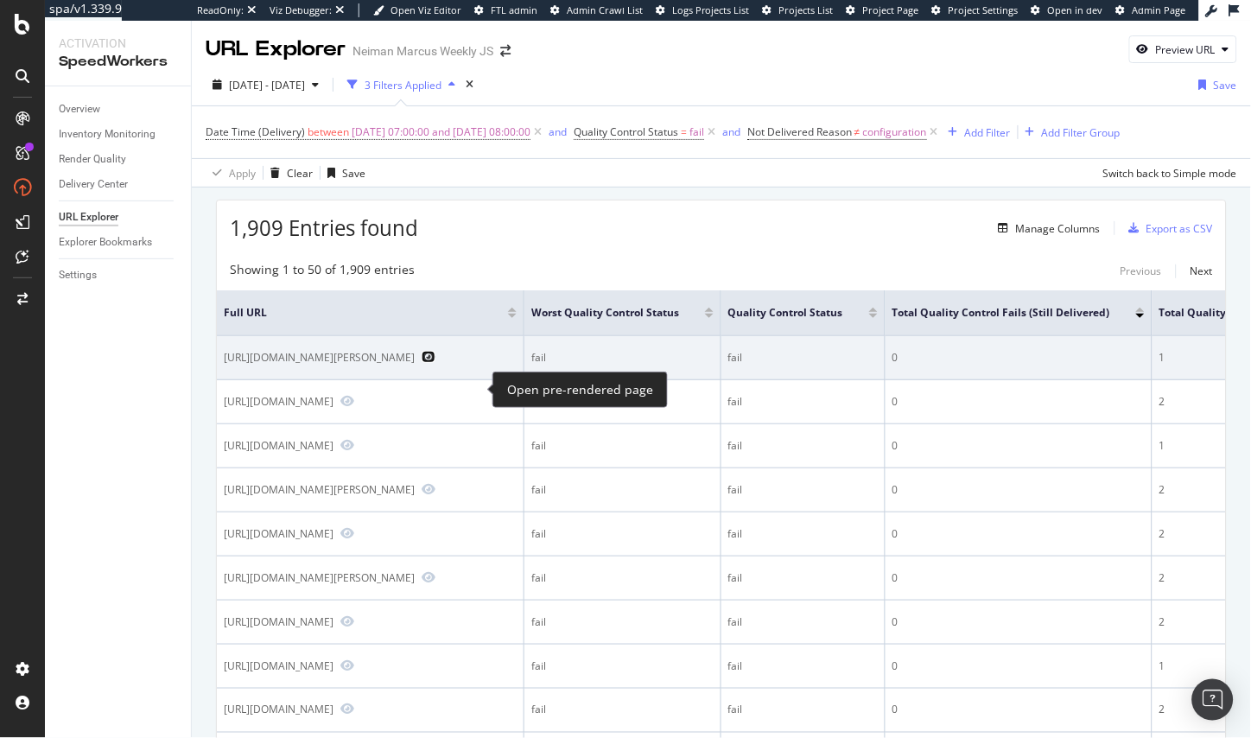
click at [435, 363] on icon "Preview https://www.neimanmarcus.com/p/saint-laurent-cassandra-calfskin-ysl-sli…" at bounding box center [429, 357] width 14 height 12
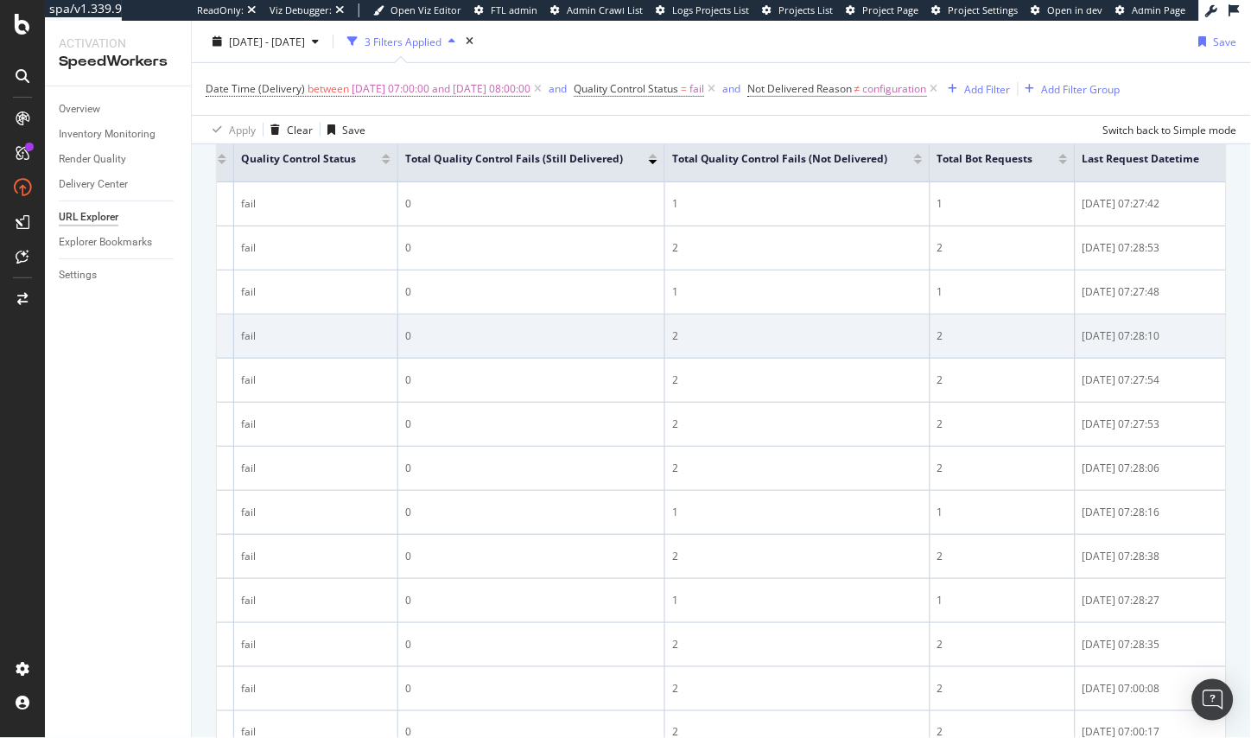
scroll to position [0, 620]
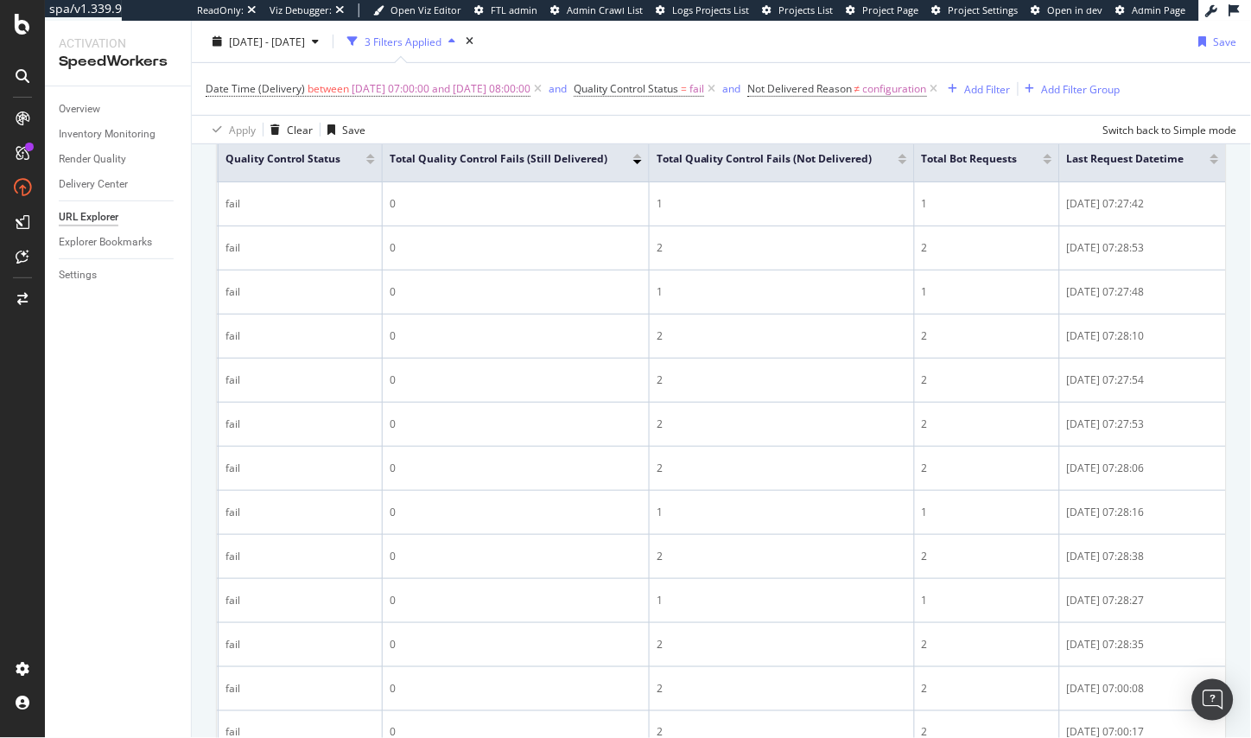
click at [1052, 163] on div at bounding box center [1048, 162] width 9 height 4
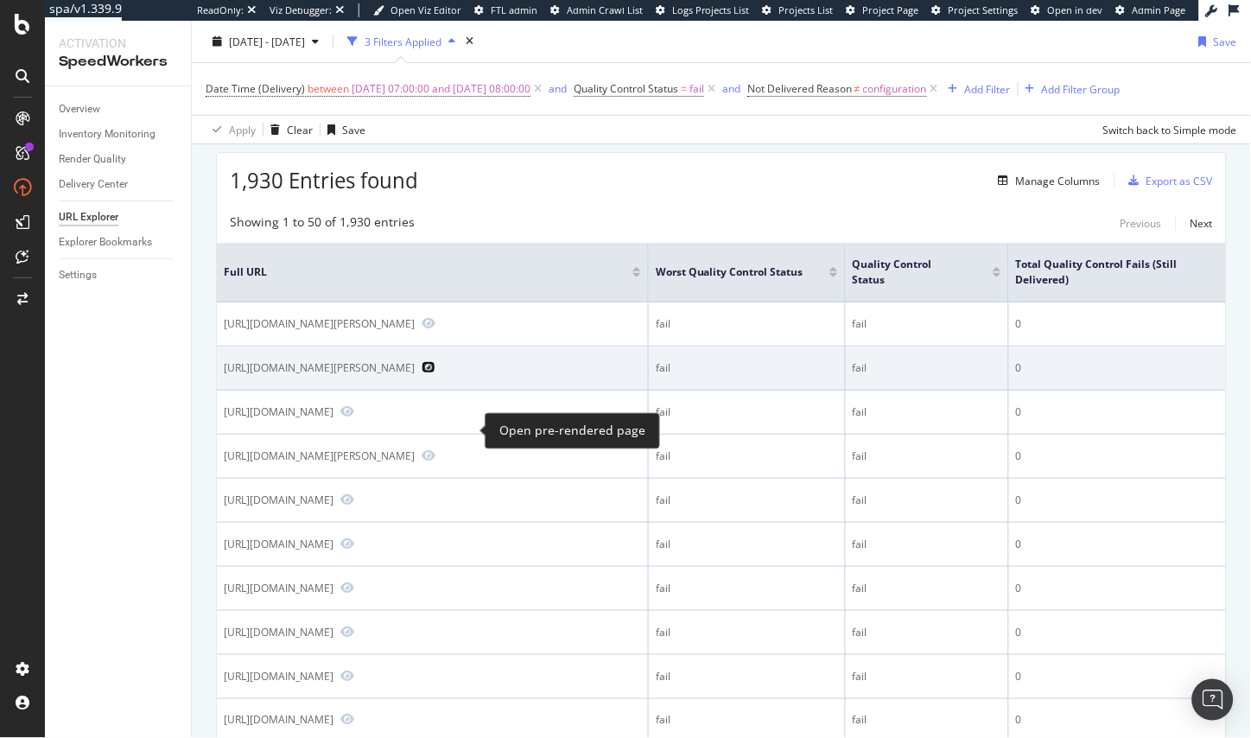
click at [435, 373] on icon "Preview https://www.neimanmarcus.com/p/marc-jacobs-the-leather-nano-duffle-cros…" at bounding box center [429, 367] width 14 height 12
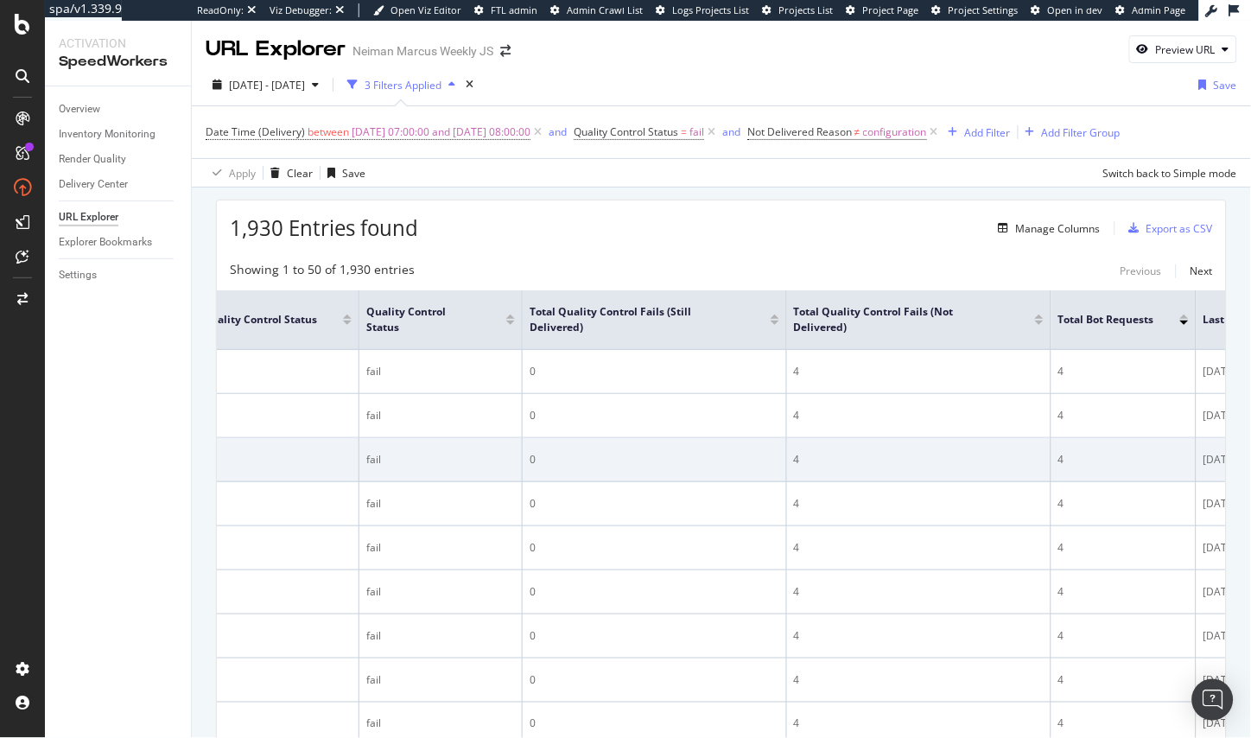
scroll to position [0, 620]
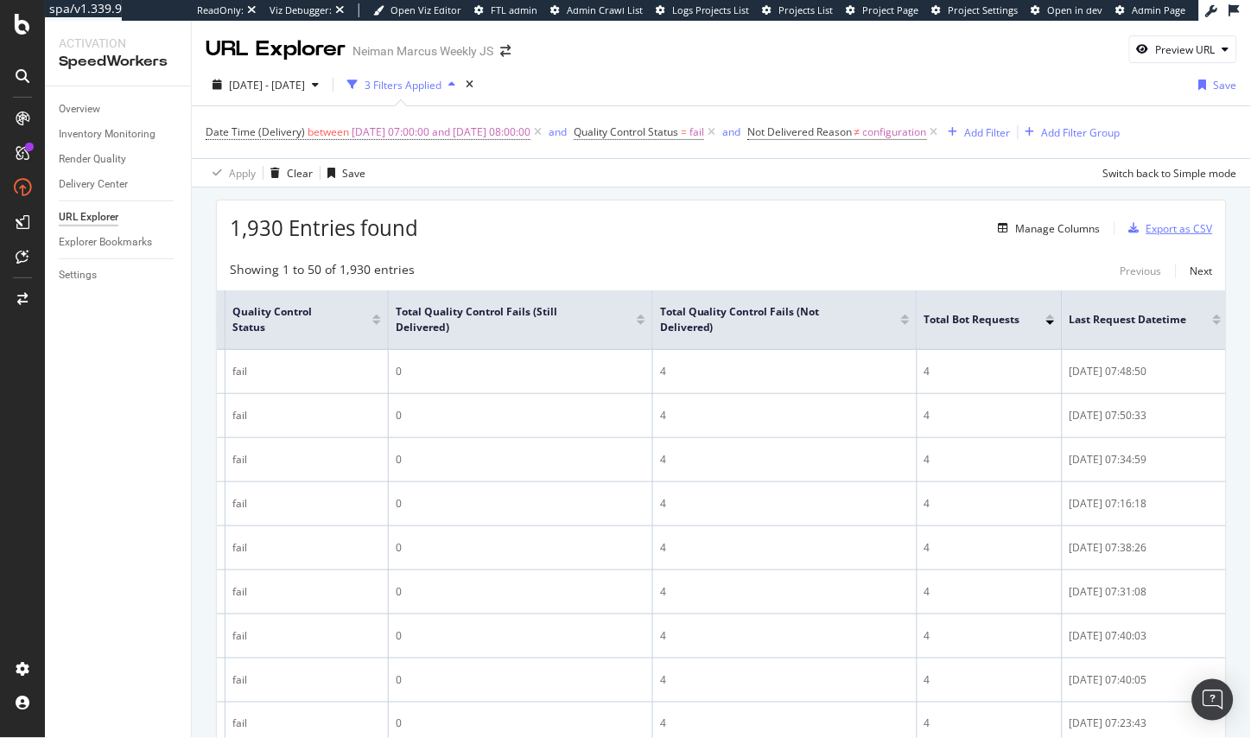
click at [1182, 233] on div "Export as CSV" at bounding box center [1179, 228] width 67 height 15
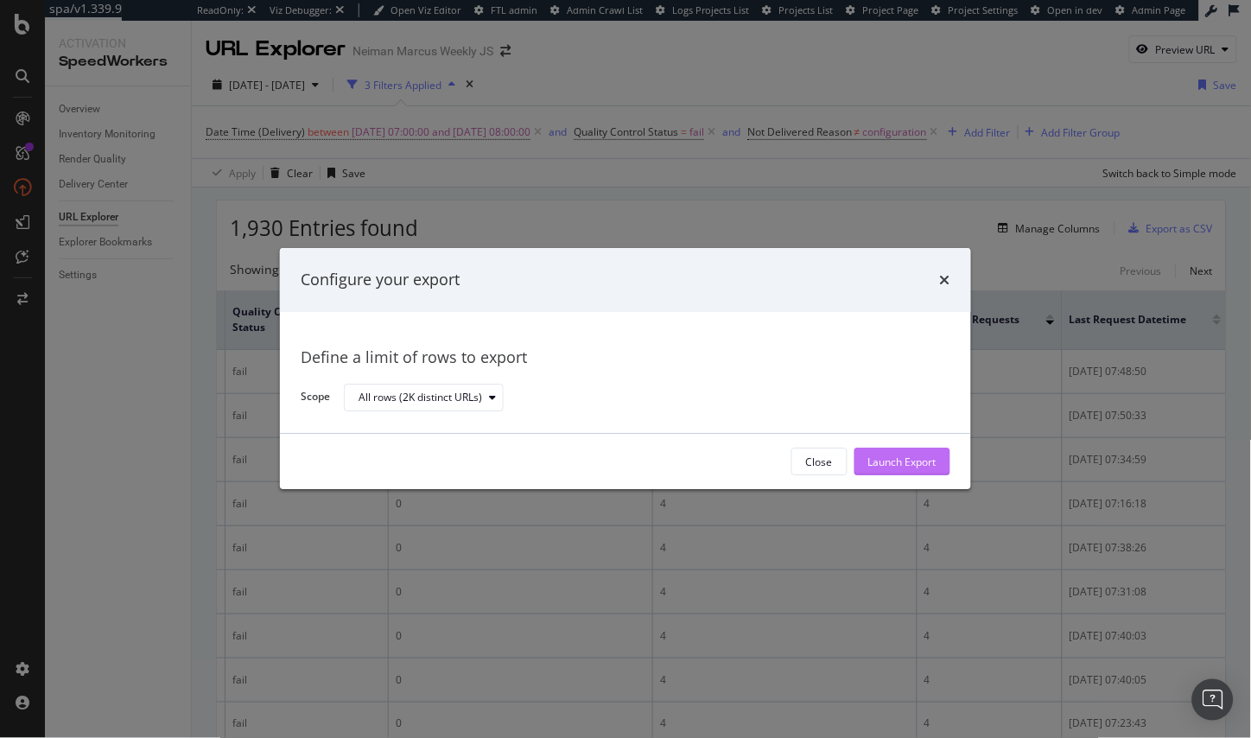
click at [936, 467] on div "Launch Export" at bounding box center [902, 461] width 68 height 15
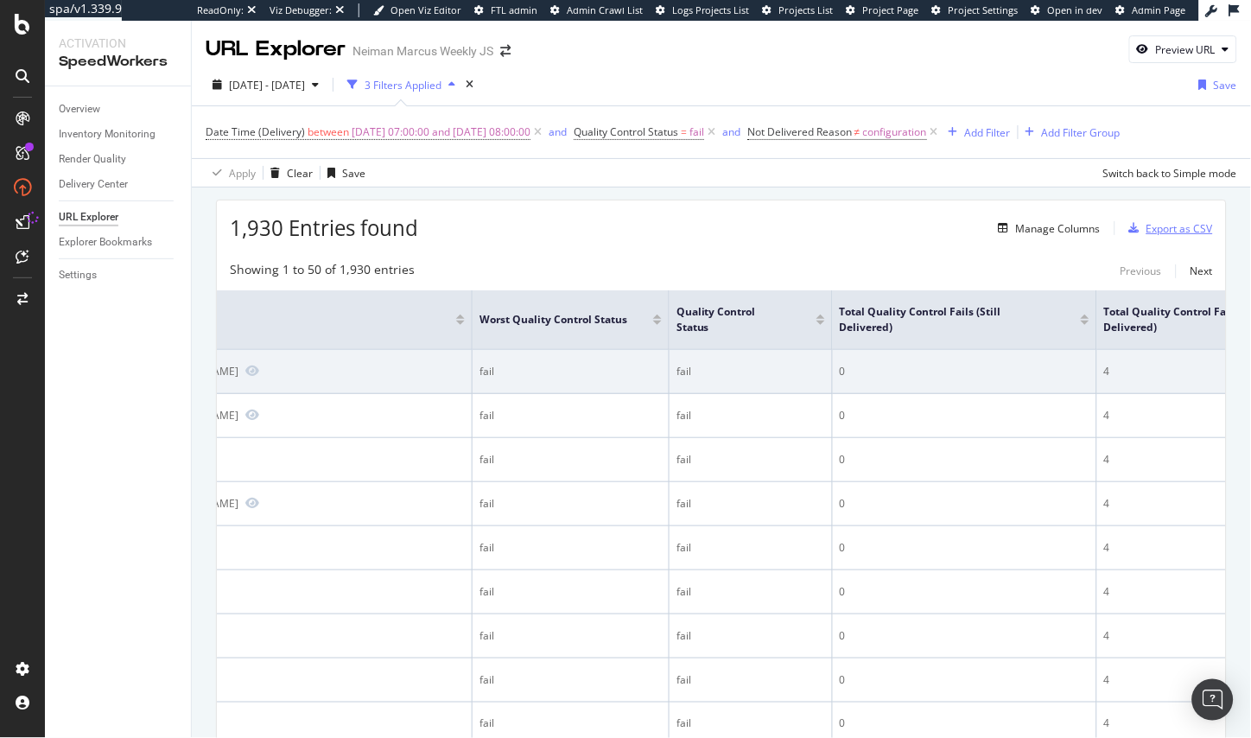
scroll to position [0, 0]
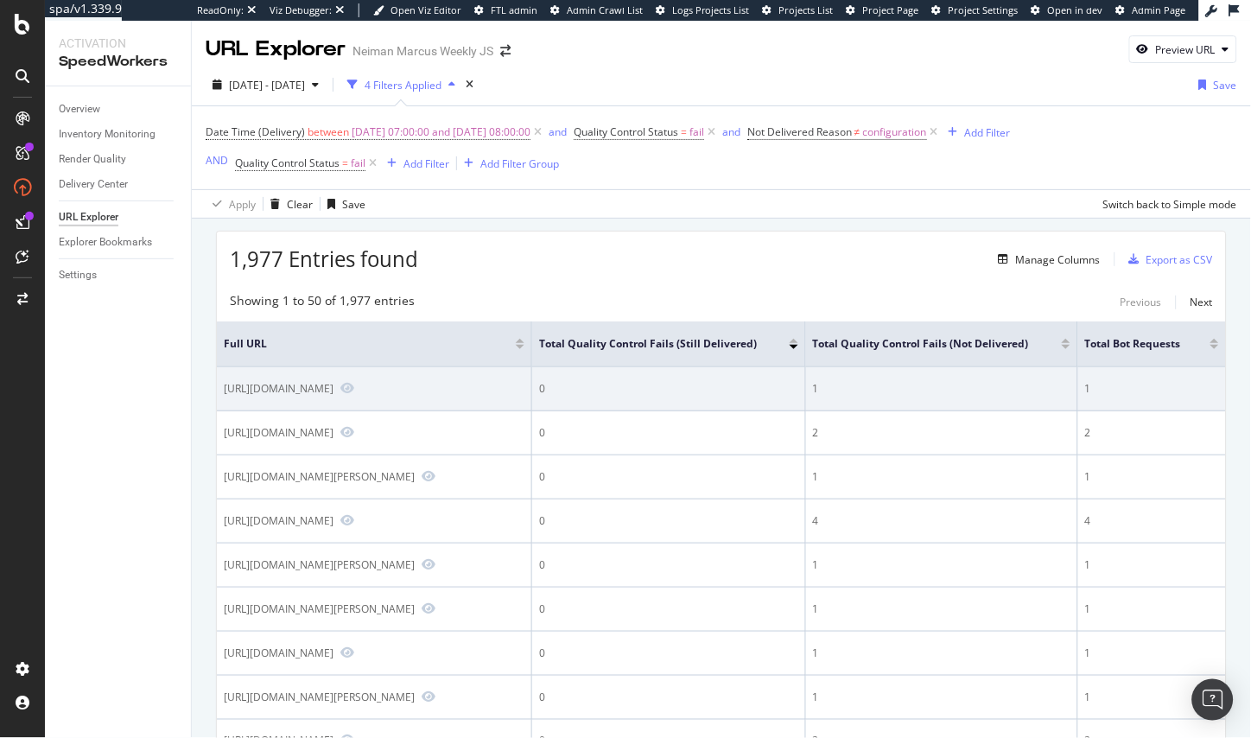
click at [333, 394] on div "https://www.neimanmarcus.com/p/golden-goose-braided-tassel-bag-charm-prod280650…" at bounding box center [279, 388] width 110 height 15
click at [451, 397] on div "https://www.neimanmarcus.com/p/golden-goose-braided-tassel-bag-charm-prod280650…" at bounding box center [374, 389] width 301 height 16
drag, startPoint x: 397, startPoint y: 424, endPoint x: 219, endPoint y: 395, distance: 179.5
click at [219, 395] on td "https://www.neimanmarcus.com/p/golden-goose-braided-tassel-bag-charm-prod280650…" at bounding box center [374, 389] width 315 height 44
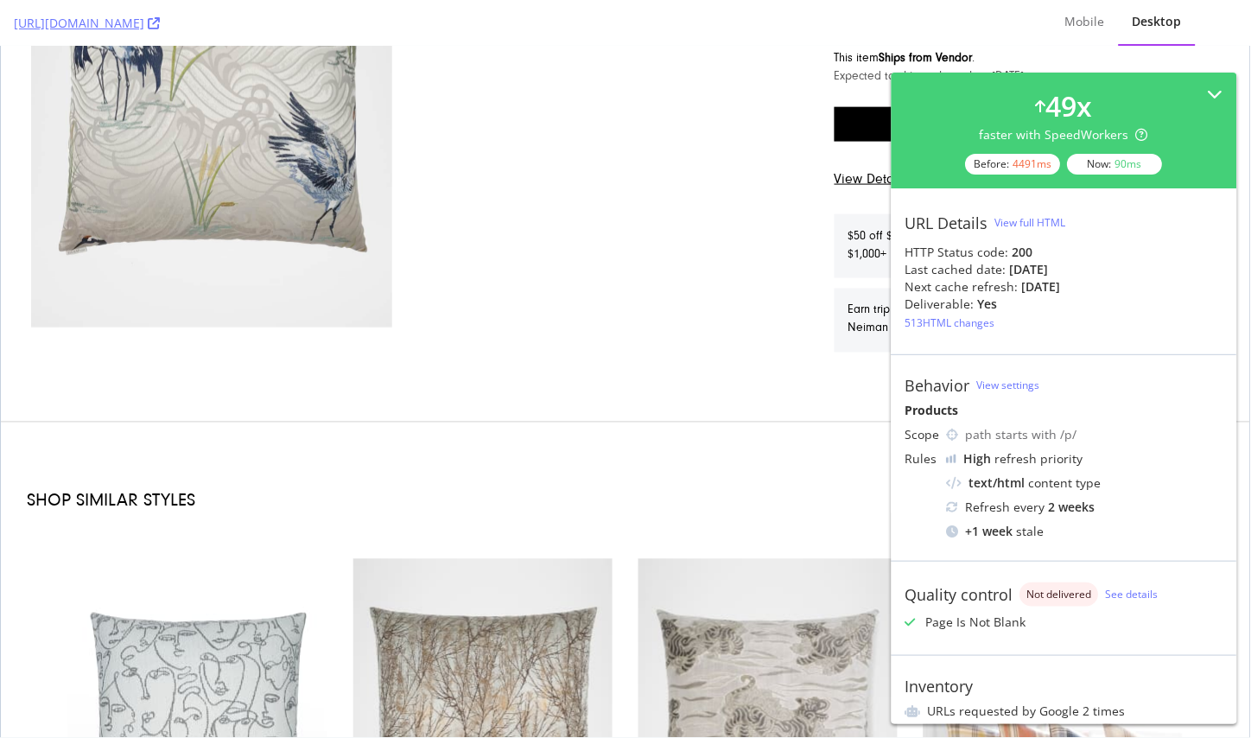
scroll to position [459, 0]
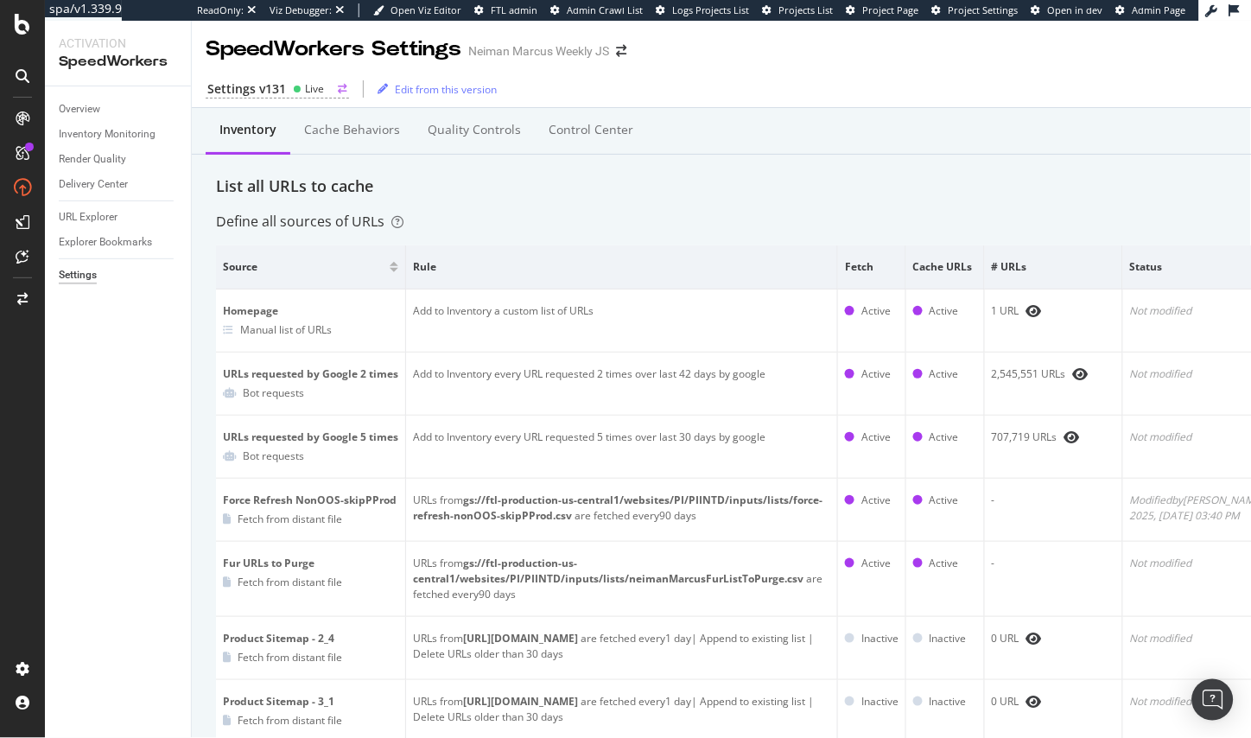
click at [299, 92] on icon at bounding box center [297, 89] width 9 height 9
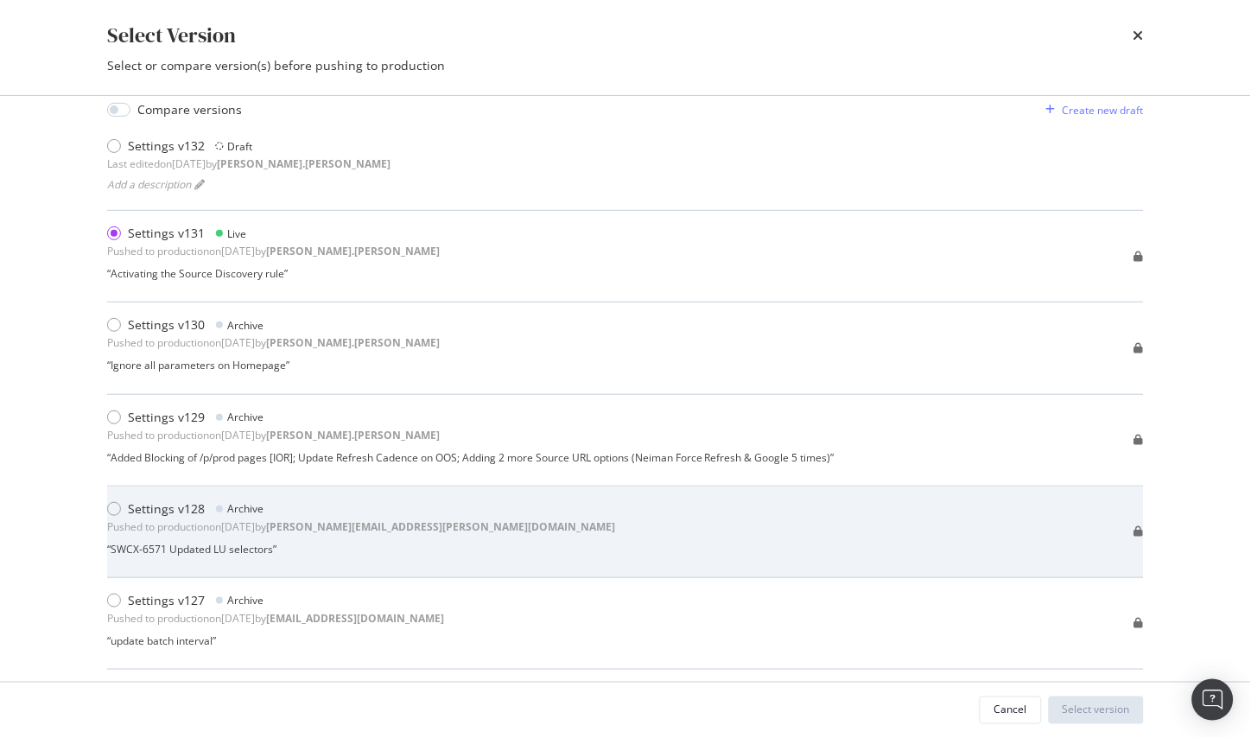
scroll to position [48, 0]
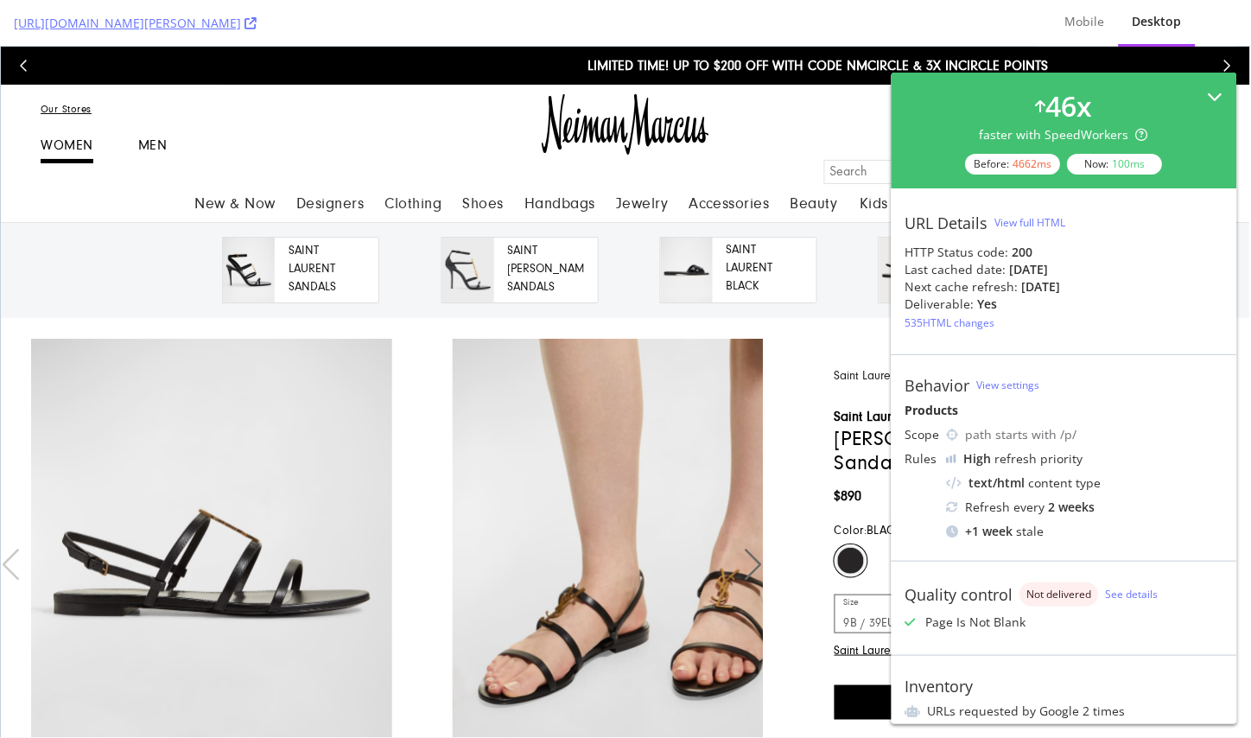
click at [1217, 96] on icon at bounding box center [1216, 97] width 16 height 16
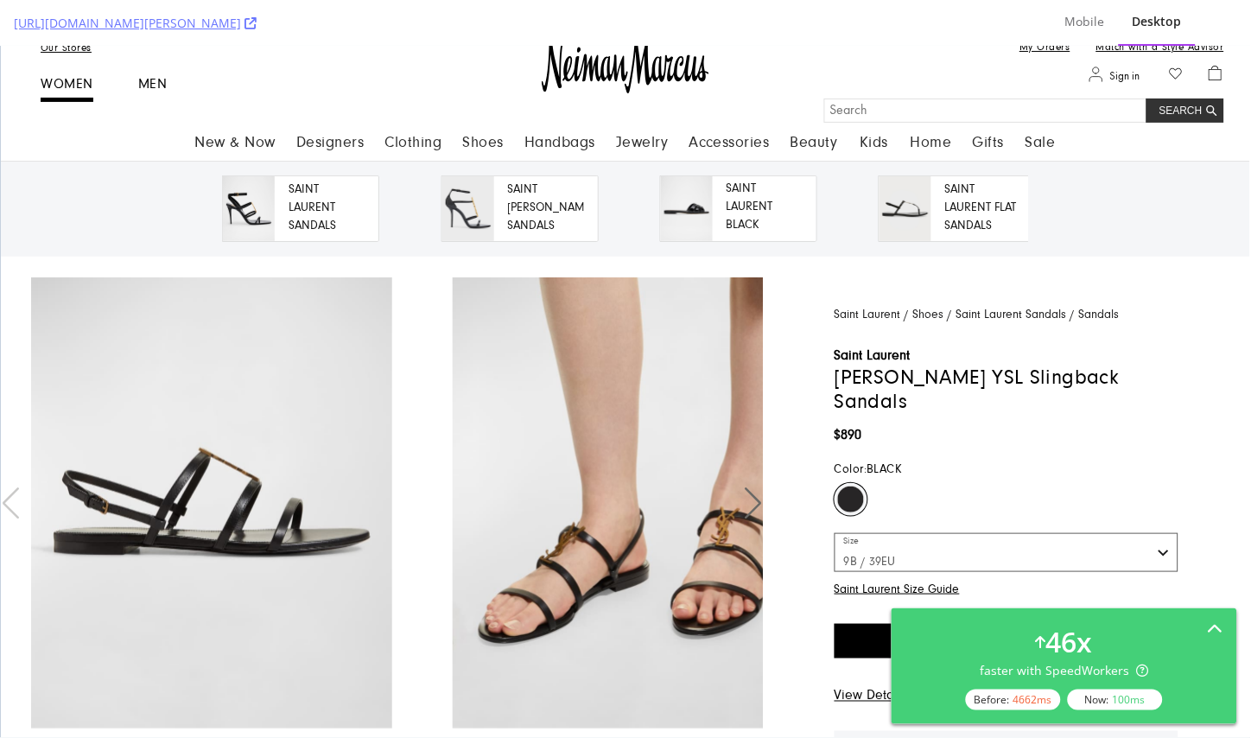
scroll to position [75, 0]
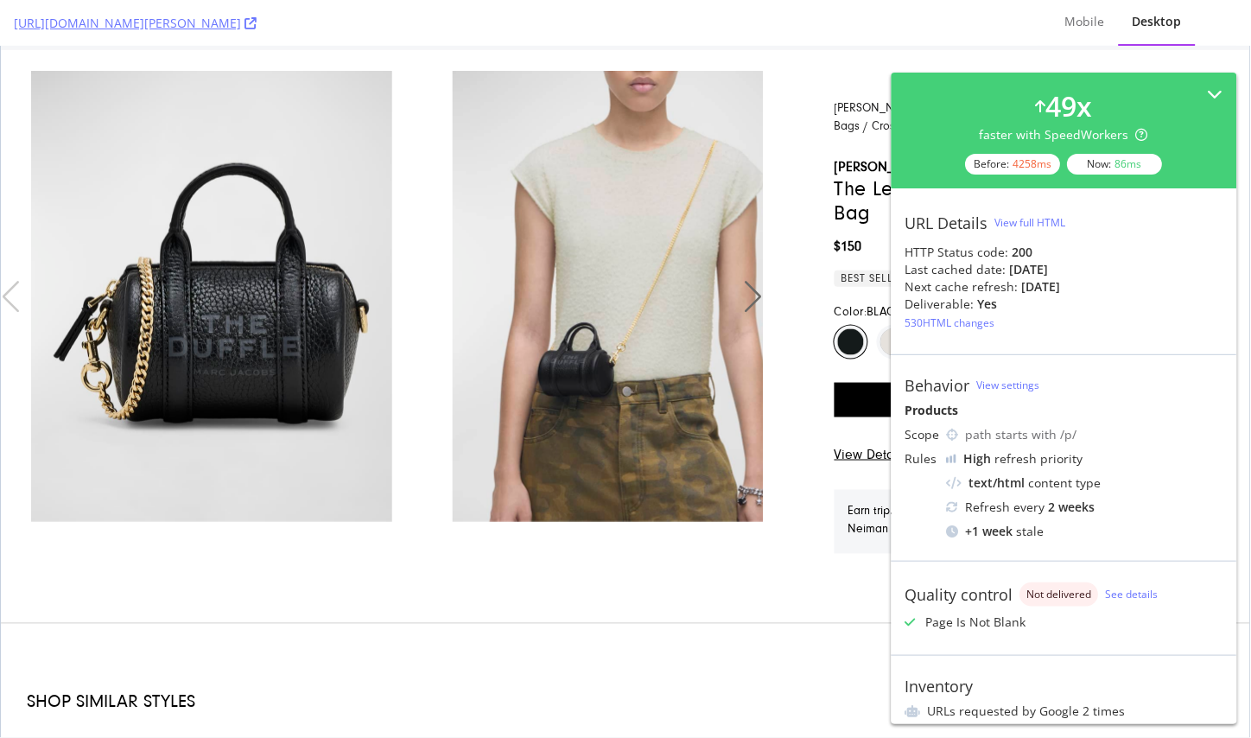
scroll to position [375, 0]
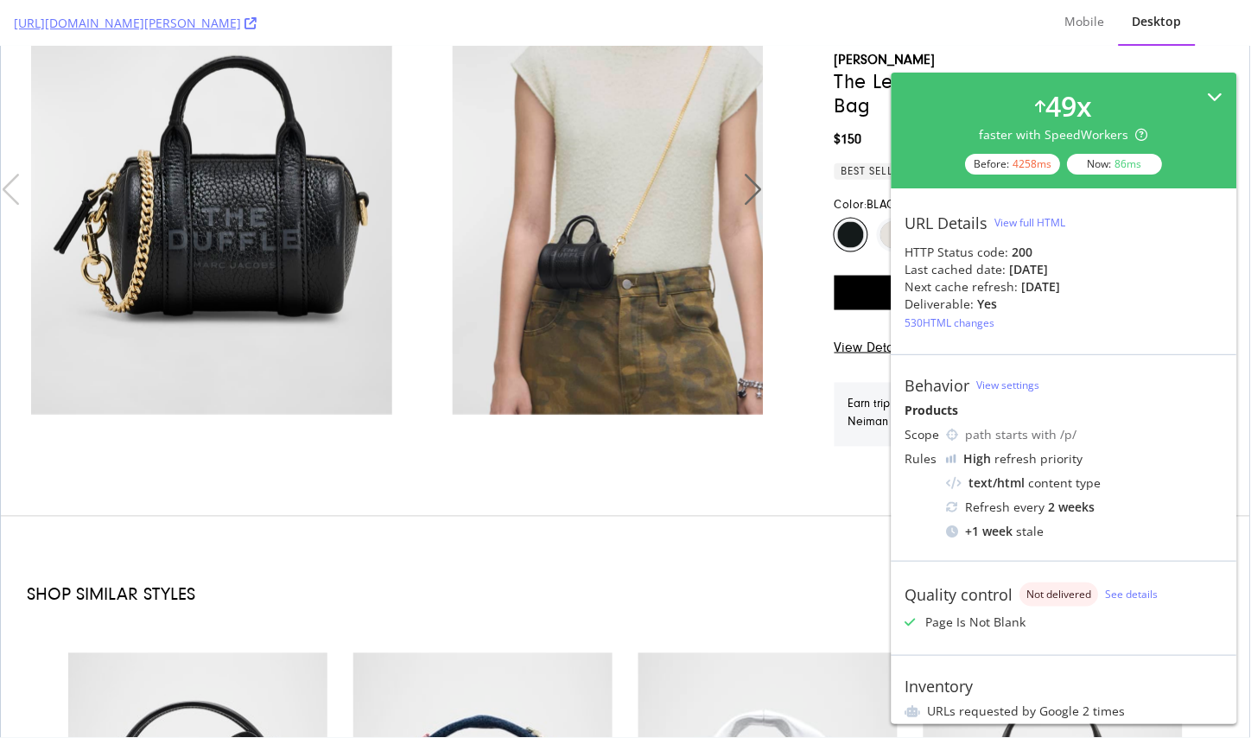
click at [1223, 97] on icon at bounding box center [1216, 97] width 16 height 16
